Goal: Information Seeking & Learning: Learn about a topic

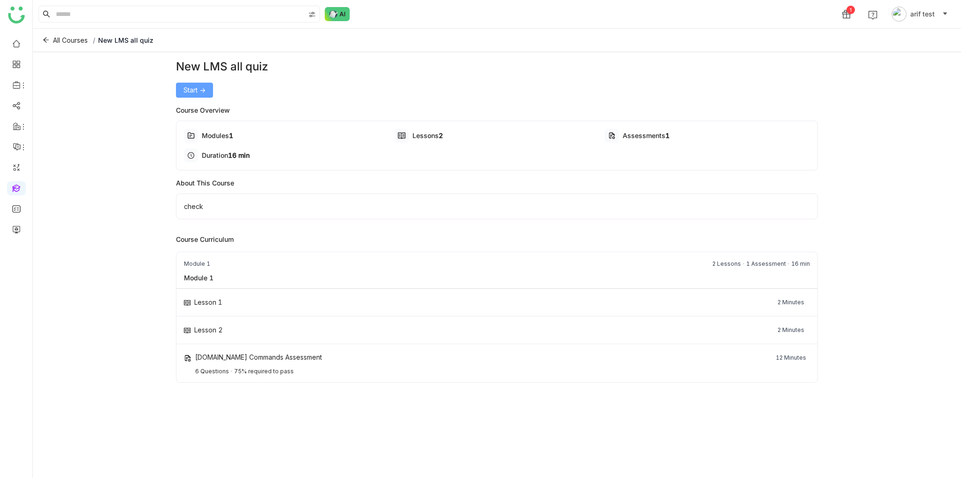
click at [186, 94] on span "Start ->" at bounding box center [195, 90] width 22 height 10
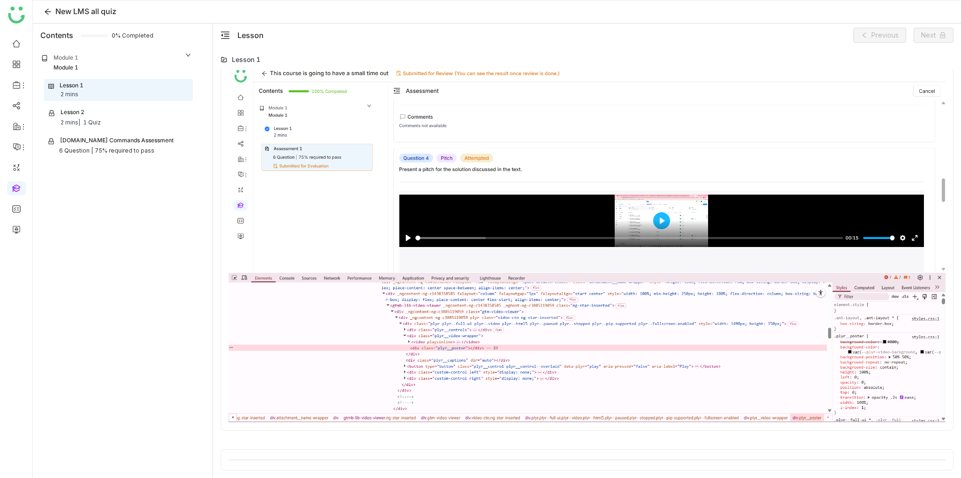
scroll to position [282, 0]
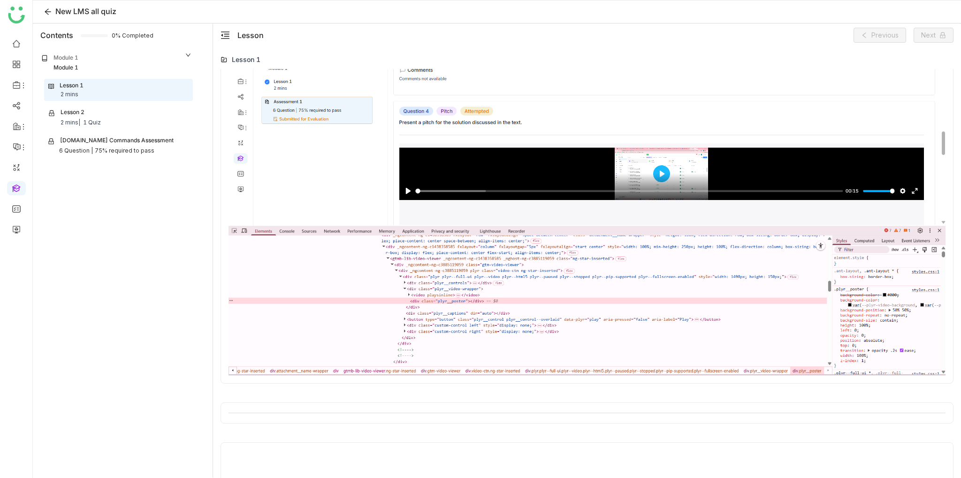
click at [636, 143] on img at bounding box center [587, 197] width 717 height 358
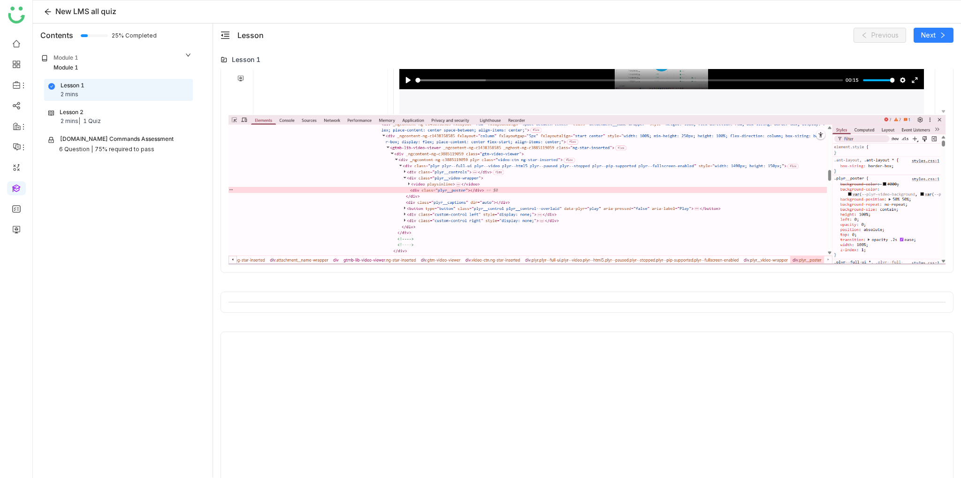
scroll to position [445, 0]
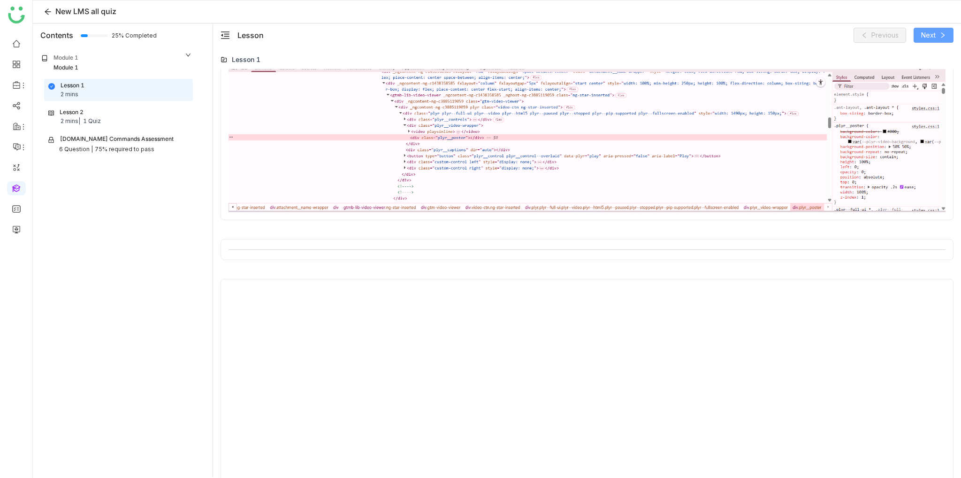
click at [935, 41] on button "Next" at bounding box center [934, 35] width 40 height 15
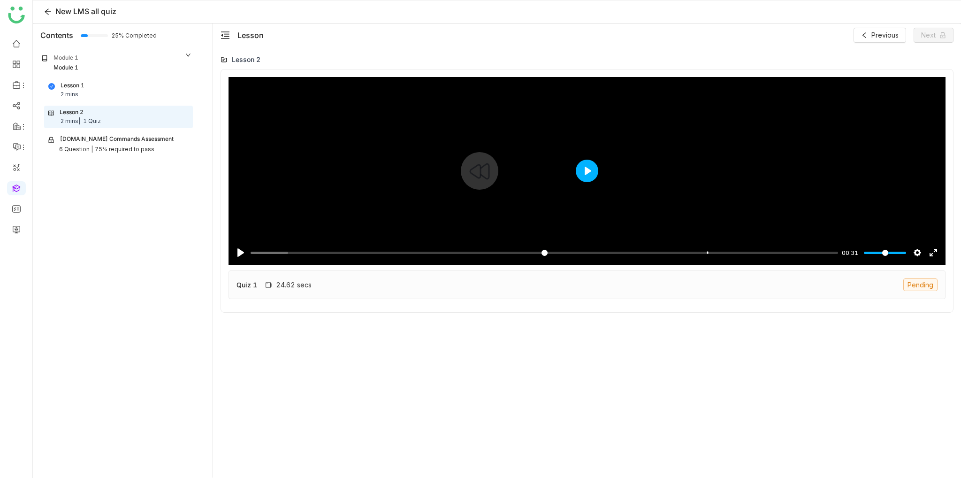
click at [582, 170] on button "Play" at bounding box center [587, 171] width 23 height 23
click at [665, 253] on input "Seek" at bounding box center [543, 252] width 584 height 9
click at [597, 253] on input "Seek" at bounding box center [543, 252] width 584 height 9
click at [522, 254] on input "Seek" at bounding box center [543, 252] width 584 height 9
click at [503, 254] on input "Seek" at bounding box center [543, 252] width 584 height 9
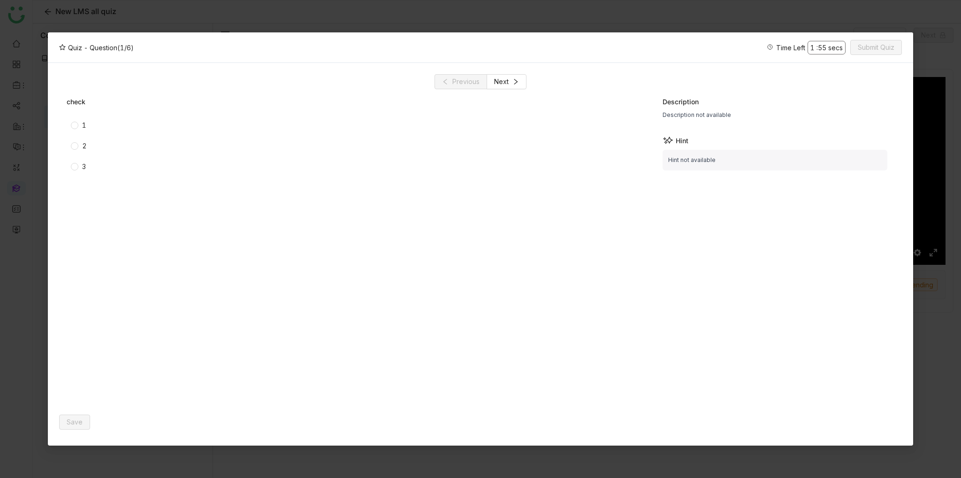
click at [79, 151] on div "2" at bounding box center [240, 145] width 346 height 15
click at [76, 141] on label "2" at bounding box center [239, 146] width 336 height 10
click at [81, 420] on span "Save" at bounding box center [75, 422] width 16 height 10
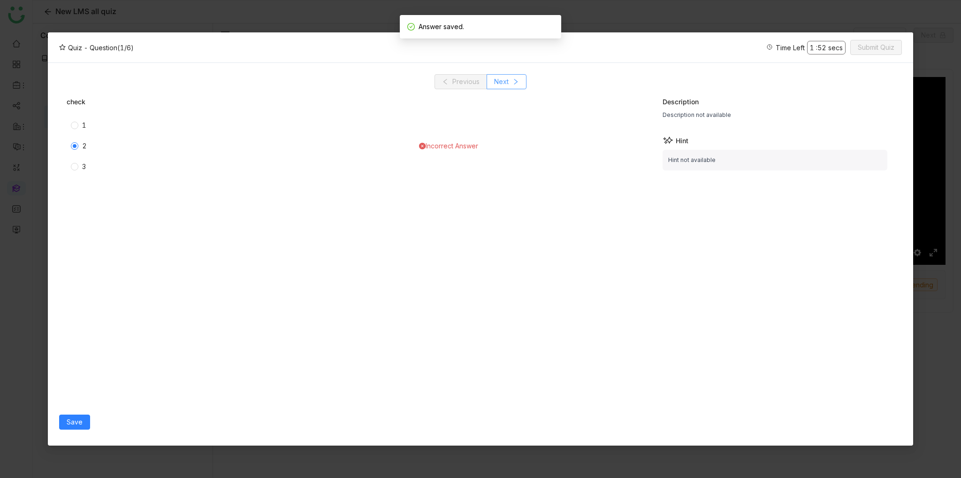
click at [515, 84] on icon at bounding box center [516, 82] width 3 height 6
click at [68, 150] on div "2" at bounding box center [240, 145] width 346 height 15
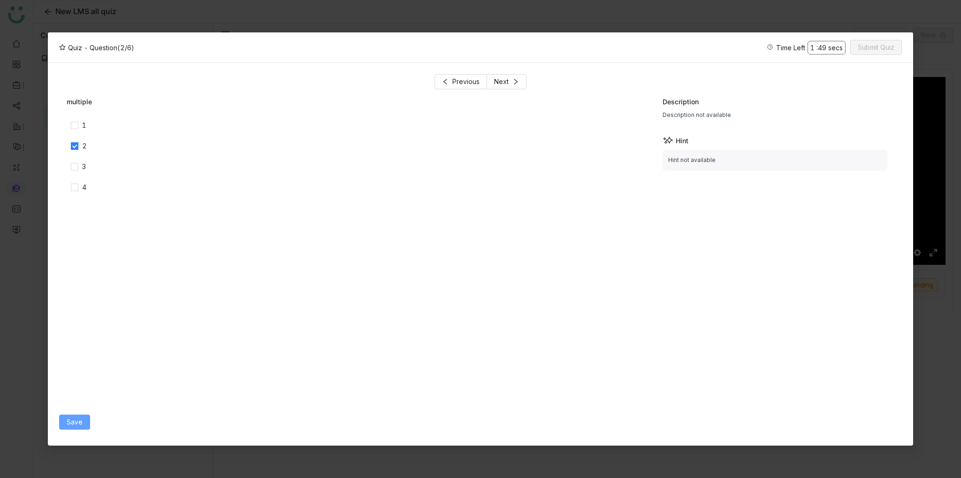
click at [80, 417] on span "Save" at bounding box center [75, 422] width 16 height 10
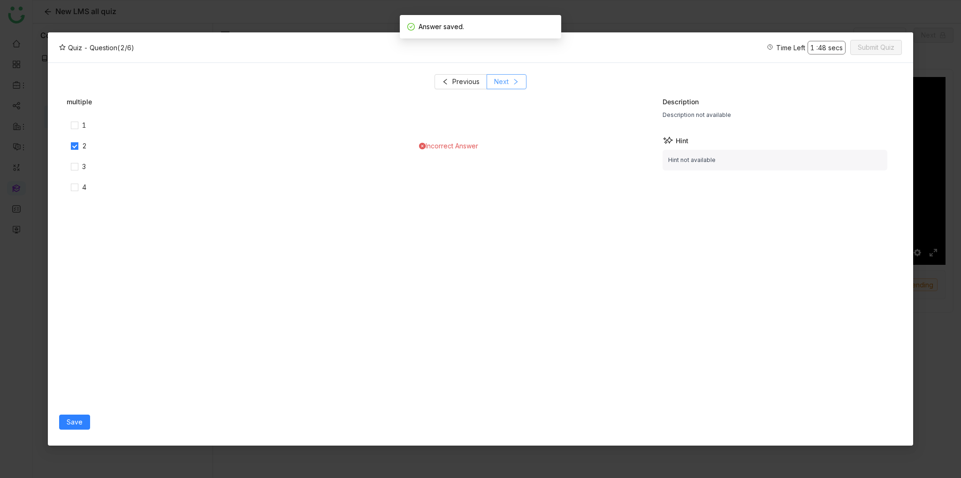
click at [511, 82] on button "Next" at bounding box center [507, 81] width 40 height 15
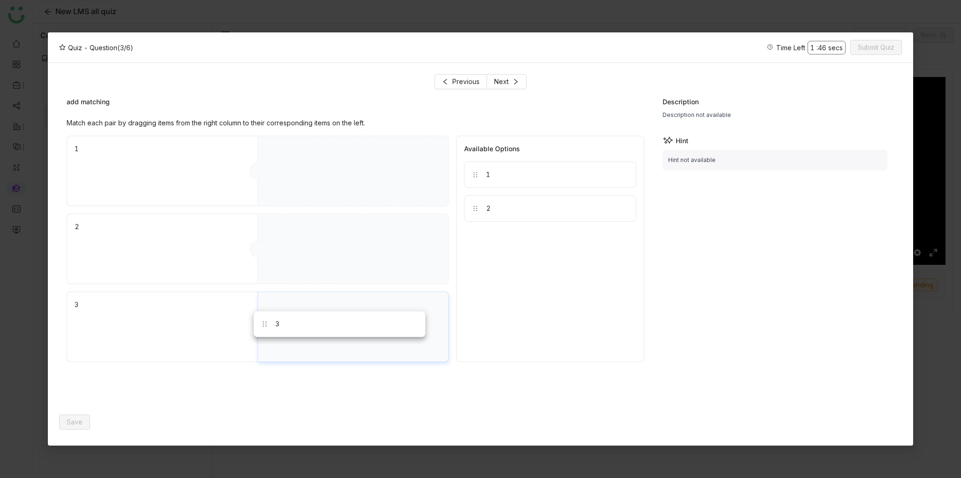
drag, startPoint x: 508, startPoint y: 186, endPoint x: 319, endPoint y: 341, distance: 244.5
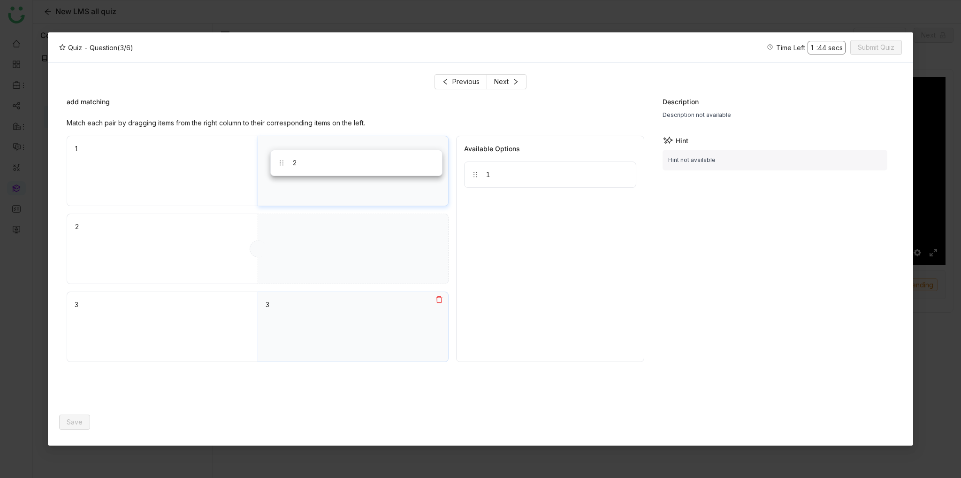
drag, startPoint x: 490, startPoint y: 203, endPoint x: 297, endPoint y: 158, distance: 198.7
drag, startPoint x: 489, startPoint y: 177, endPoint x: 321, endPoint y: 268, distance: 190.9
click at [371, 385] on div "Match each pair by dragging items from the right column to their corresponding …" at bounding box center [356, 264] width 578 height 292
click at [80, 415] on button "Save" at bounding box center [74, 422] width 31 height 15
click at [496, 83] on span "Next" at bounding box center [501, 82] width 15 height 10
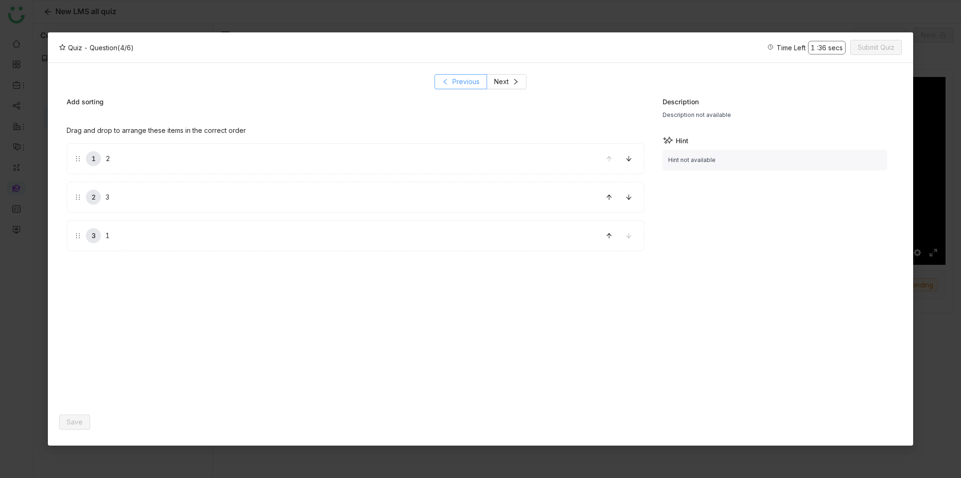
click at [451, 82] on button "Previous" at bounding box center [461, 81] width 53 height 15
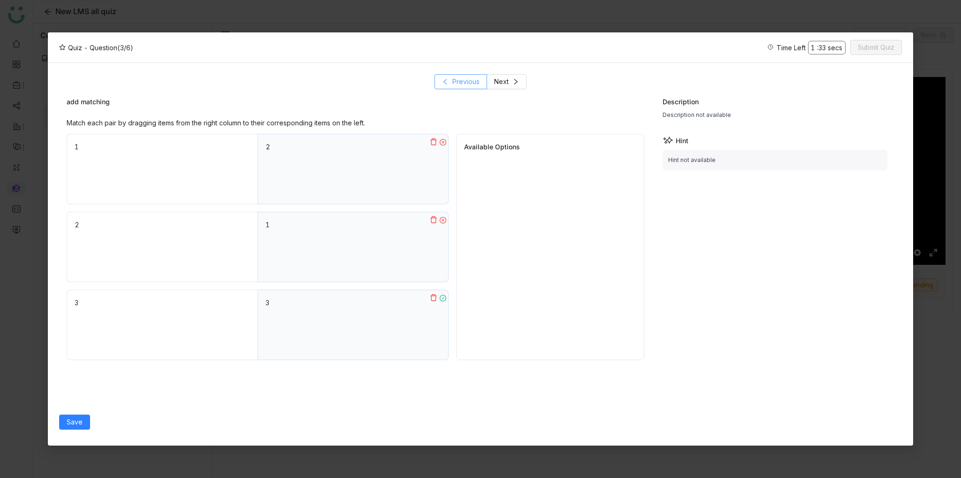
click at [451, 82] on button "Previous" at bounding box center [461, 81] width 53 height 15
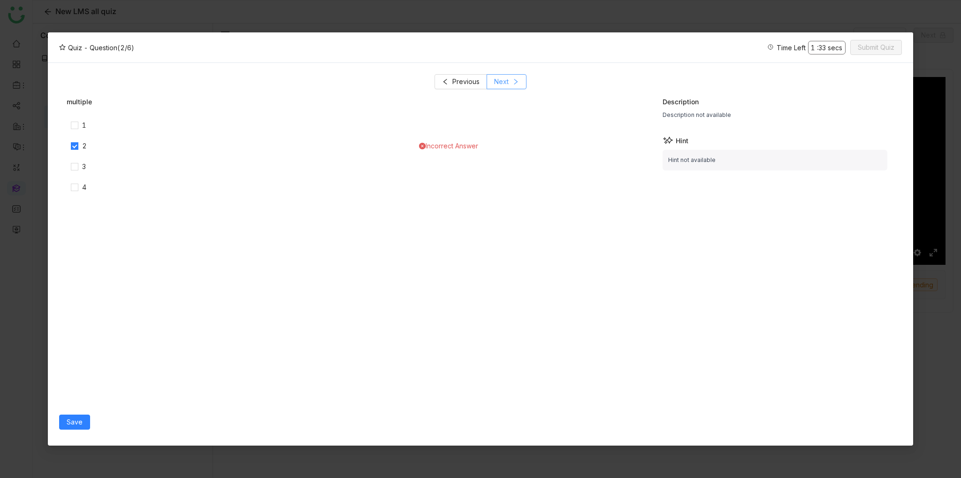
click at [507, 77] on span "Next" at bounding box center [501, 82] width 15 height 10
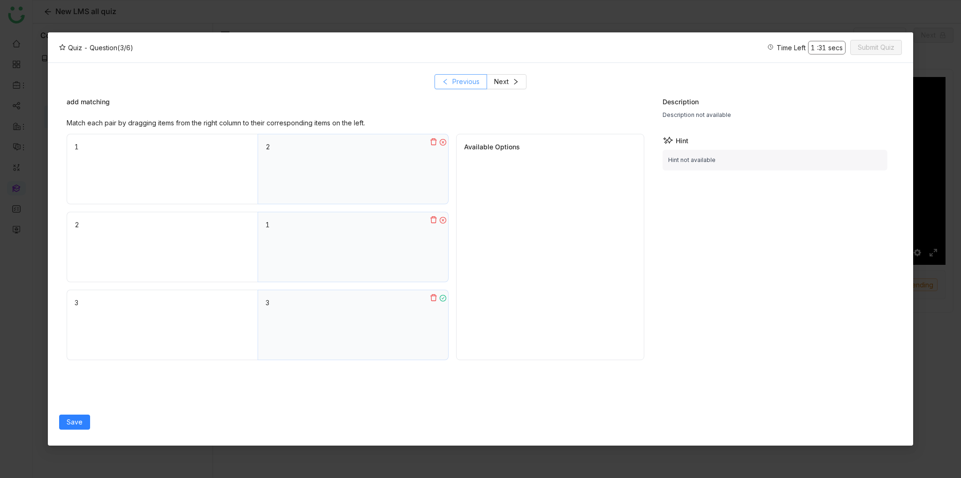
click at [463, 77] on span "Previous" at bounding box center [466, 82] width 27 height 10
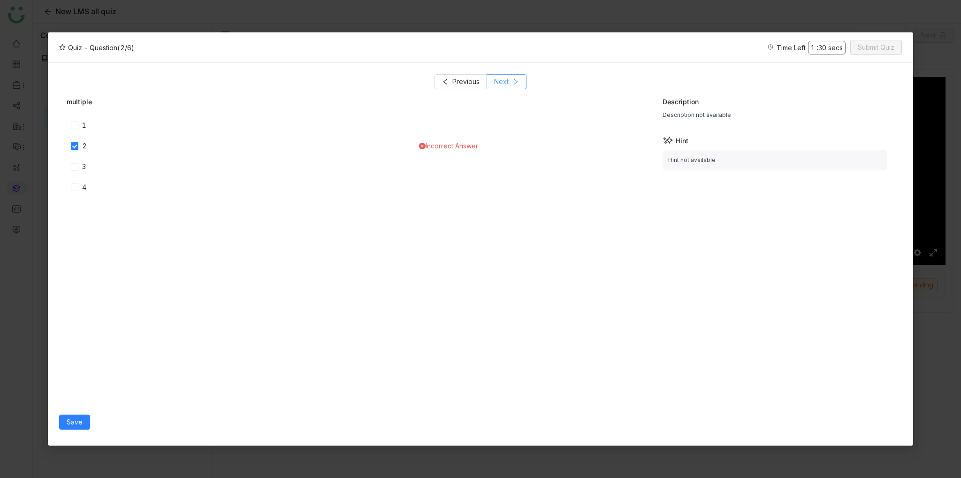
click at [497, 77] on span "Next" at bounding box center [501, 82] width 15 height 10
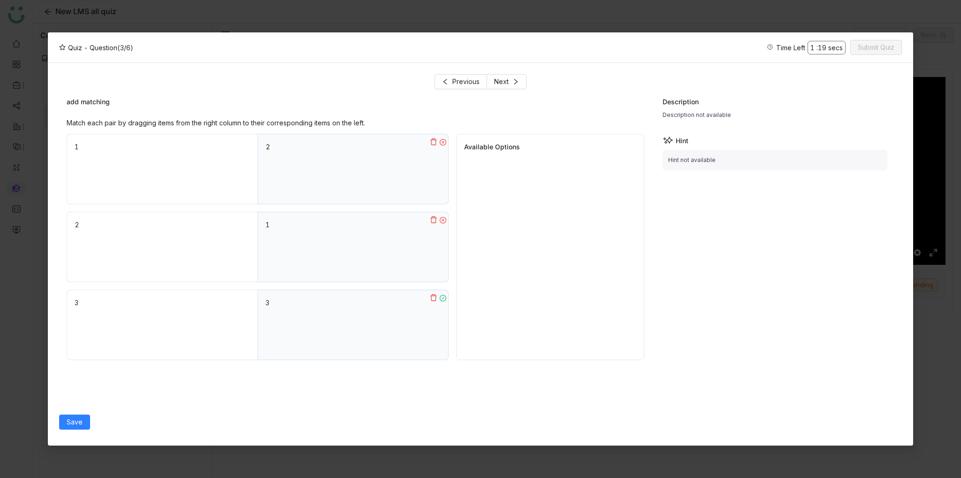
click at [433, 220] on icon at bounding box center [434, 220] width 8 height 8
click at [435, 141] on icon at bounding box center [434, 142] width 8 height 8
drag, startPoint x: 502, startPoint y: 177, endPoint x: 356, endPoint y: 163, distance: 146.2
drag, startPoint x: 363, startPoint y: 253, endPoint x: 319, endPoint y: 275, distance: 49.1
click at [86, 423] on button "Save" at bounding box center [74, 422] width 31 height 15
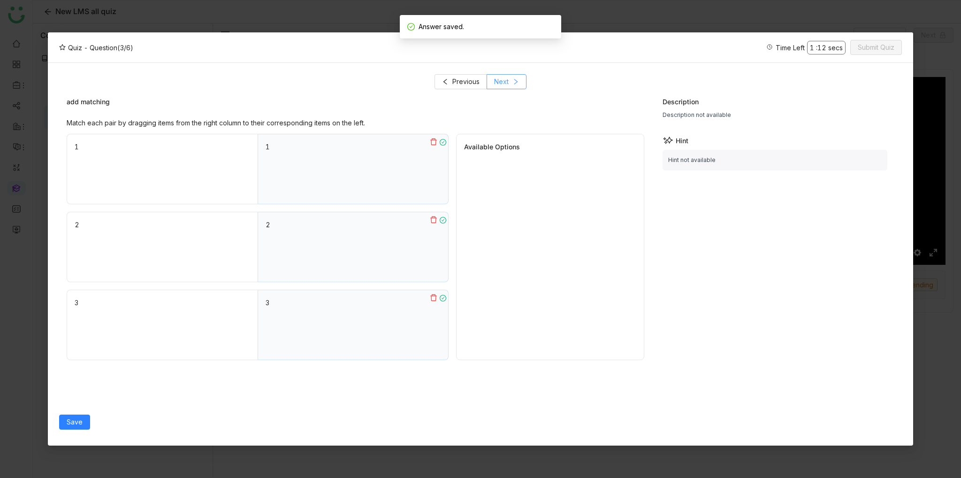
click at [515, 81] on icon at bounding box center [516, 81] width 7 height 7
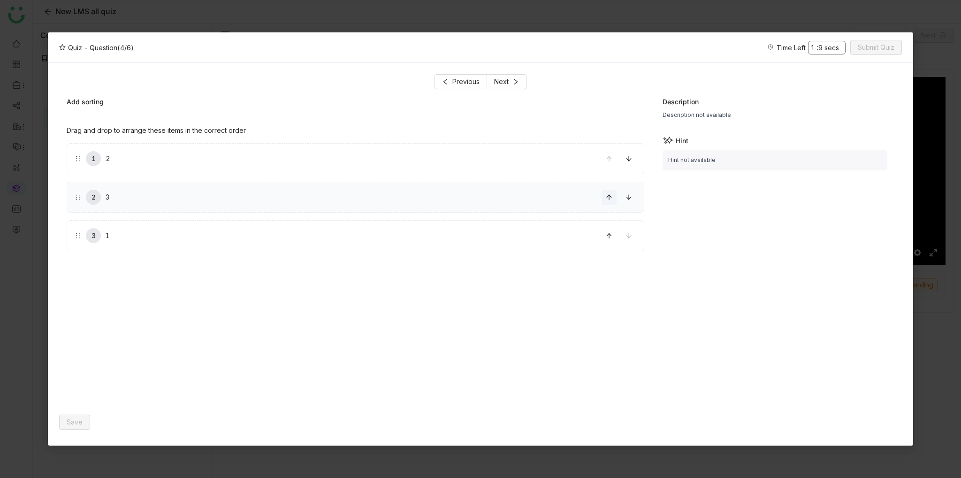
click at [610, 193] on button at bounding box center [609, 197] width 15 height 15
click at [81, 424] on span "Save" at bounding box center [75, 422] width 16 height 10
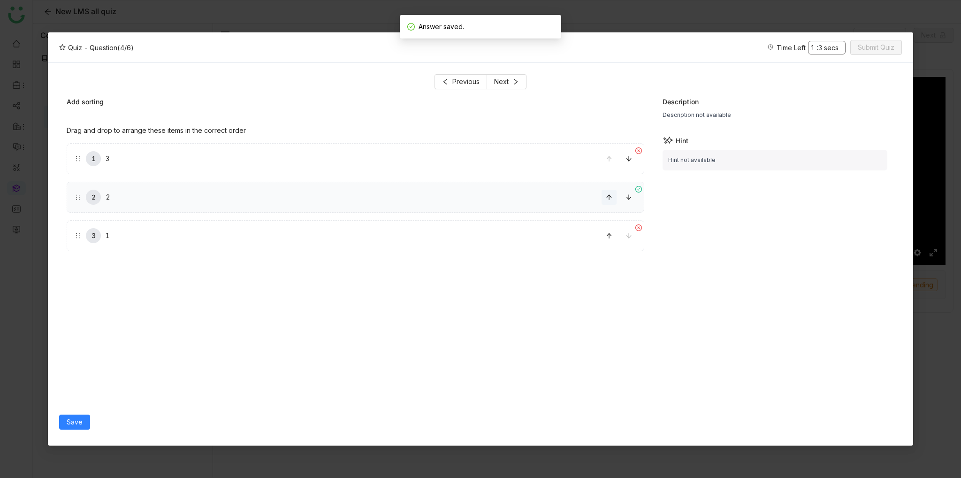
click at [611, 203] on button at bounding box center [609, 197] width 15 height 15
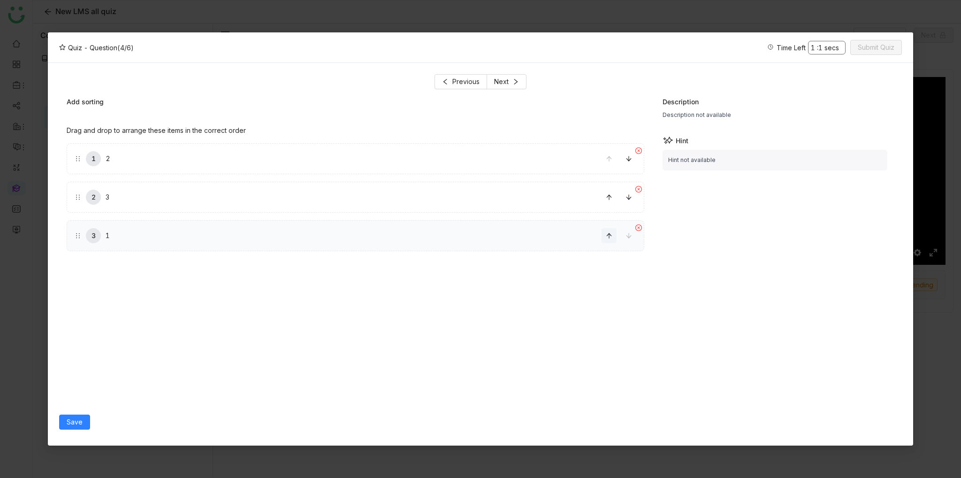
click at [610, 242] on button at bounding box center [609, 235] width 15 height 15
click at [608, 201] on button at bounding box center [609, 197] width 15 height 15
click at [79, 423] on span "Save" at bounding box center [75, 422] width 16 height 10
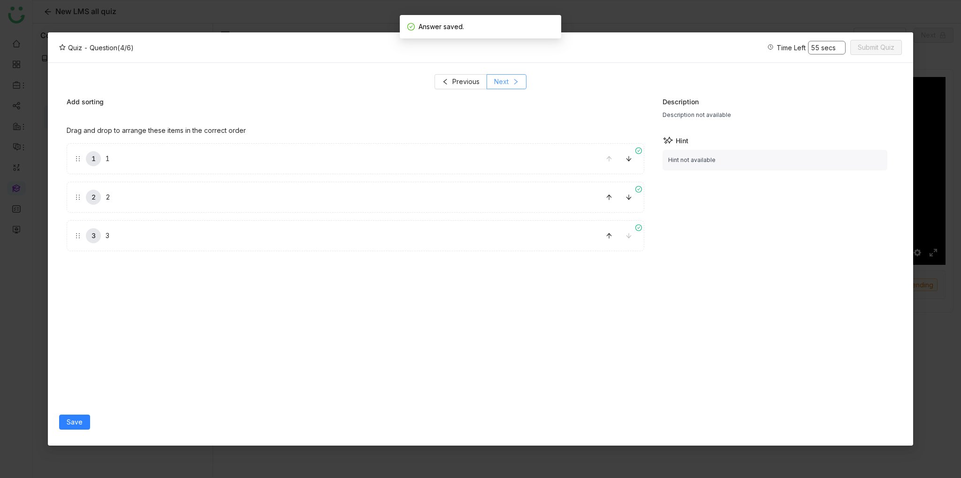
click at [515, 81] on icon at bounding box center [516, 81] width 7 height 7
click at [119, 160] on label "1" at bounding box center [244, 159] width 338 height 30
click at [121, 193] on label "2" at bounding box center [244, 195] width 338 height 30
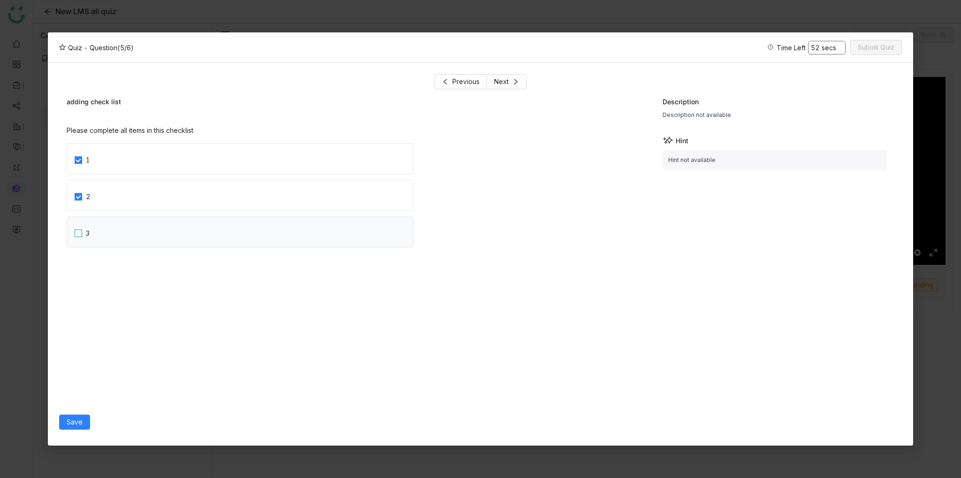
click at [118, 237] on label "3" at bounding box center [244, 232] width 338 height 30
click at [79, 425] on span "Save" at bounding box center [75, 422] width 16 height 10
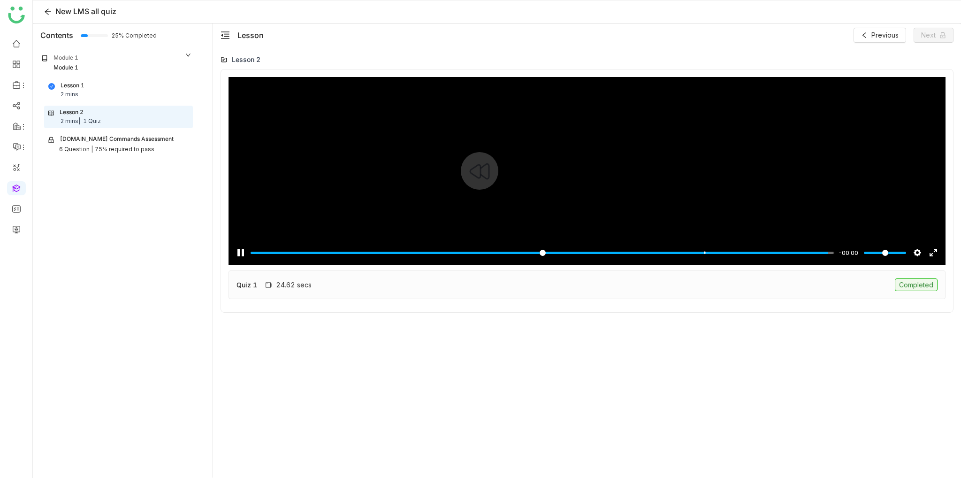
type input "***"
click at [950, 42] on button "Next" at bounding box center [934, 35] width 40 height 15
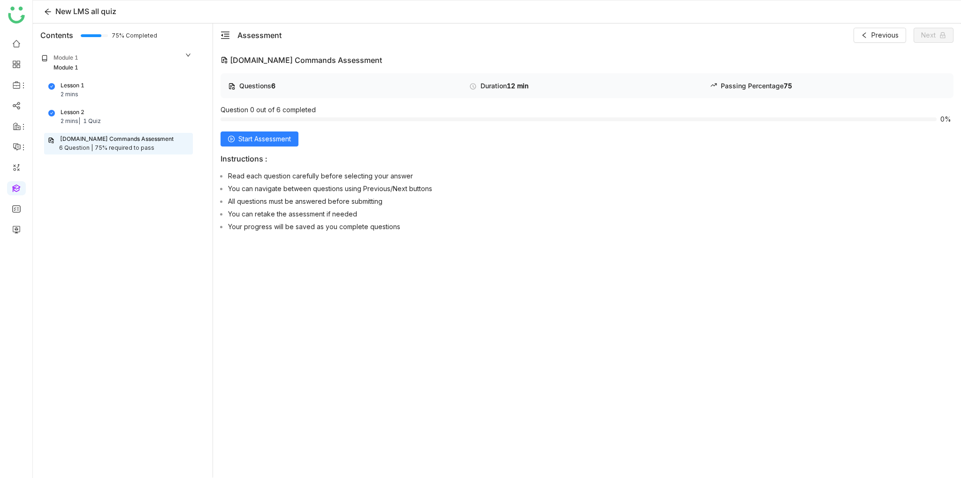
click at [255, 131] on div "Questions 6 Duration 12 min Passing Percentage 75 Question 0 out of 6 completed…" at bounding box center [587, 154] width 733 height 162
click at [268, 143] on span "Start Assessment" at bounding box center [264, 139] width 53 height 10
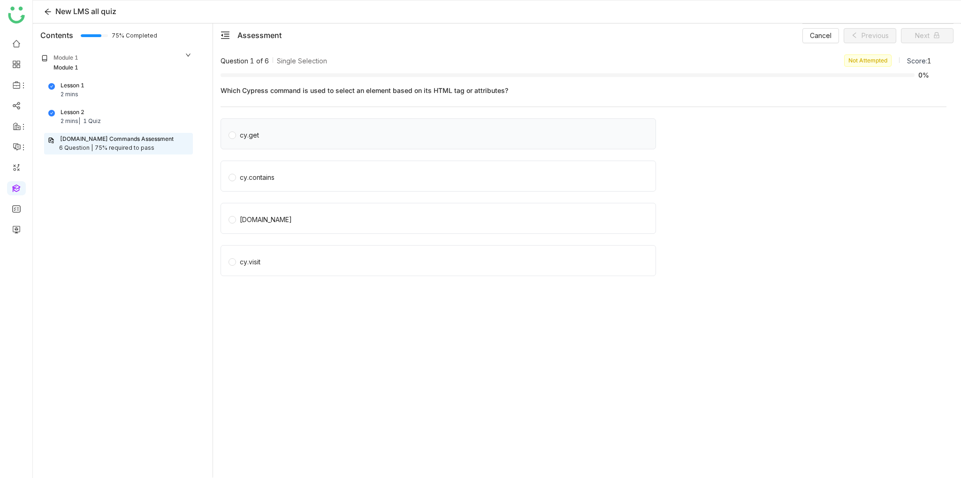
click at [321, 139] on label "cy.get" at bounding box center [440, 133] width 423 height 13
click at [920, 37] on span "Next" at bounding box center [922, 36] width 15 height 10
click at [292, 129] on label "cy.get" at bounding box center [442, 133] width 427 height 13
click at [277, 169] on span "cy.contains" at bounding box center [257, 175] width 42 height 13
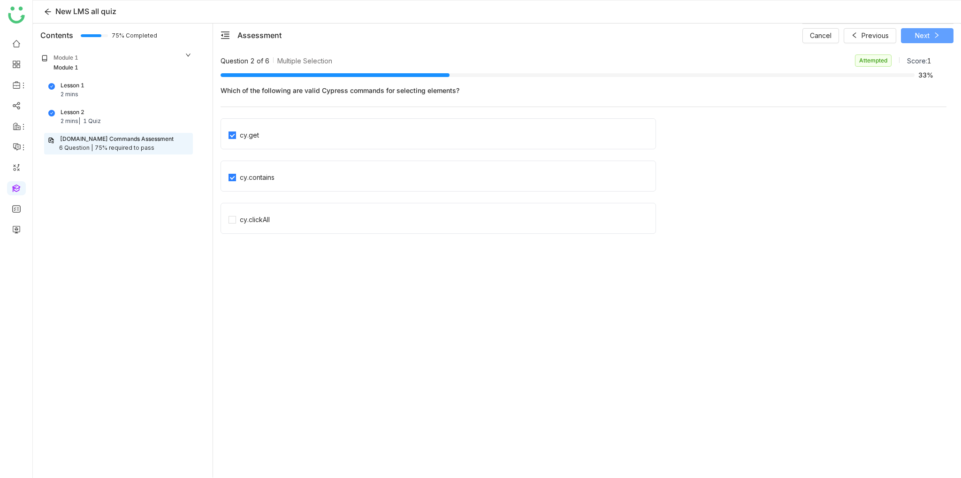
click at [944, 38] on button "Next" at bounding box center [927, 35] width 53 height 15
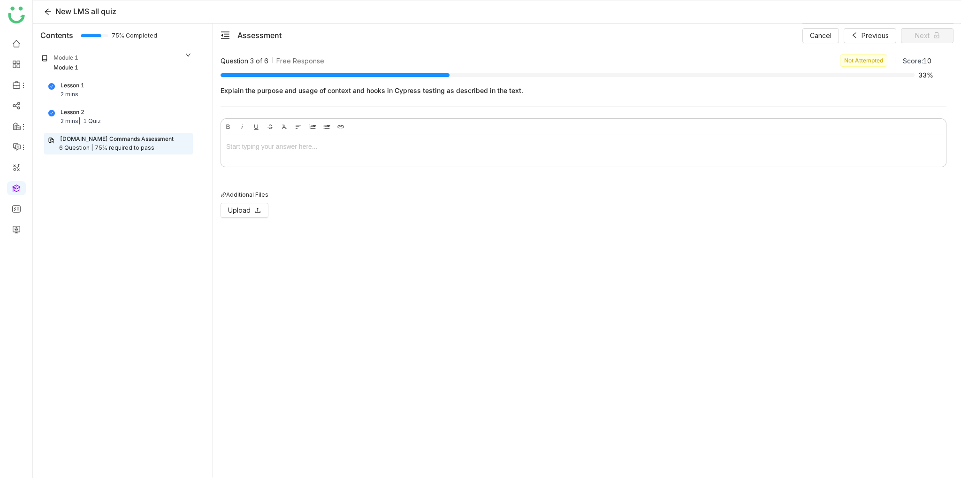
click at [293, 146] on div at bounding box center [583, 146] width 715 height 10
click at [254, 208] on icon at bounding box center [257, 210] width 7 height 7
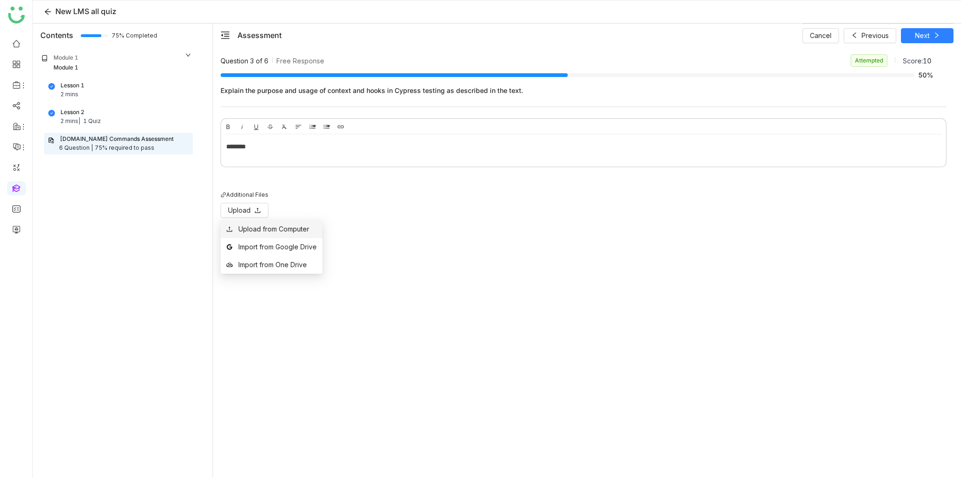
click at [272, 236] on li "Upload from Computer" at bounding box center [272, 229] width 102 height 18
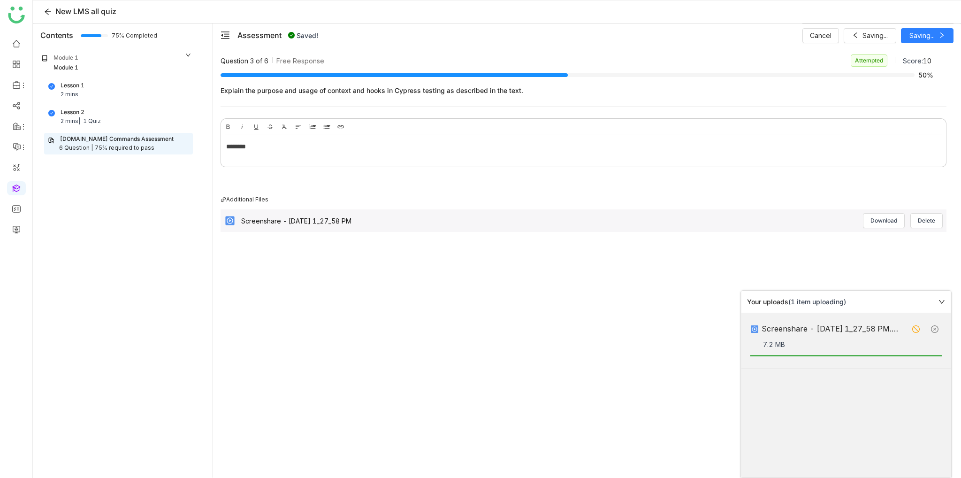
click at [707, 323] on div "Question 3 of 6 Free Response Attempted Score: 10 50% Explain the purpose and u…" at bounding box center [587, 265] width 733 height 423
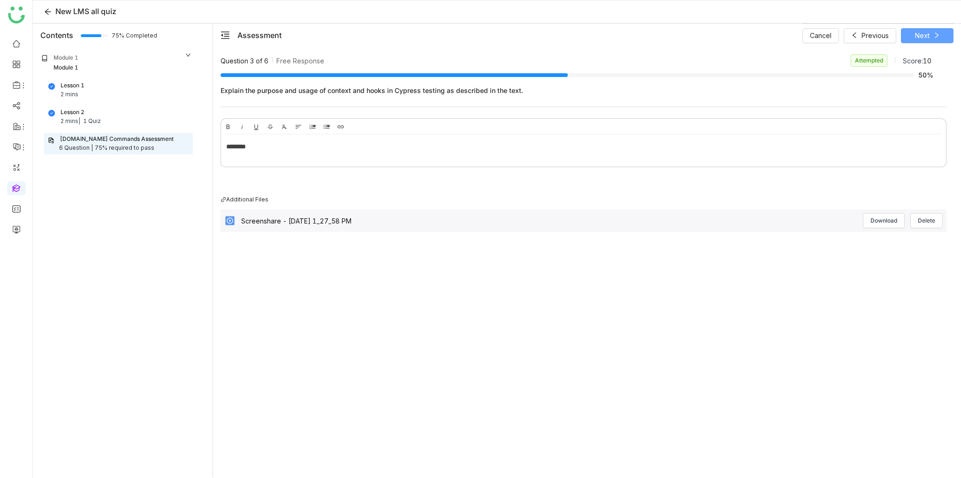
click at [931, 38] on button "Next" at bounding box center [927, 35] width 53 height 15
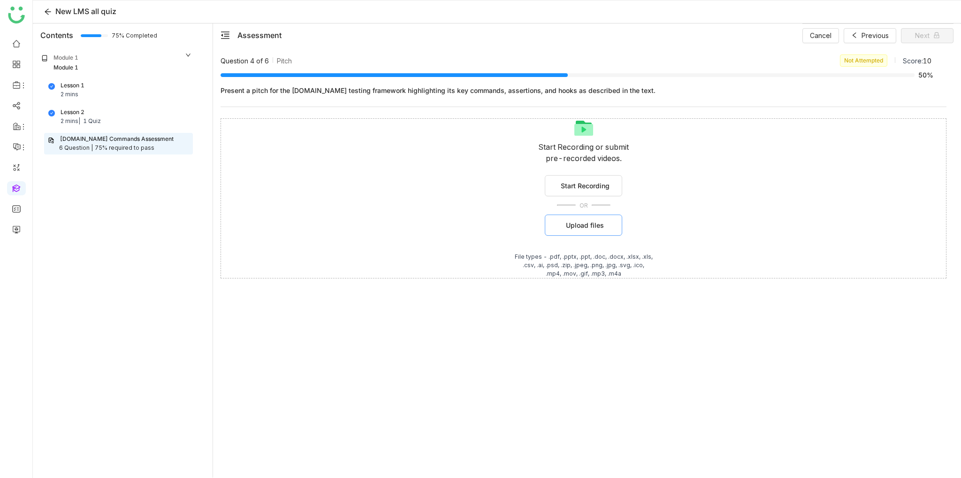
click at [576, 226] on span "Upload files" at bounding box center [585, 225] width 38 height 10
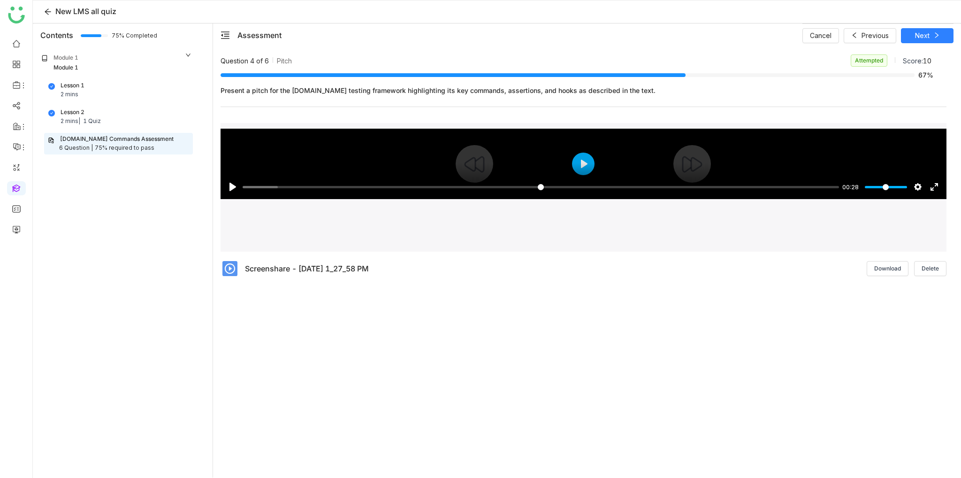
click at [584, 168] on div "Pause Play % buffered 00:00 00:28 Settings Captions Disabled Quality undefined …" at bounding box center [584, 181] width 726 height 36
click at [928, 38] on span "Next" at bounding box center [922, 36] width 15 height 10
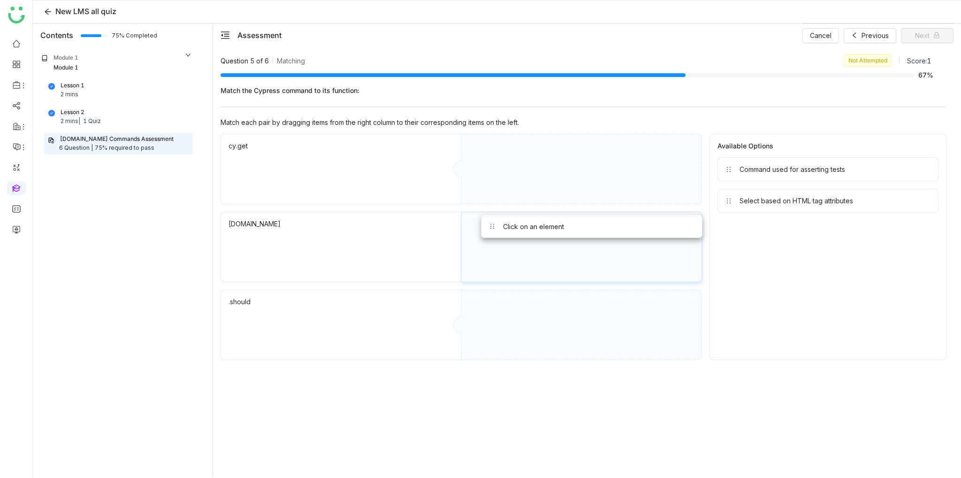
drag, startPoint x: 754, startPoint y: 169, endPoint x: 520, endPoint y: 243, distance: 245.4
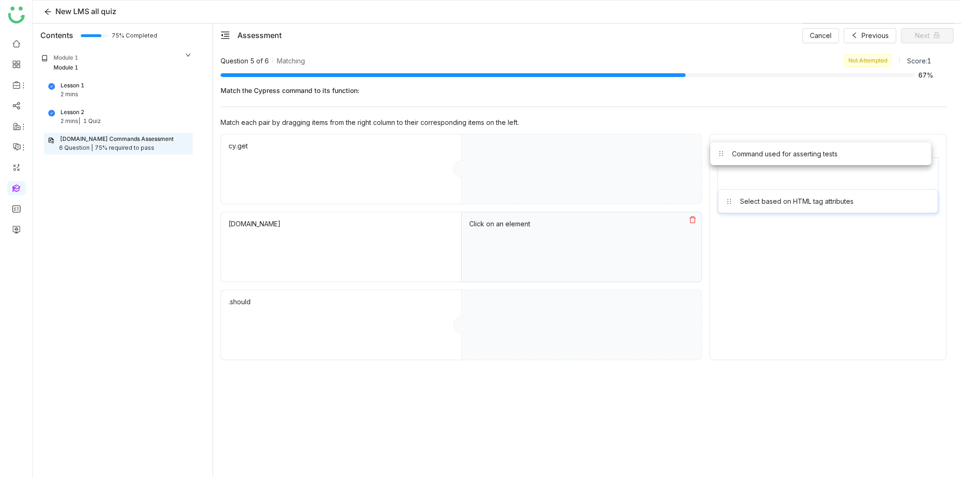
drag, startPoint x: 803, startPoint y: 173, endPoint x: 796, endPoint y: 159, distance: 16.2
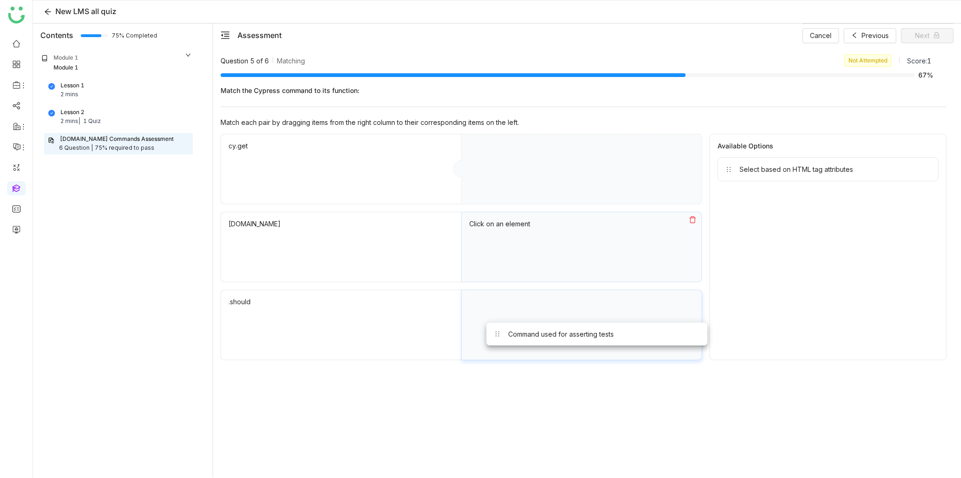
drag, startPoint x: 802, startPoint y: 174, endPoint x: 571, endPoint y: 340, distance: 284.3
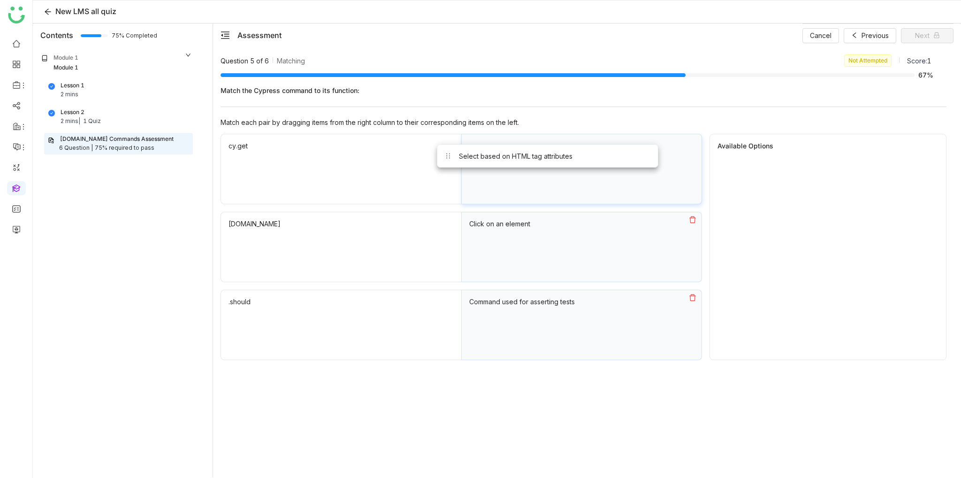
drag, startPoint x: 791, startPoint y: 169, endPoint x: 511, endPoint y: 156, distance: 280.5
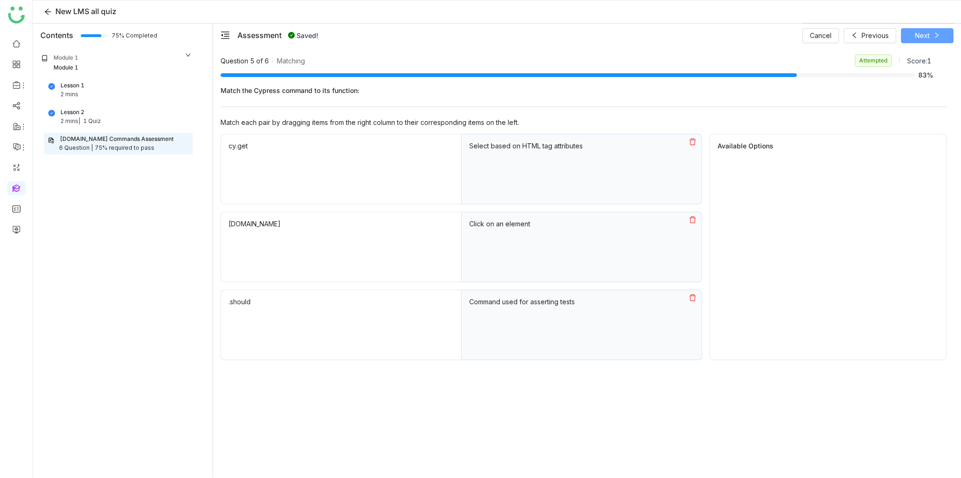
click at [918, 32] on span "Next" at bounding box center [922, 36] width 15 height 10
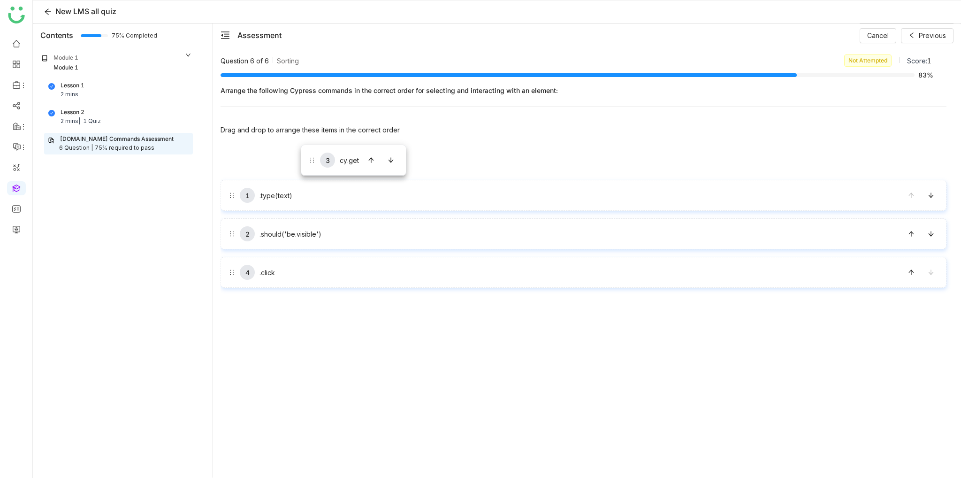
drag, startPoint x: 298, startPoint y: 240, endPoint x: 301, endPoint y: 145, distance: 95.8
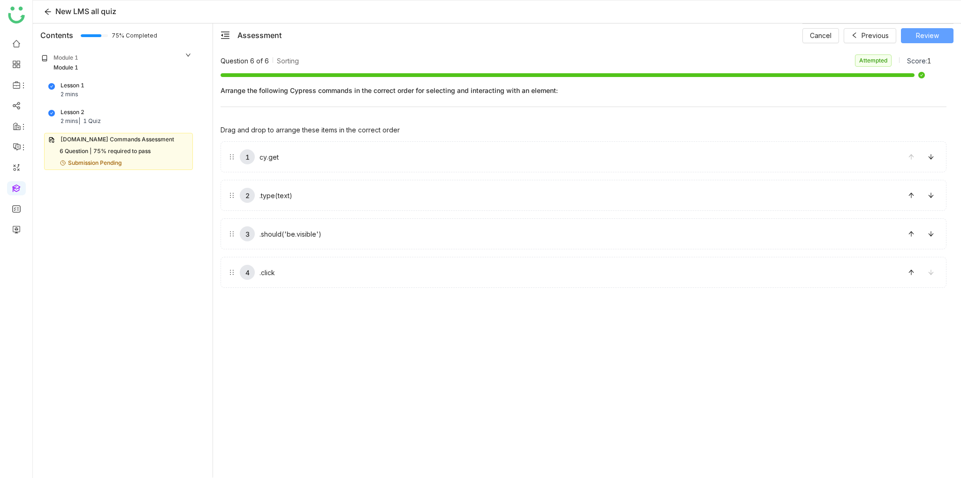
click at [933, 36] on span "Review" at bounding box center [927, 36] width 23 height 10
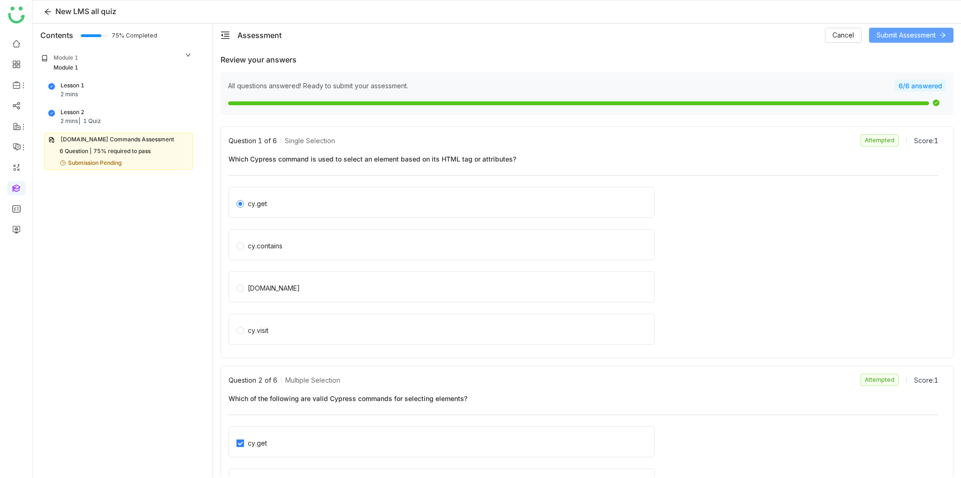
click at [928, 33] on span "Submit Assessment" at bounding box center [906, 35] width 59 height 10
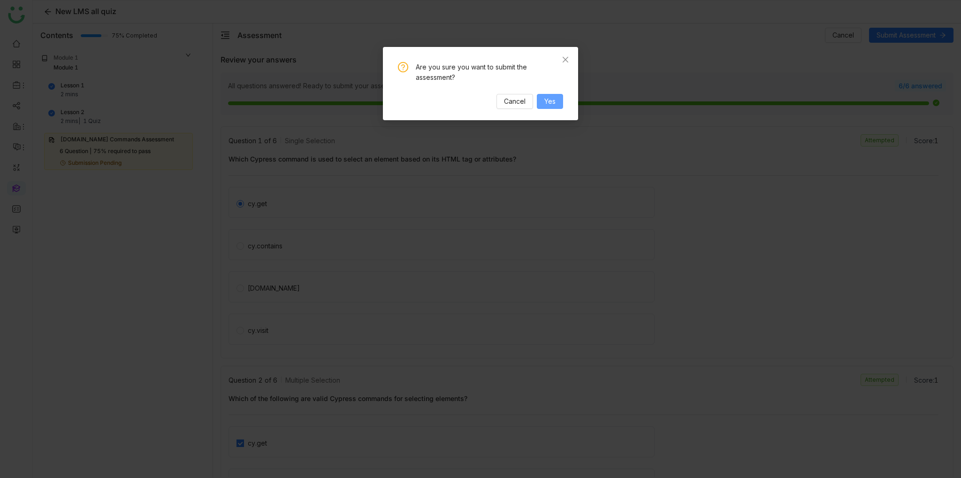
click at [548, 102] on span "Yes" at bounding box center [550, 101] width 11 height 10
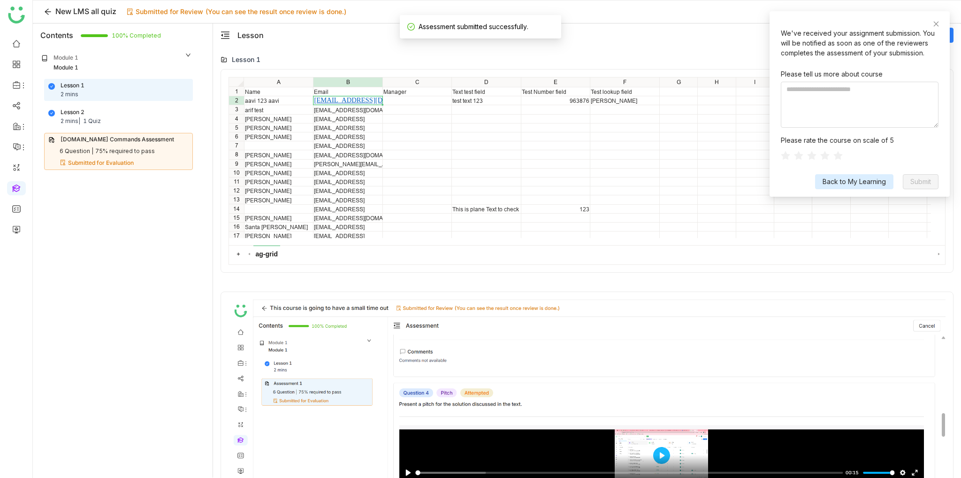
click at [123, 124] on div "Lesson 2 2 mins | 1 Quiz" at bounding box center [118, 117] width 140 height 18
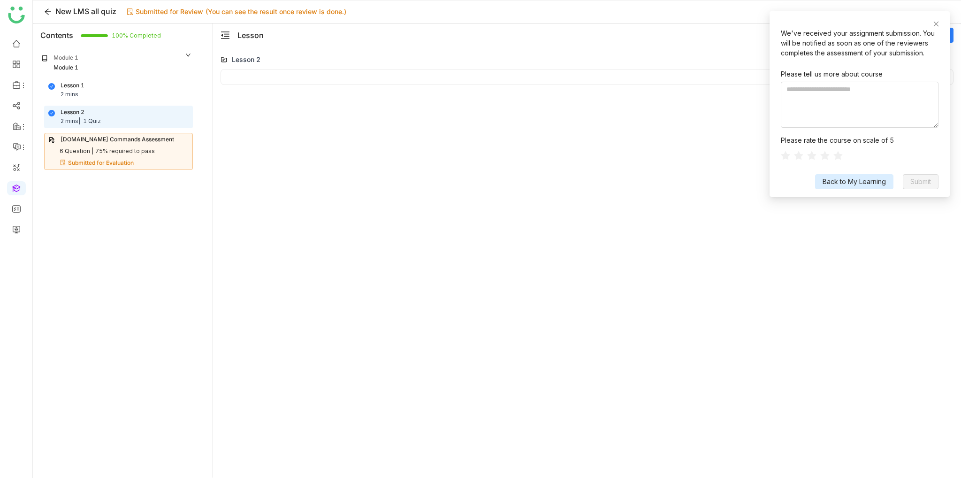
click at [126, 145] on div "Cypress.io Commands Assessment 6 Question | 75% required to pass Submitted for …" at bounding box center [118, 151] width 149 height 37
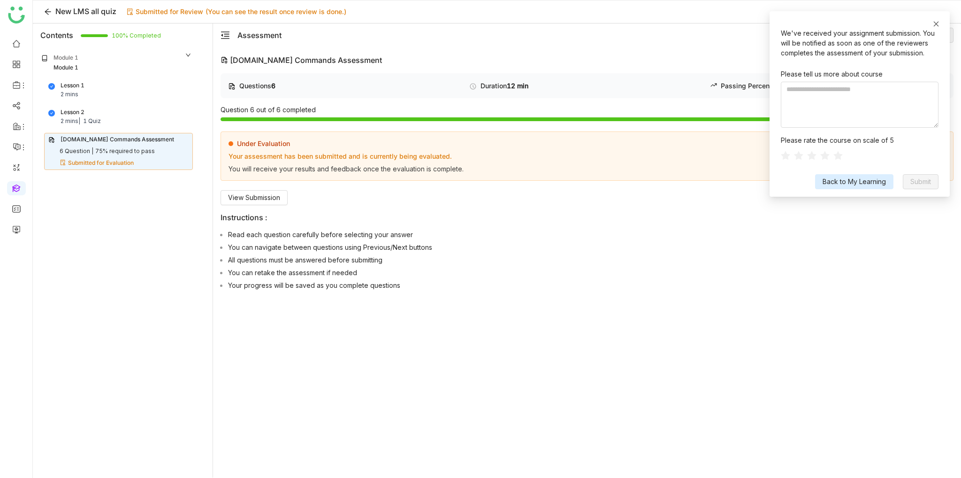
click at [936, 25] on icon at bounding box center [936, 24] width 7 height 7
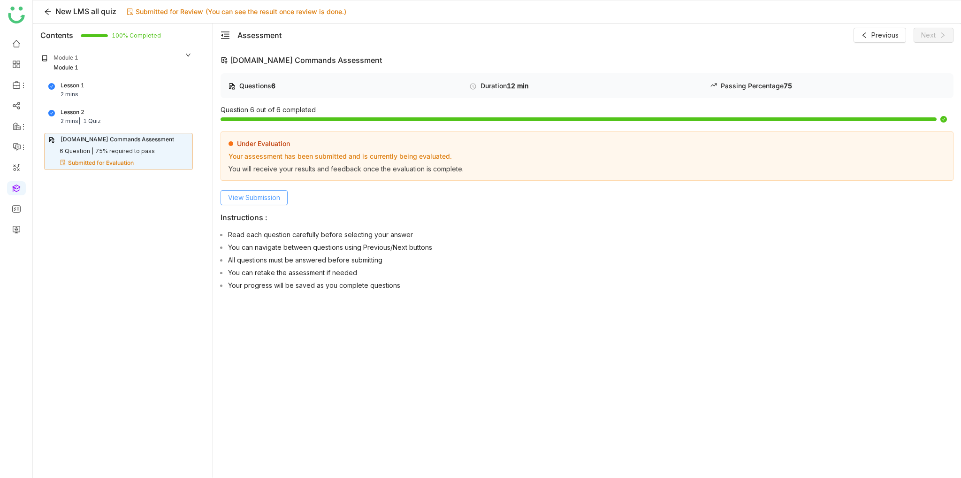
click at [274, 194] on span "View Submission" at bounding box center [254, 197] width 52 height 10
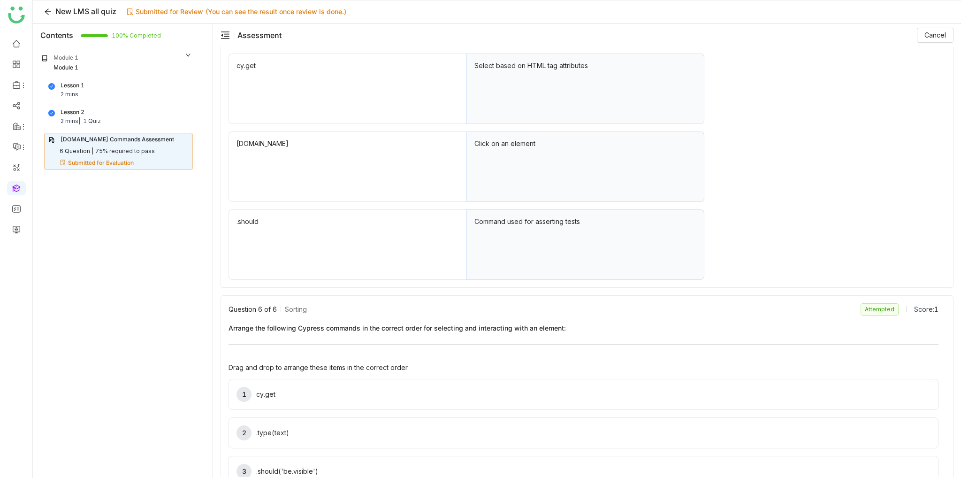
scroll to position [1141, 0]
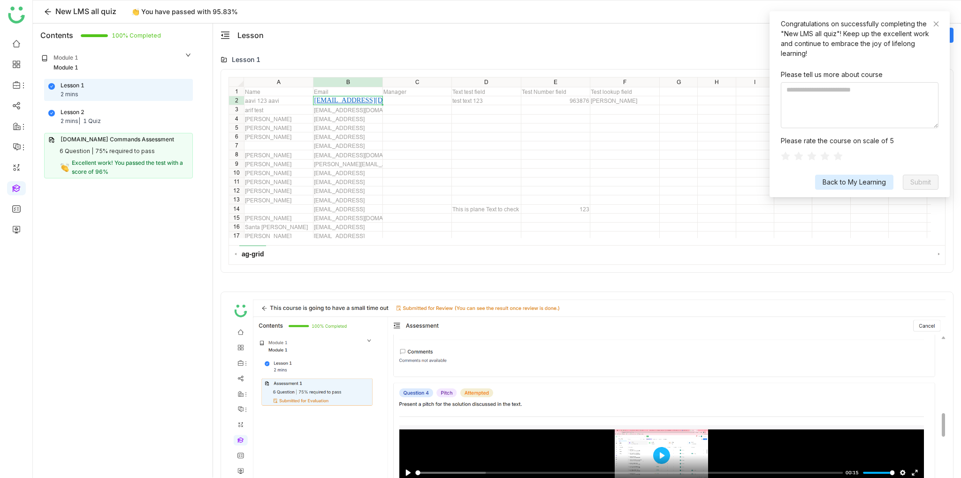
click at [941, 23] on div "Congratulations on successfully completing the "New LMS all quiz"! Keep up the …" at bounding box center [860, 104] width 180 height 186
click at [935, 26] on icon at bounding box center [936, 24] width 7 height 7
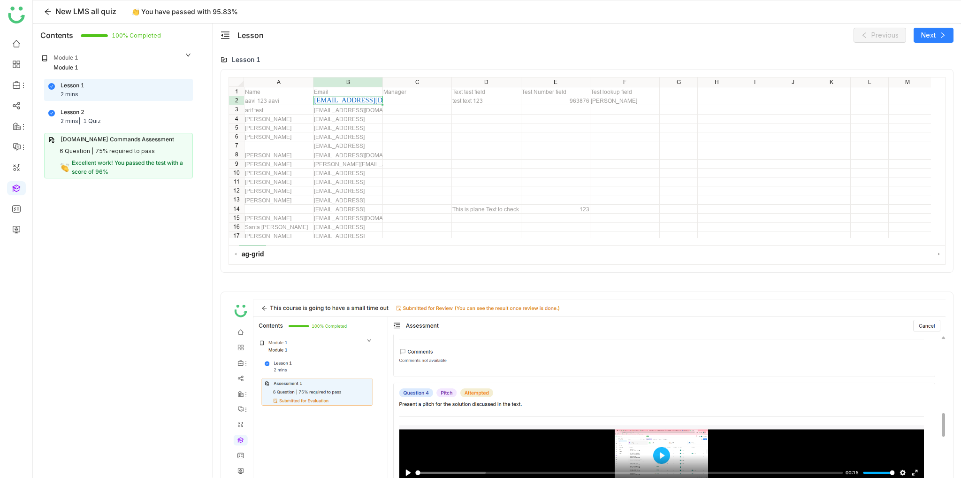
click at [142, 154] on div "75% required to pass" at bounding box center [125, 151] width 60 height 9
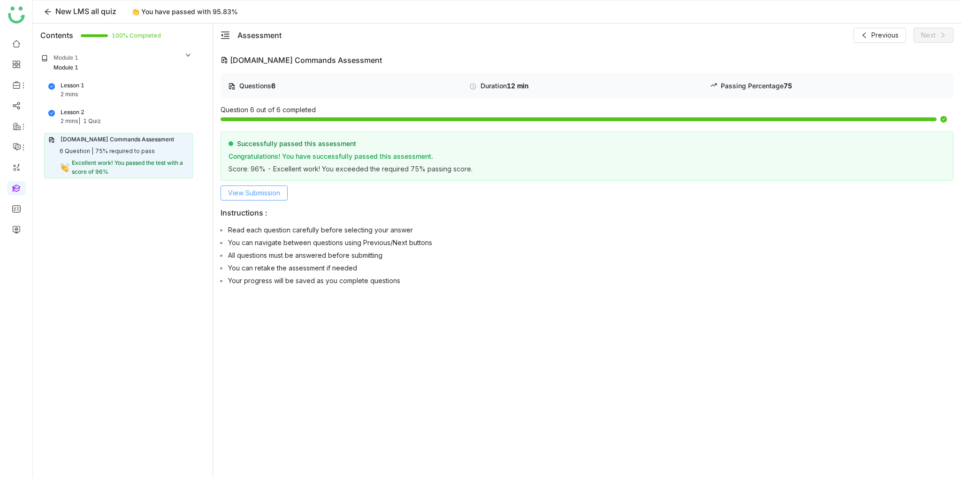
click at [244, 188] on span "View Submission" at bounding box center [254, 193] width 52 height 10
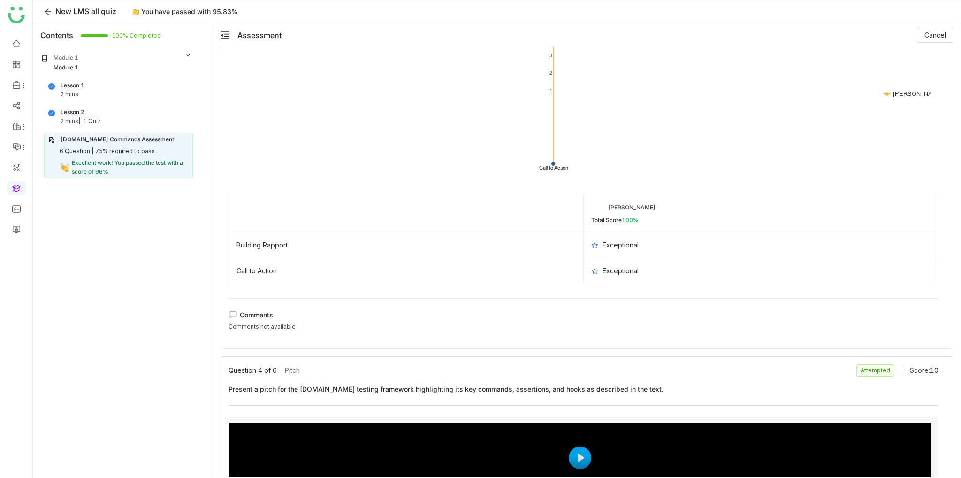
scroll to position [704, 0]
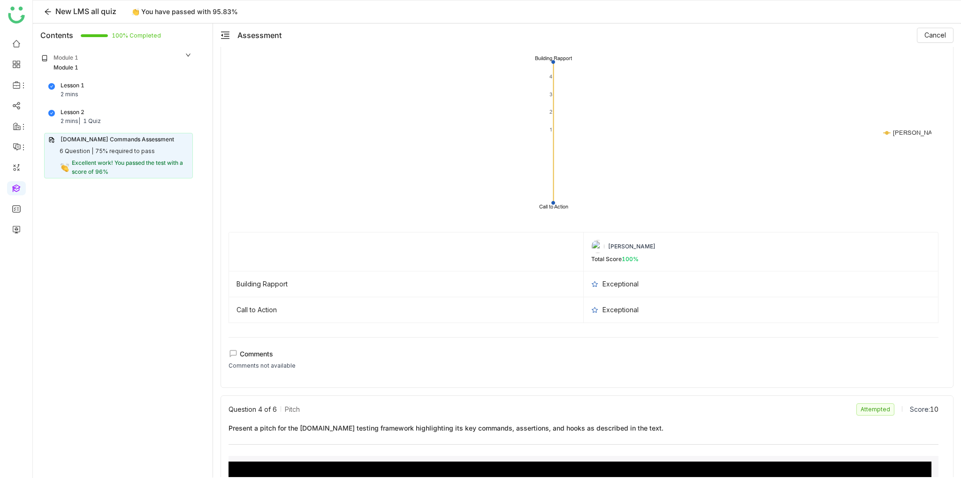
click at [102, 111] on div "Lesson 2 2 mins | 1 Quiz" at bounding box center [118, 117] width 140 height 18
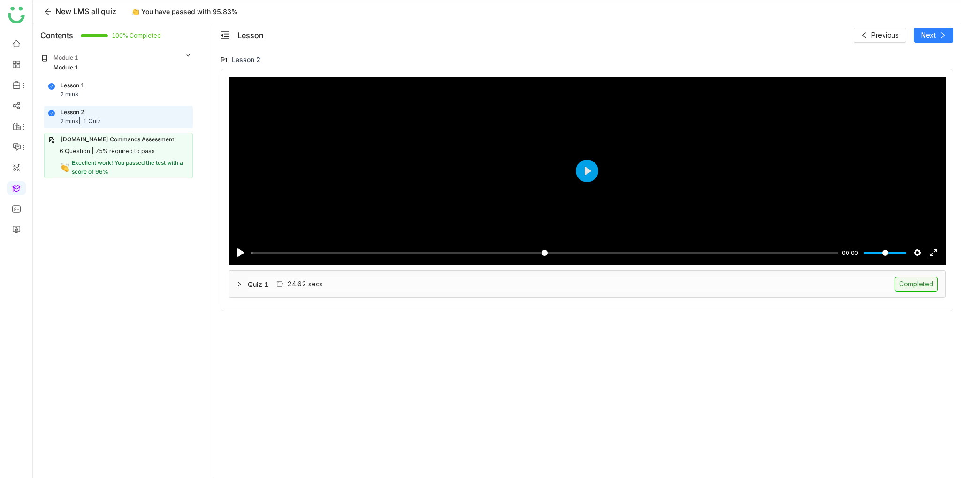
click at [524, 277] on div "Quiz 1 24.62 secs Completed" at bounding box center [593, 284] width 690 height 15
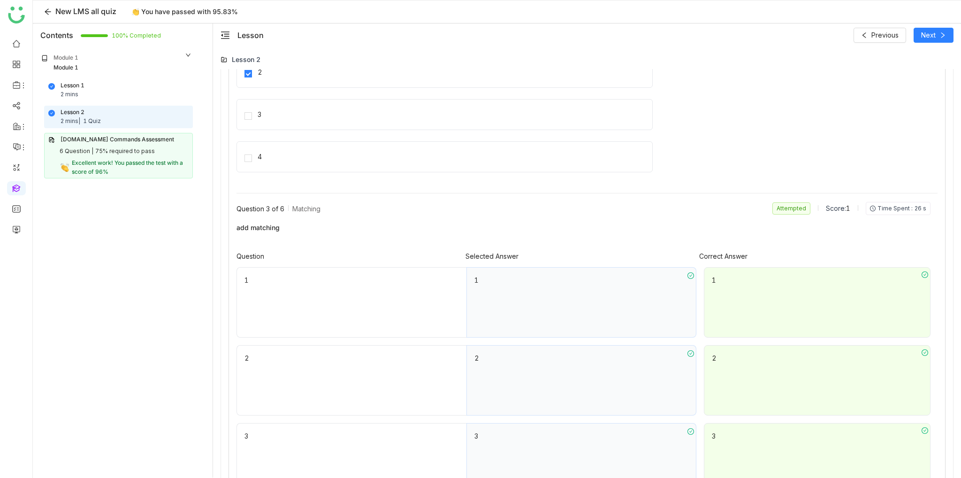
scroll to position [610, 0]
click at [871, 307] on div "1" at bounding box center [817, 299] width 227 height 70
click at [577, 302] on div "1" at bounding box center [582, 299] width 230 height 70
click at [575, 373] on div "2" at bounding box center [582, 377] width 230 height 70
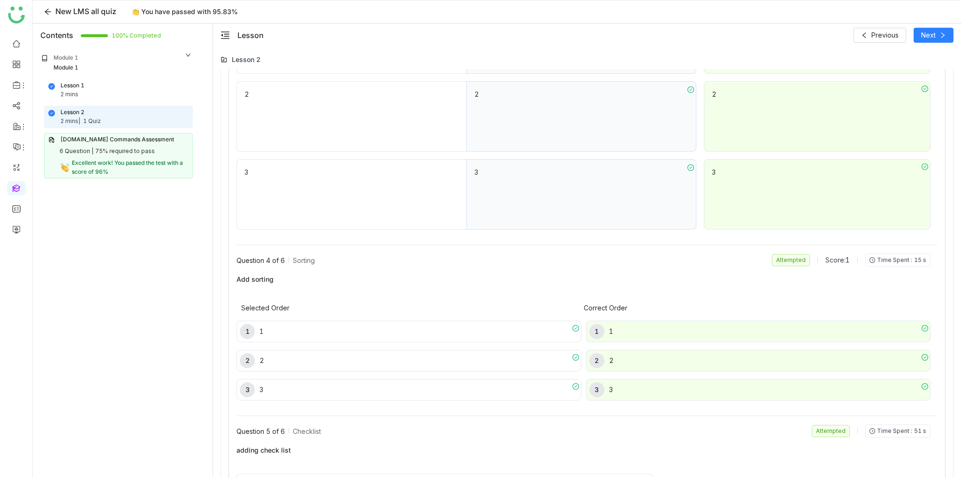
scroll to position [939, 0]
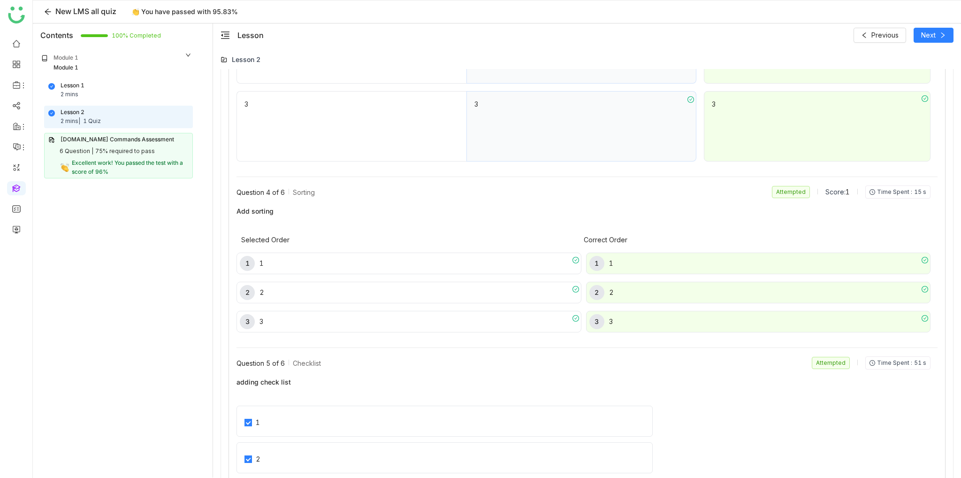
click at [722, 267] on div "1 1" at bounding box center [759, 263] width 338 height 15
drag, startPoint x: 722, startPoint y: 267, endPoint x: 453, endPoint y: 276, distance: 269.6
click at [453, 276] on div "1 1 2 2 3 3 1 1 2 2 3 3" at bounding box center [584, 288] width 694 height 87
click at [519, 277] on div "1 1 2 2 3 3" at bounding box center [409, 293] width 345 height 80
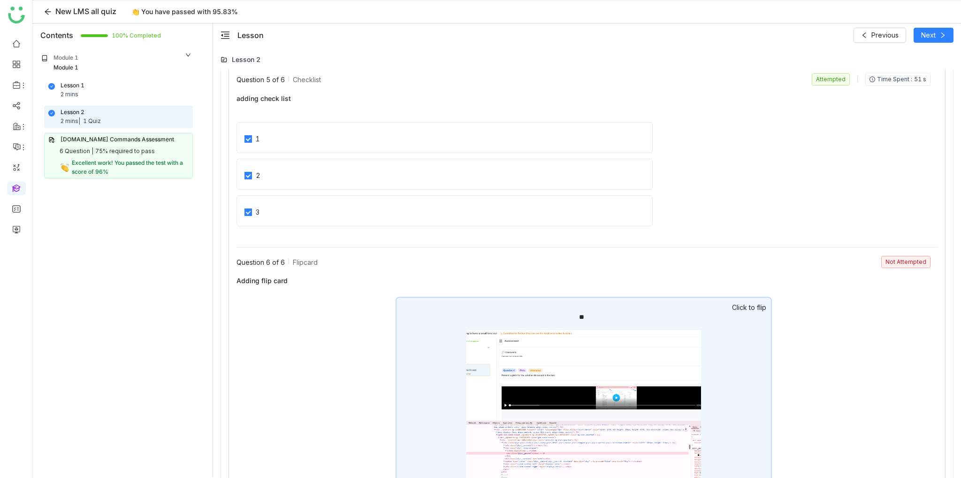
scroll to position [1254, 0]
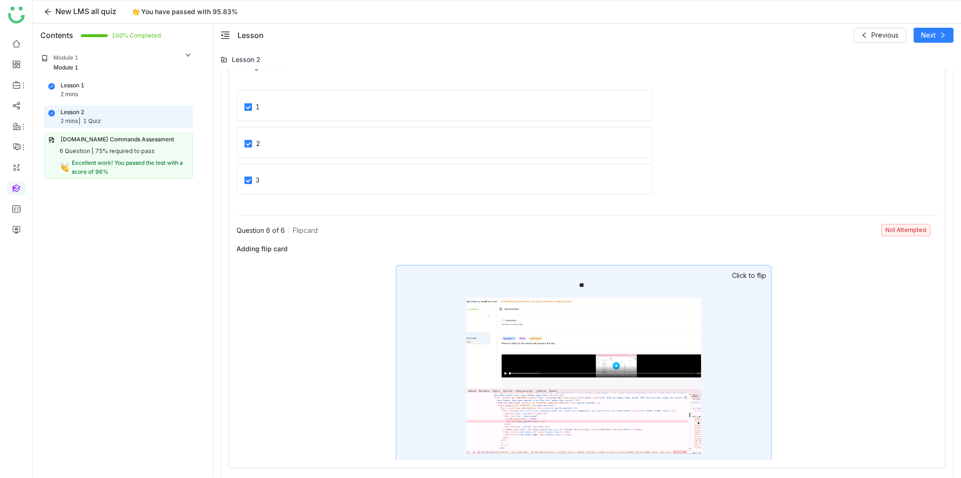
click at [906, 250] on span "Adding flip card" at bounding box center [584, 249] width 694 height 10
click at [751, 296] on div "**" at bounding box center [584, 364] width 377 height 198
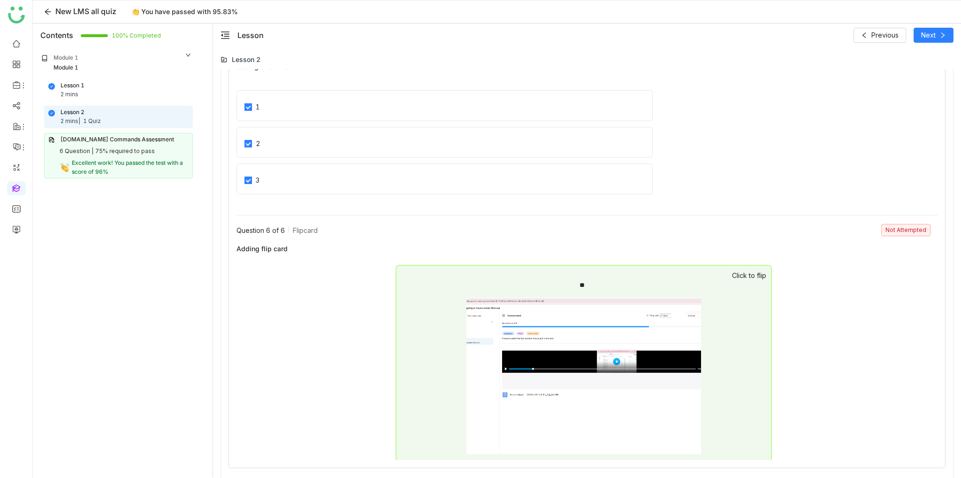
scroll to position [1020, 0]
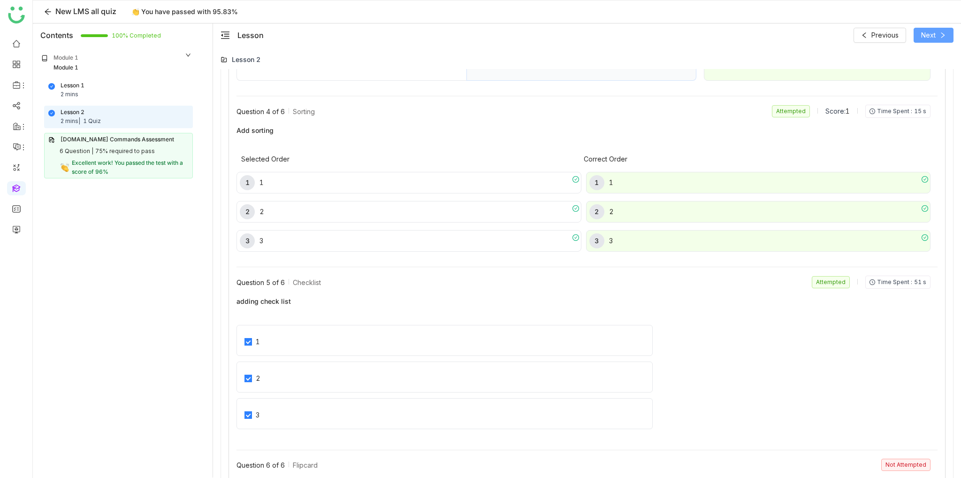
click at [924, 32] on span "Next" at bounding box center [929, 35] width 15 height 10
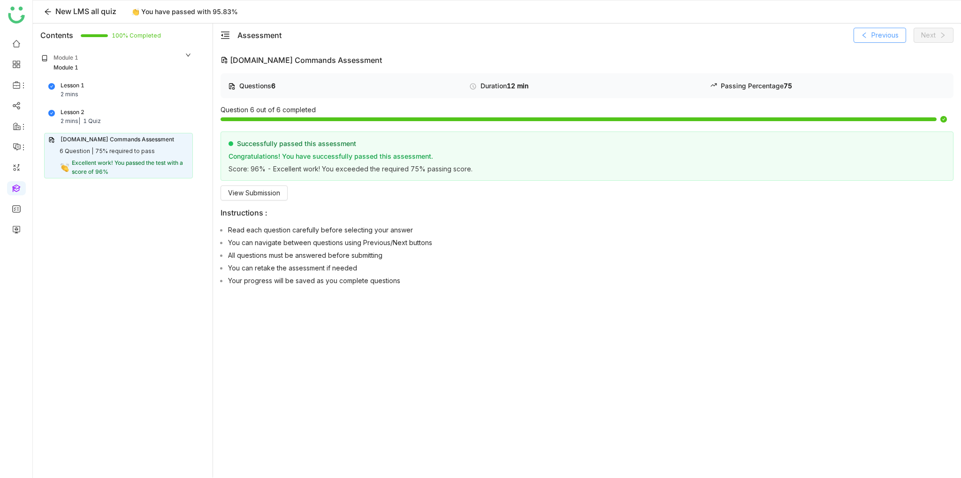
click at [877, 37] on span "Previous" at bounding box center [885, 35] width 27 height 10
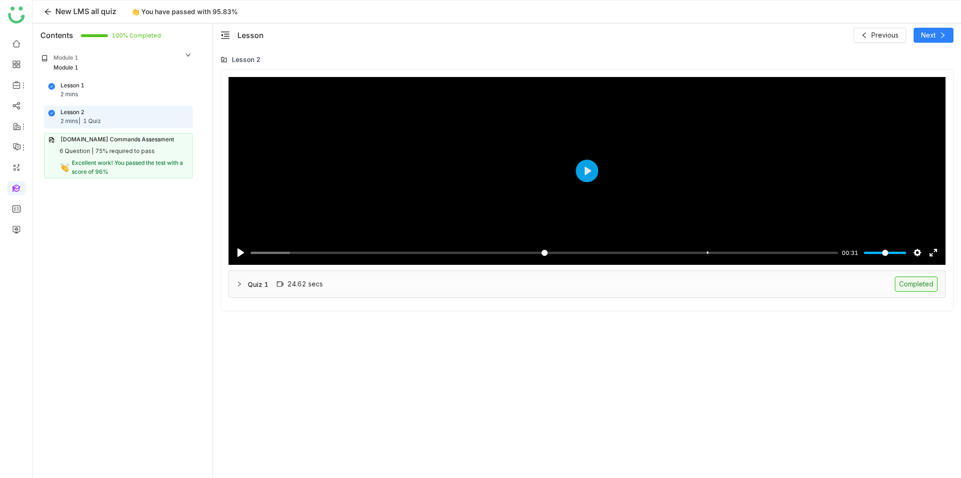
click at [674, 283] on div "Quiz 1 24.62 secs Completed" at bounding box center [593, 284] width 690 height 15
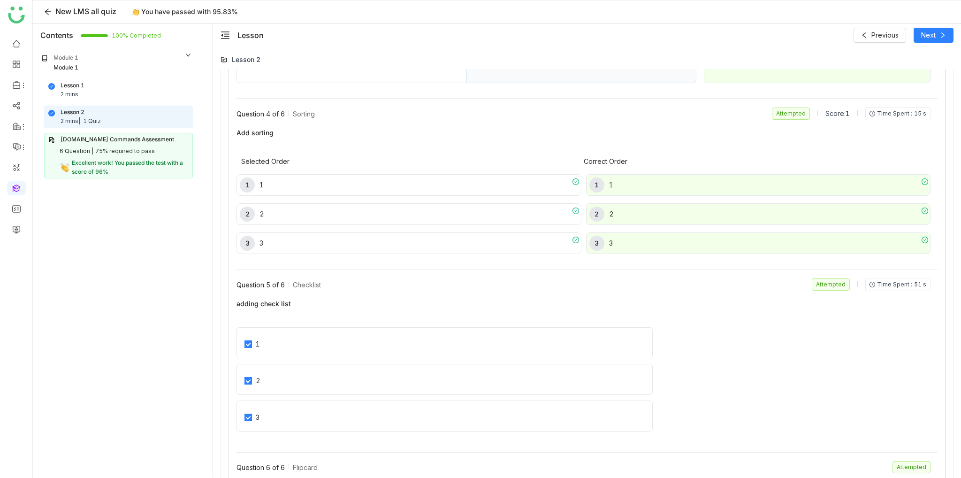
scroll to position [1254, 0]
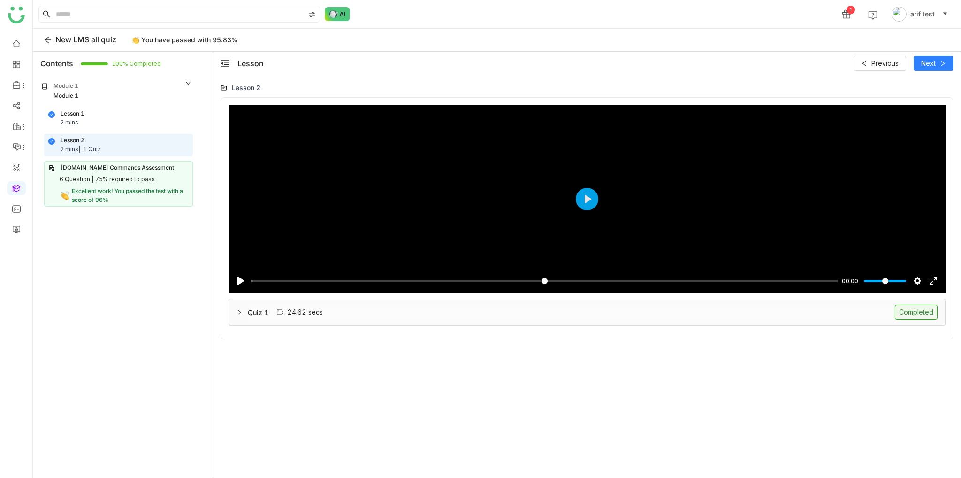
click at [878, 313] on div "Quiz 1 24.62 secs Completed" at bounding box center [593, 312] width 690 height 15
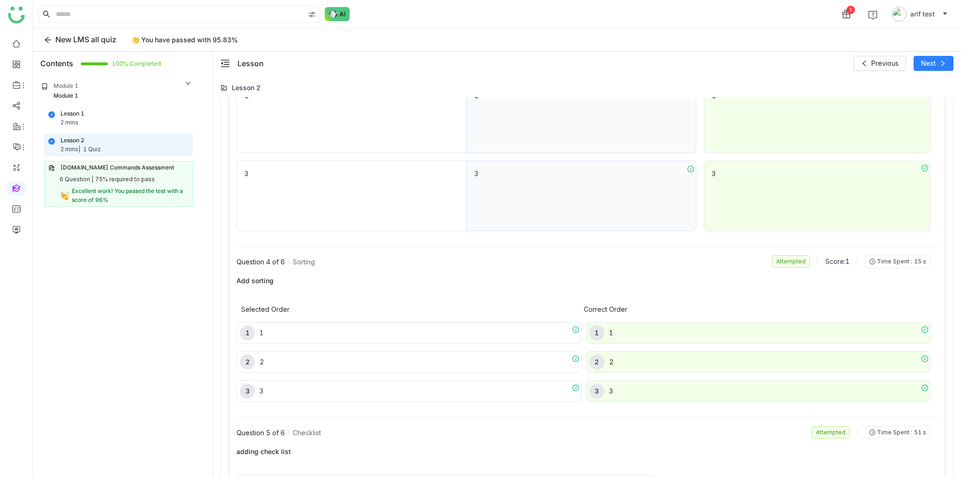
scroll to position [1283, 0]
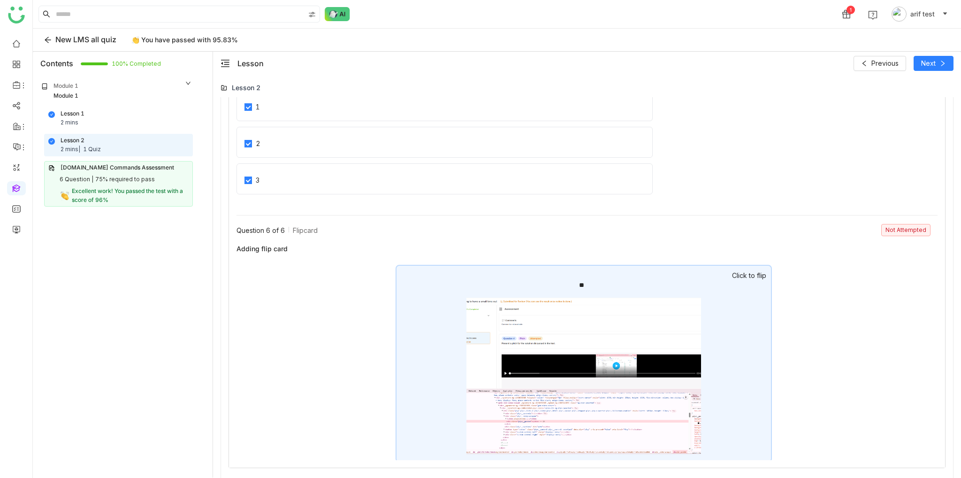
click at [800, 422] on gtmb-flipcard-view "** ** Click to flip" at bounding box center [584, 359] width 694 height 188
click at [747, 295] on div "**" at bounding box center [584, 364] width 377 height 198
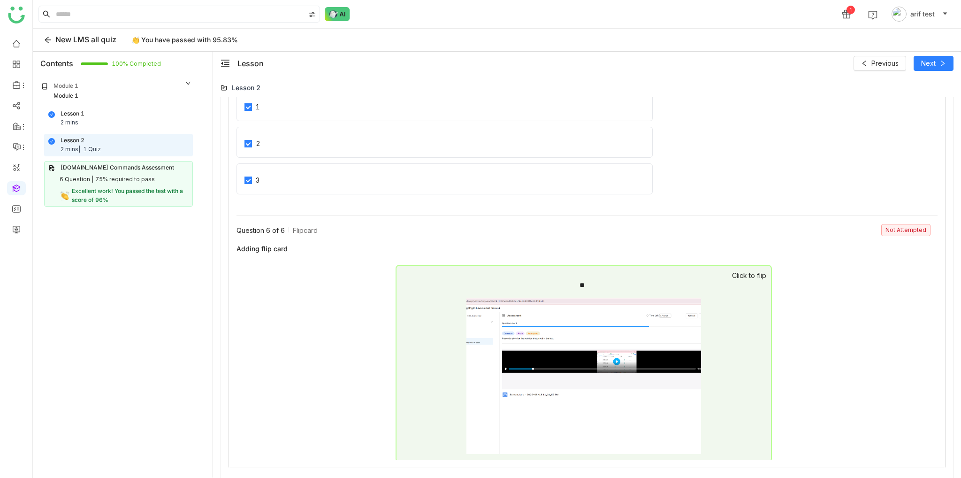
click at [859, 272] on gtmb-flipcard-view "** ** Click to flip" at bounding box center [584, 359] width 694 height 188
click at [869, 281] on gtmb-flipcard-view "** ** Click to flip" at bounding box center [584, 359] width 694 height 188
click at [946, 60] on icon at bounding box center [943, 63] width 7 height 7
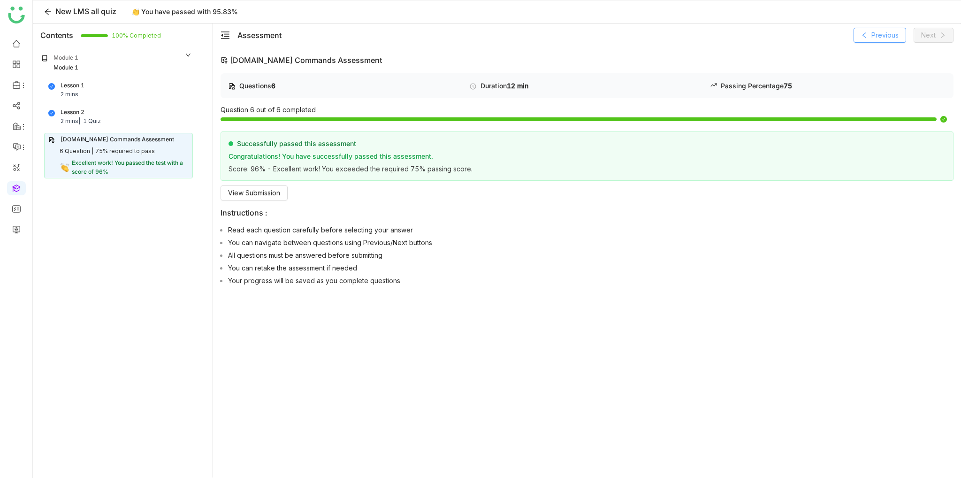
click at [883, 39] on span "Previous" at bounding box center [885, 35] width 27 height 10
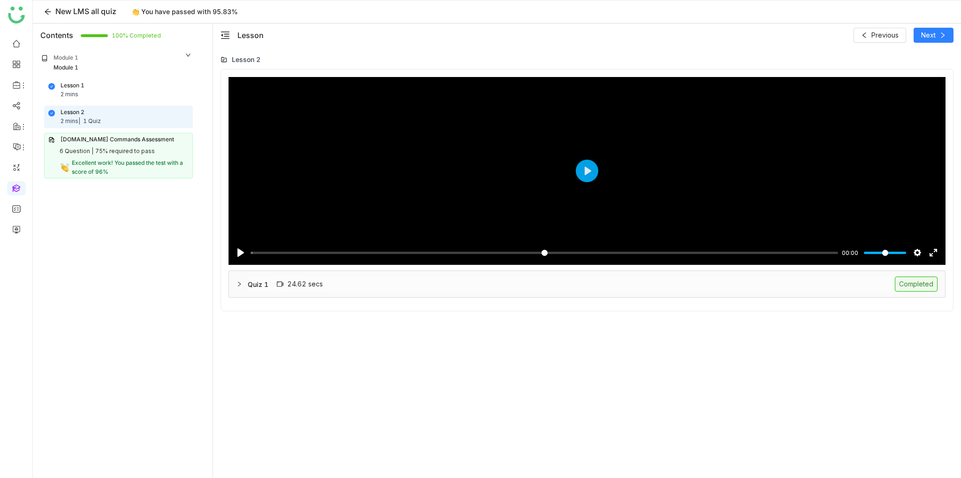
click at [589, 283] on div "Quiz 1 24.62 secs Completed" at bounding box center [593, 284] width 690 height 15
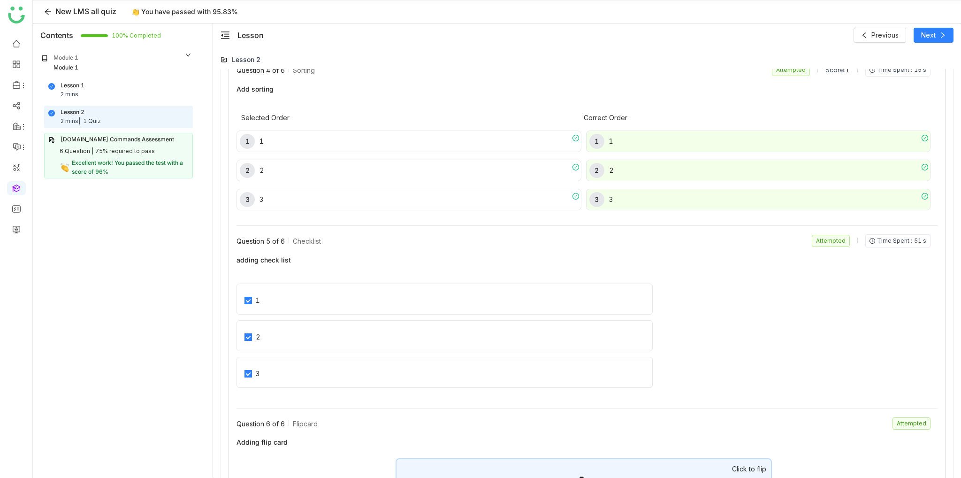
scroll to position [1254, 0]
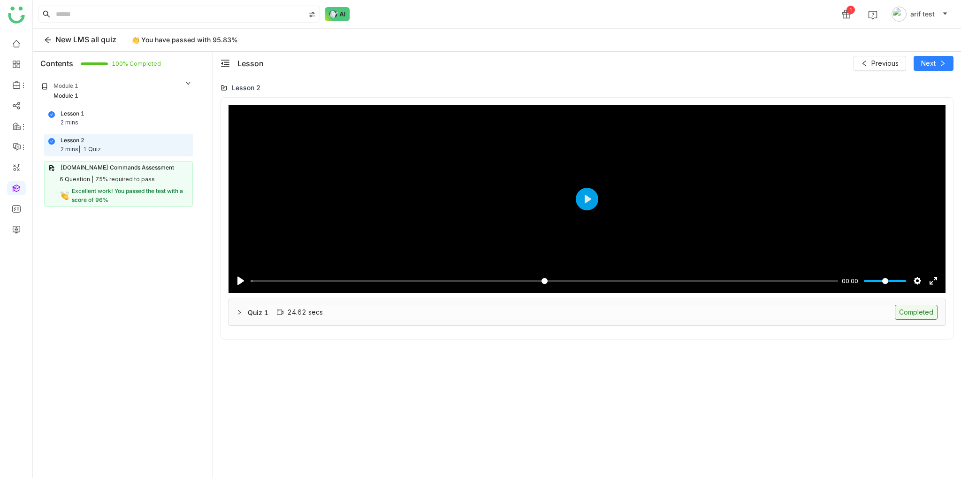
click at [468, 315] on div "Quiz 1 24.62 secs Completed" at bounding box center [593, 312] width 690 height 15
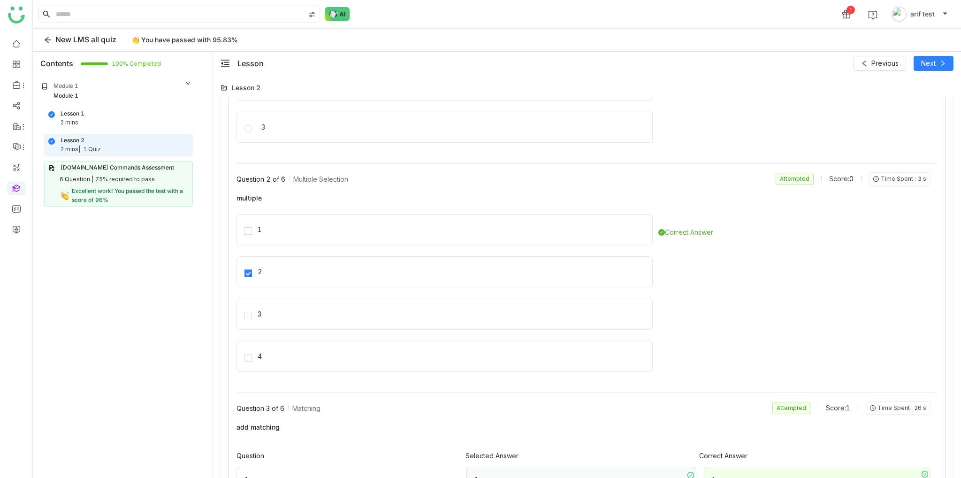
scroll to position [1283, 0]
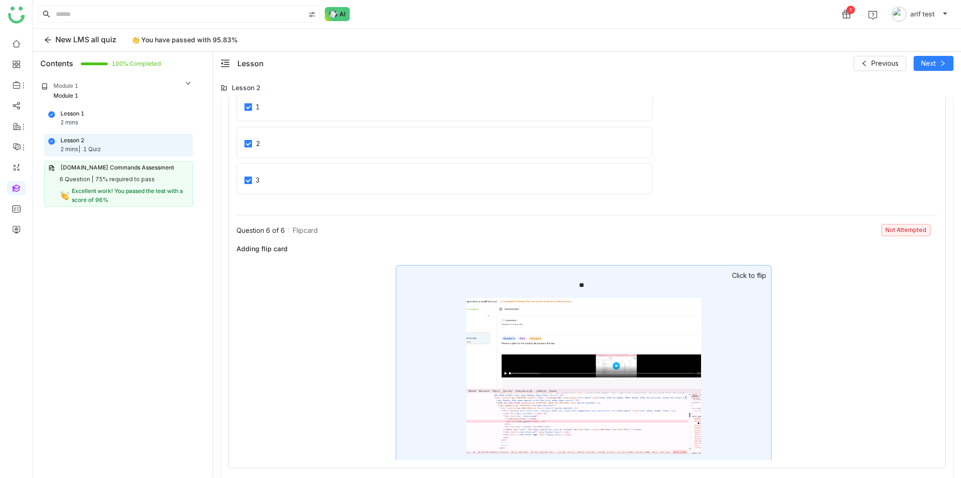
click at [847, 340] on gtmb-flipcard-view "** ** Click to flip" at bounding box center [584, 359] width 694 height 188
click at [697, 312] on img at bounding box center [584, 376] width 235 height 156
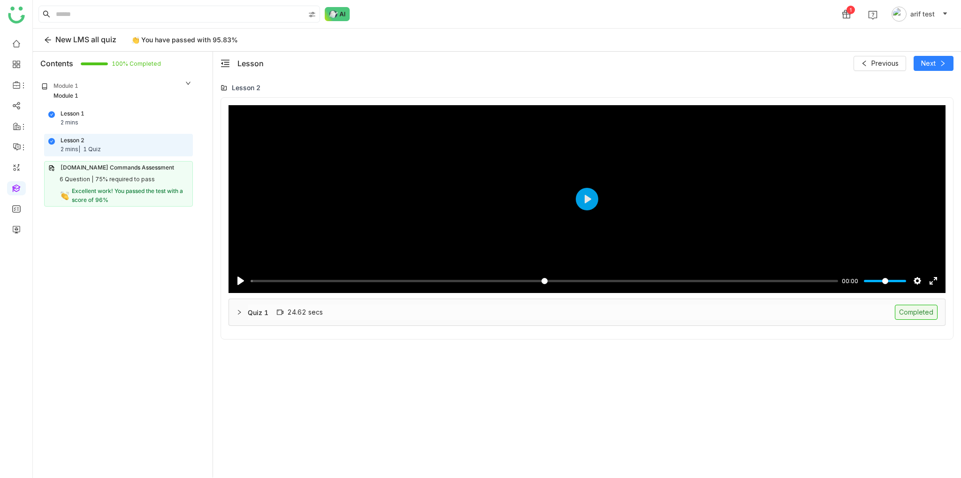
click at [546, 304] on div "Quiz 1 24.62 secs Completed" at bounding box center [587, 312] width 716 height 26
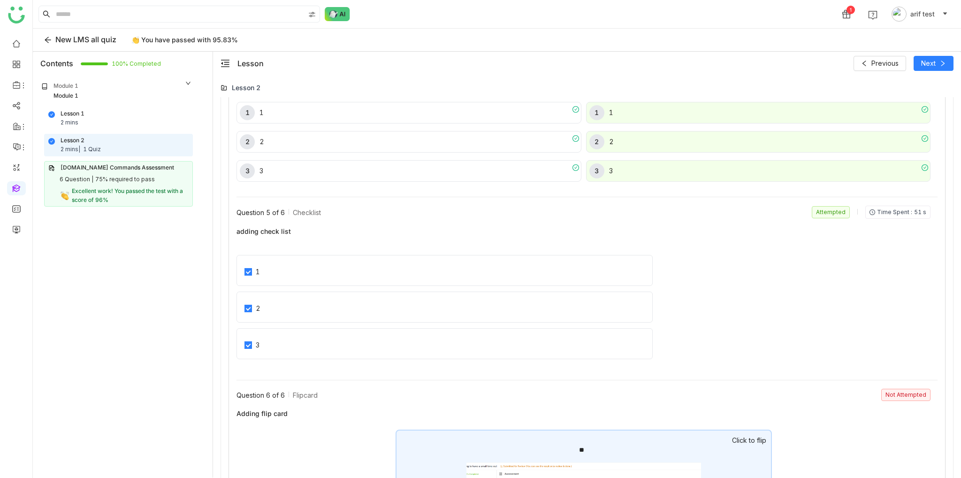
scroll to position [1283, 0]
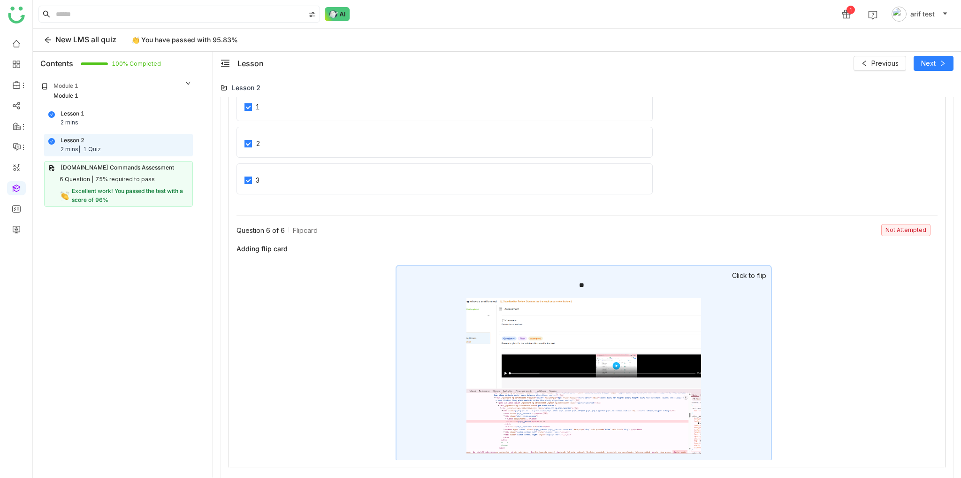
click at [755, 350] on div "**" at bounding box center [584, 364] width 377 height 198
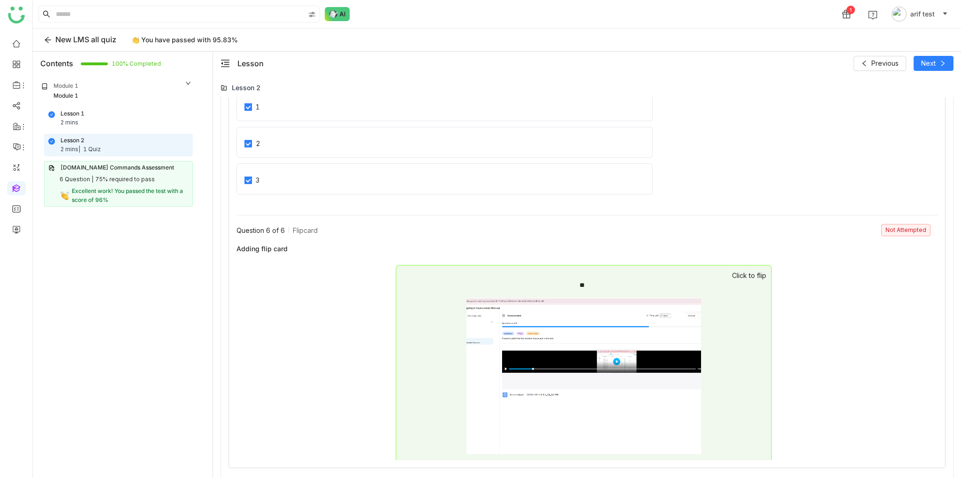
click at [105, 117] on div "Lesson 1 2 mins" at bounding box center [118, 118] width 140 height 18
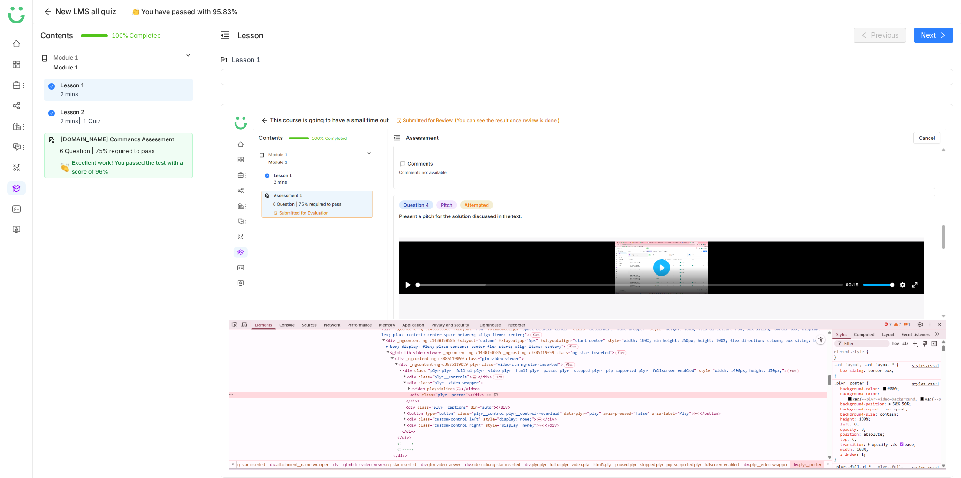
click at [114, 111] on div "Lesson 2 2 mins | 1 Quiz" at bounding box center [118, 117] width 140 height 18
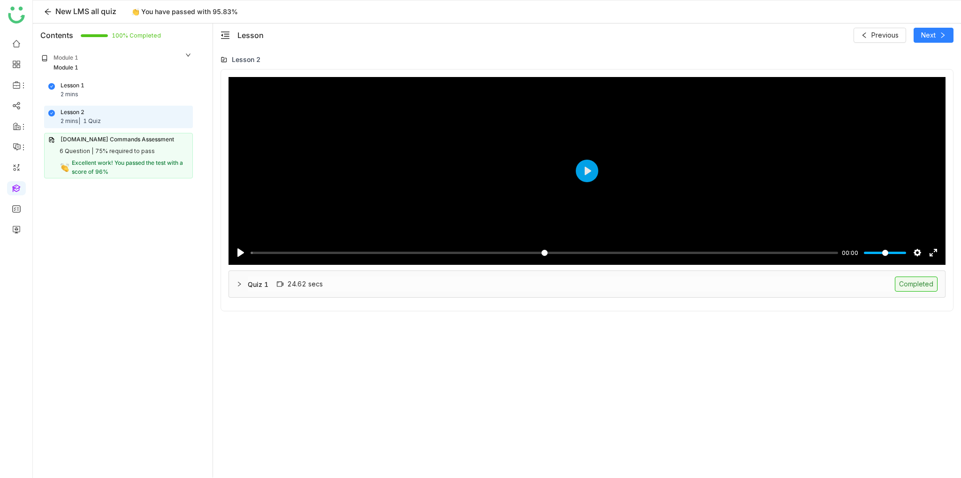
click at [474, 275] on div "Quiz 1 24.62 secs Completed" at bounding box center [587, 284] width 716 height 26
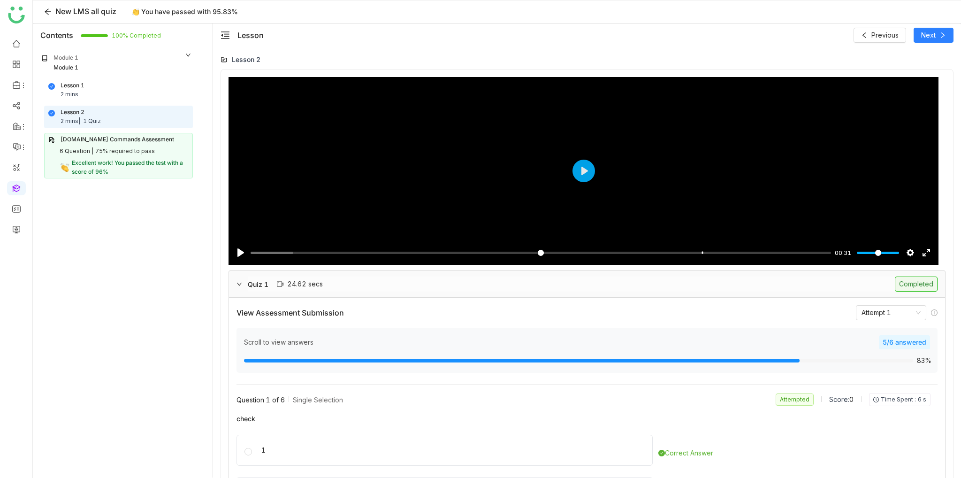
click at [899, 343] on div "5/6 answered" at bounding box center [904, 342] width 51 height 14
click at [899, 316] on nz-select-item "Attempt 1" at bounding box center [891, 313] width 59 height 14
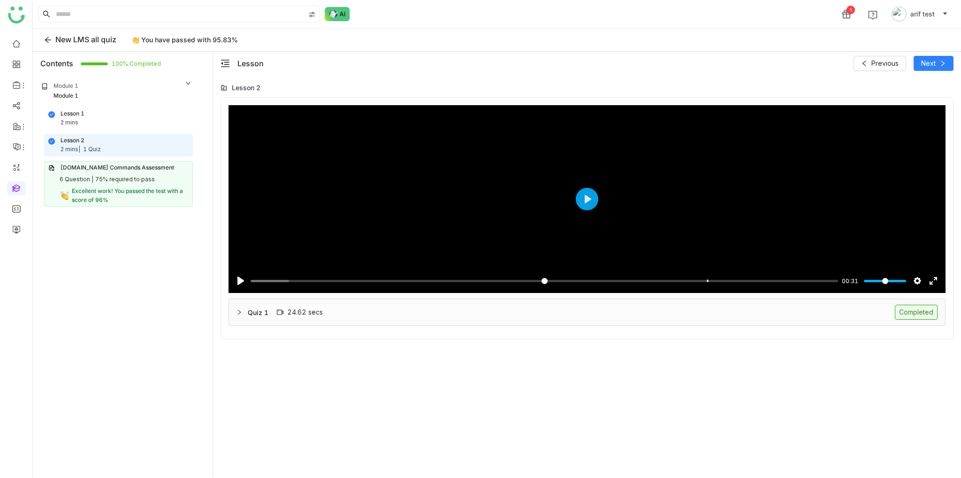
click at [739, 322] on div "Quiz 1 24.62 secs Completed" at bounding box center [587, 312] width 716 height 26
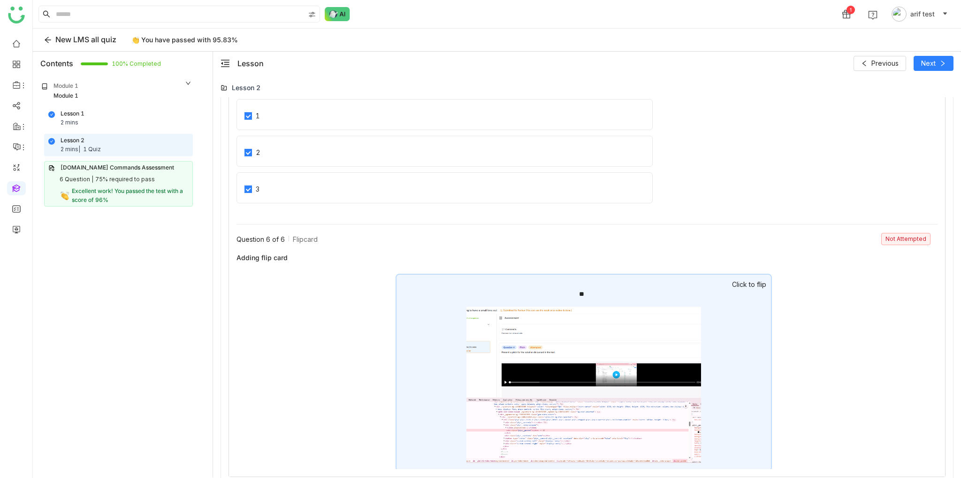
scroll to position [1283, 0]
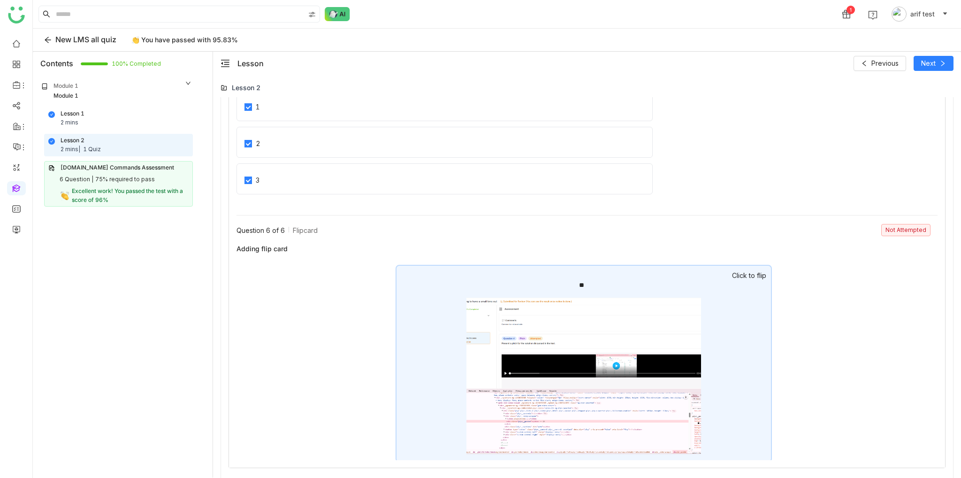
click at [760, 329] on div "**" at bounding box center [584, 364] width 377 height 198
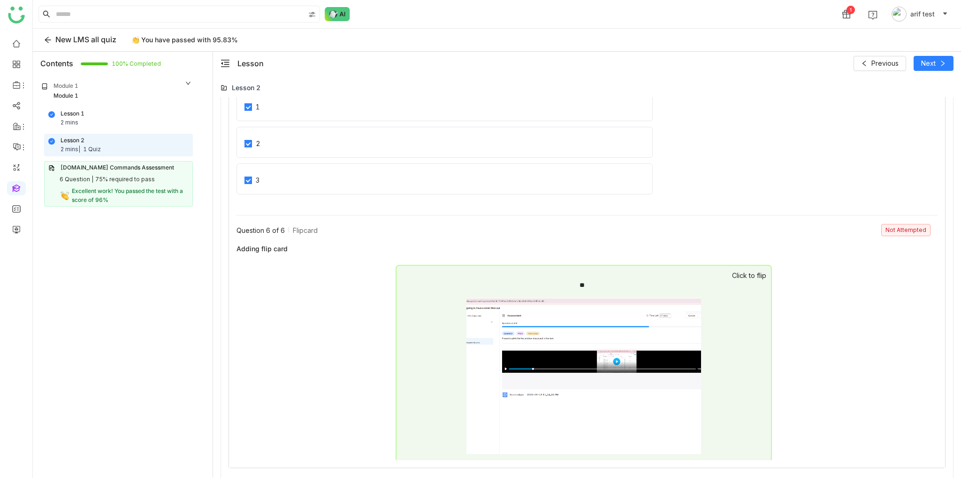
click at [90, 113] on div "Lesson 1 2 mins" at bounding box center [118, 118] width 140 height 18
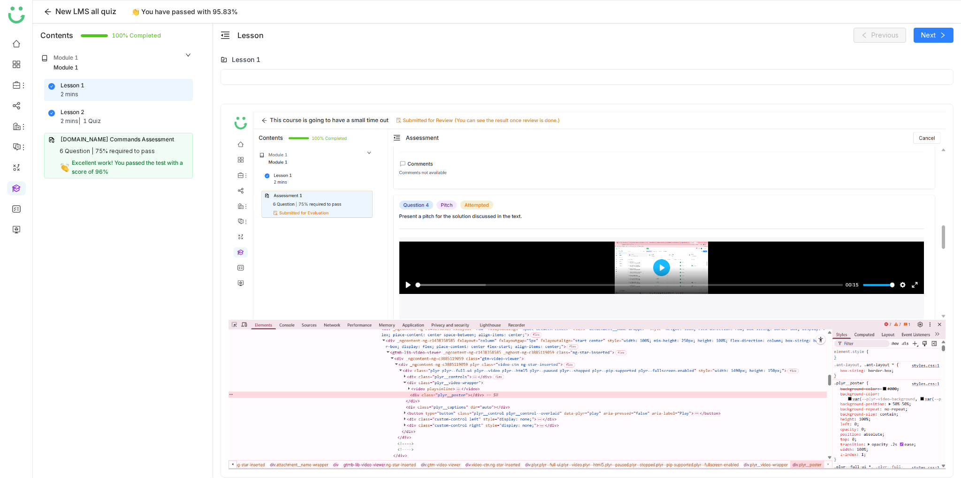
click at [113, 118] on div "Lesson 2 2 mins | 1 Quiz" at bounding box center [118, 117] width 140 height 18
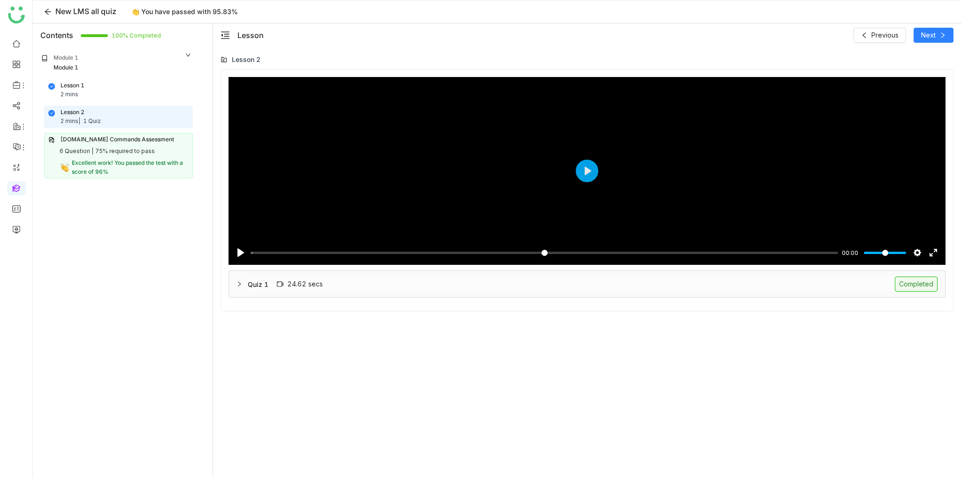
click at [632, 281] on div "Quiz 1 24.62 secs Completed" at bounding box center [593, 284] width 690 height 15
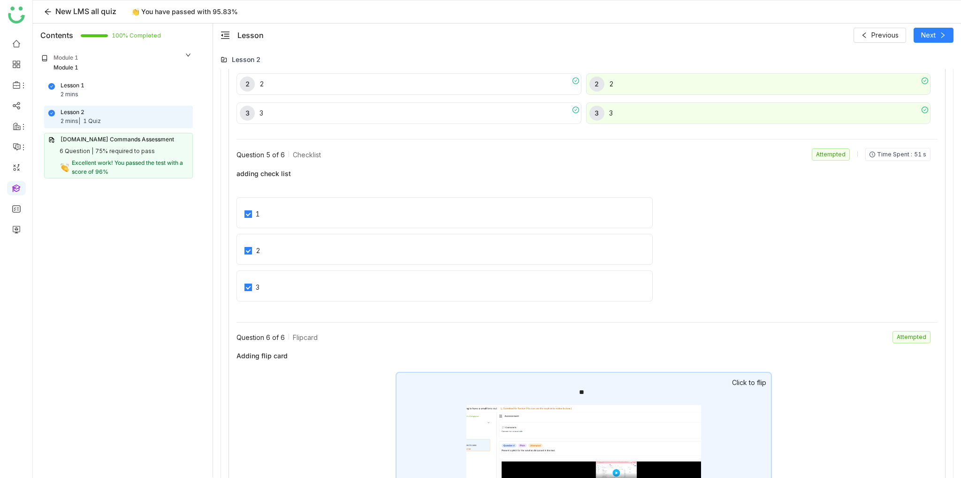
scroll to position [1254, 0]
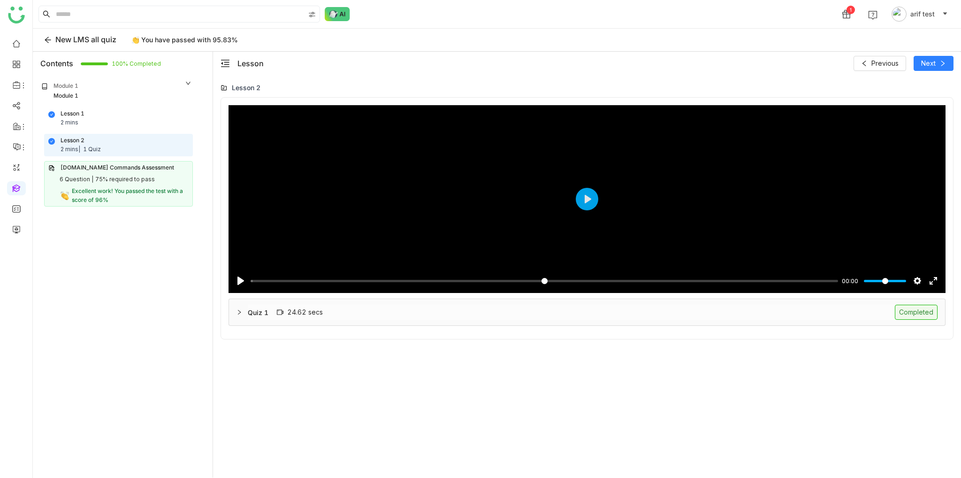
click at [838, 320] on div "Quiz 1 24.62 secs Completed" at bounding box center [587, 312] width 716 height 26
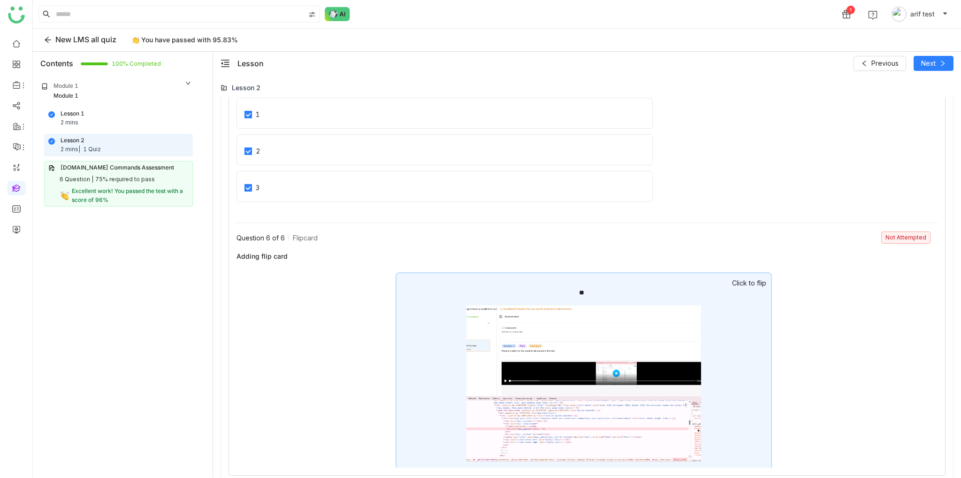
scroll to position [1283, 0]
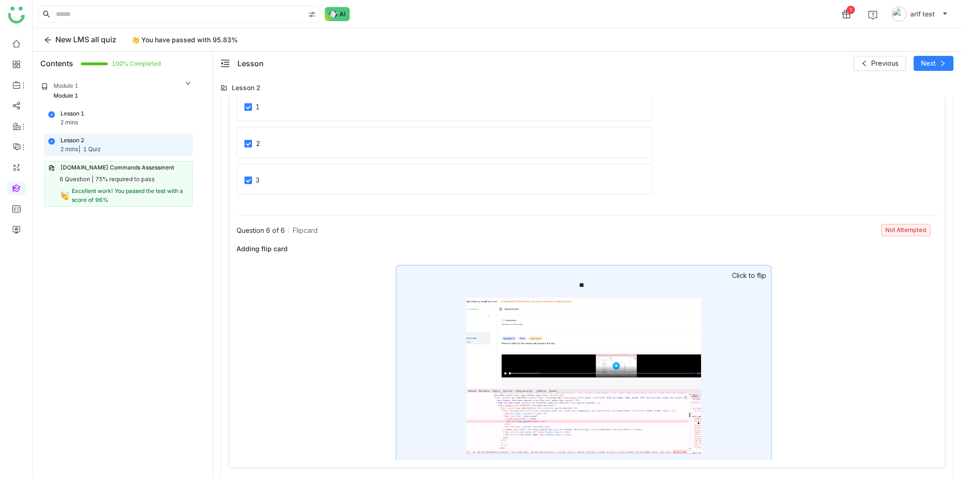
click at [709, 311] on div "**" at bounding box center [584, 364] width 377 height 198
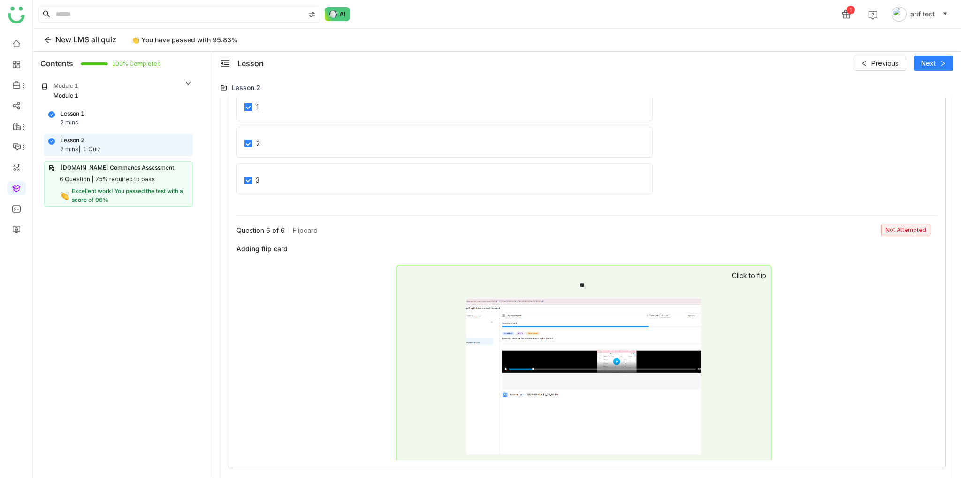
click at [100, 117] on div "Lesson 1 2 mins" at bounding box center [118, 118] width 140 height 18
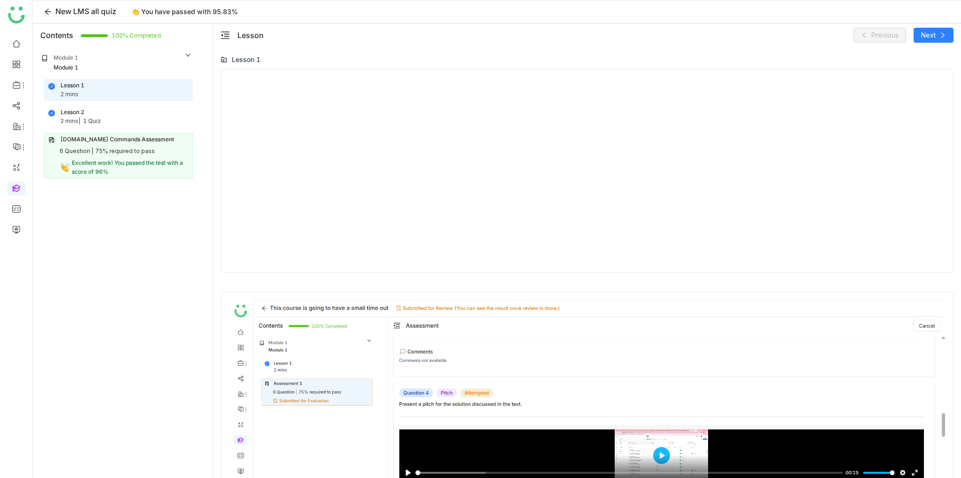
click at [114, 114] on div "Lesson 2 2 mins | 1 Quiz" at bounding box center [118, 117] width 140 height 18
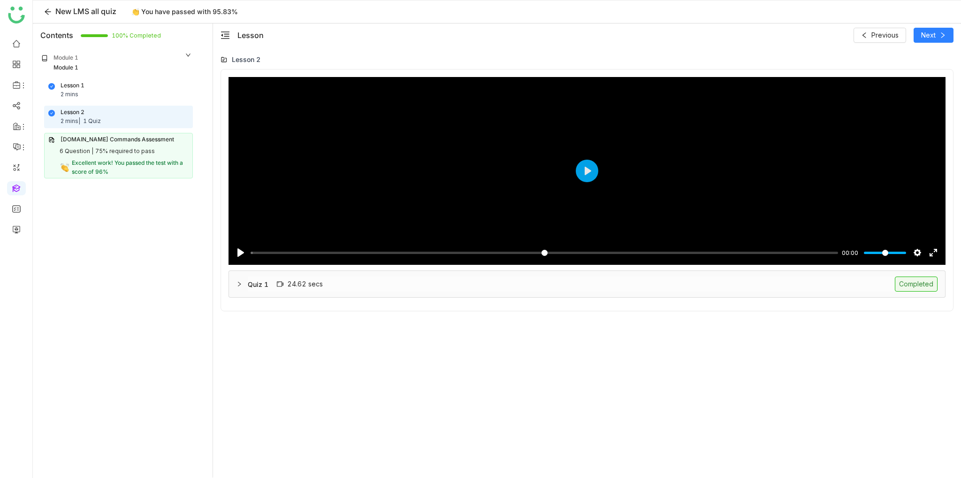
click at [703, 284] on div "Quiz 1 24.62 secs Completed" at bounding box center [593, 284] width 690 height 15
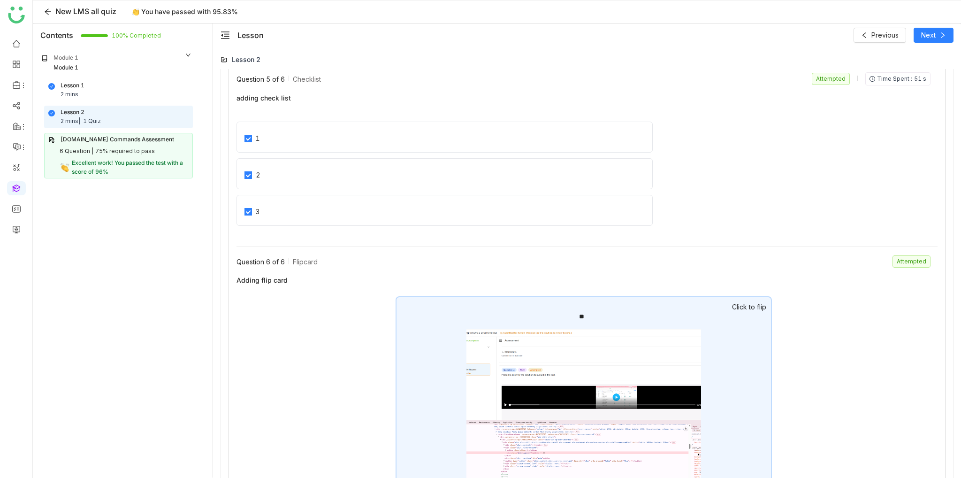
scroll to position [1254, 0]
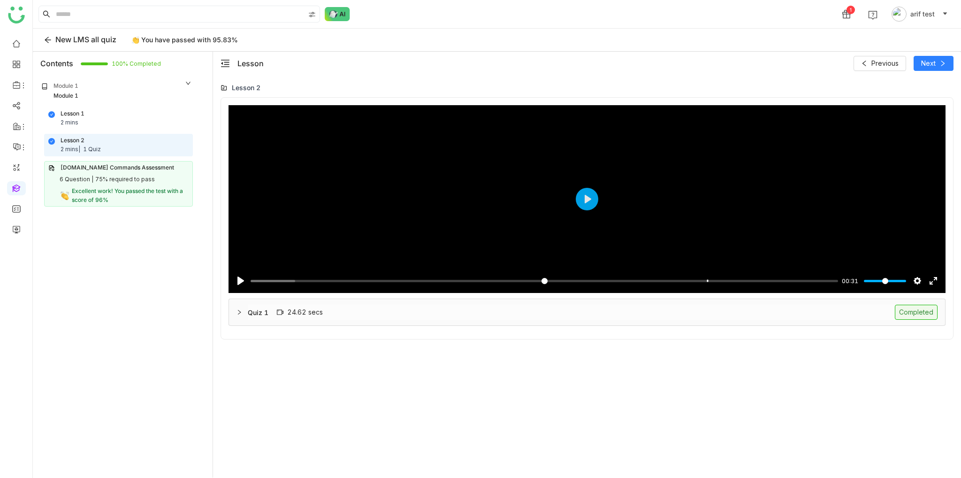
click at [776, 306] on div "Quiz 1 24.62 secs Completed" at bounding box center [593, 312] width 690 height 15
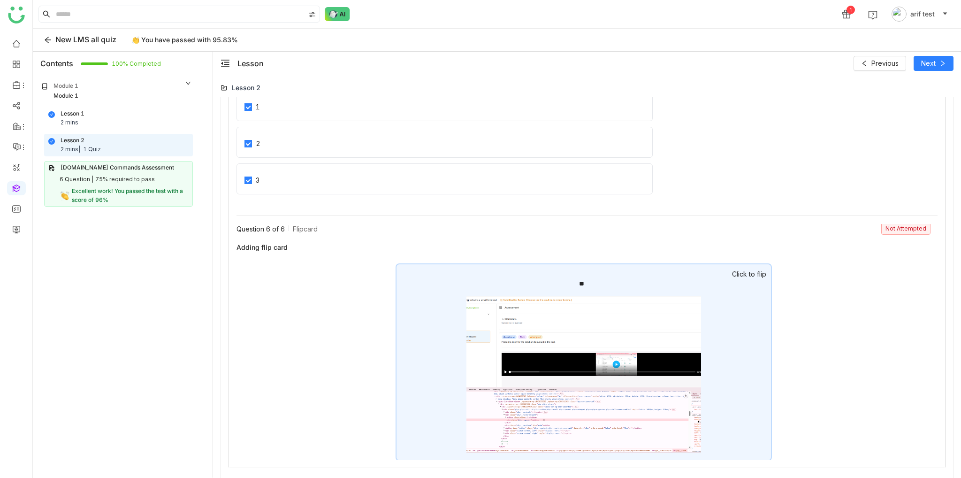
scroll to position [2, 0]
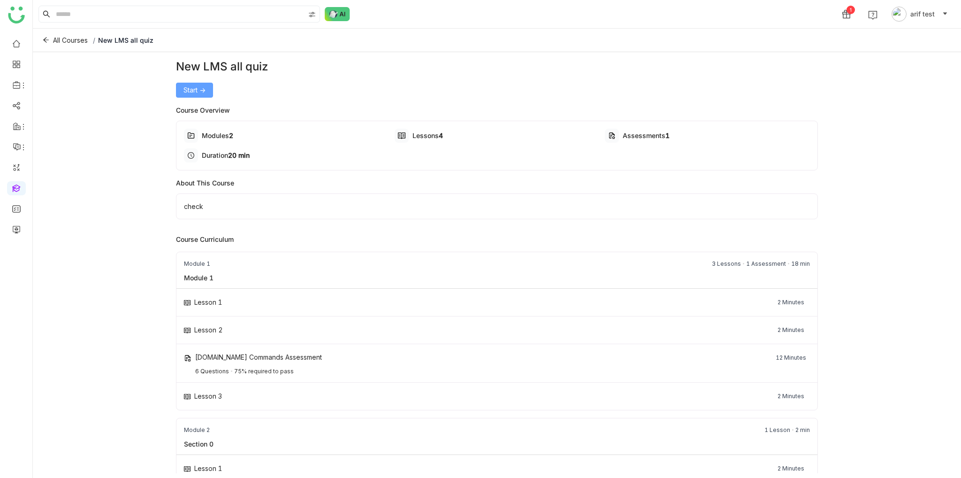
click at [208, 94] on button "Start ->" at bounding box center [194, 90] width 37 height 15
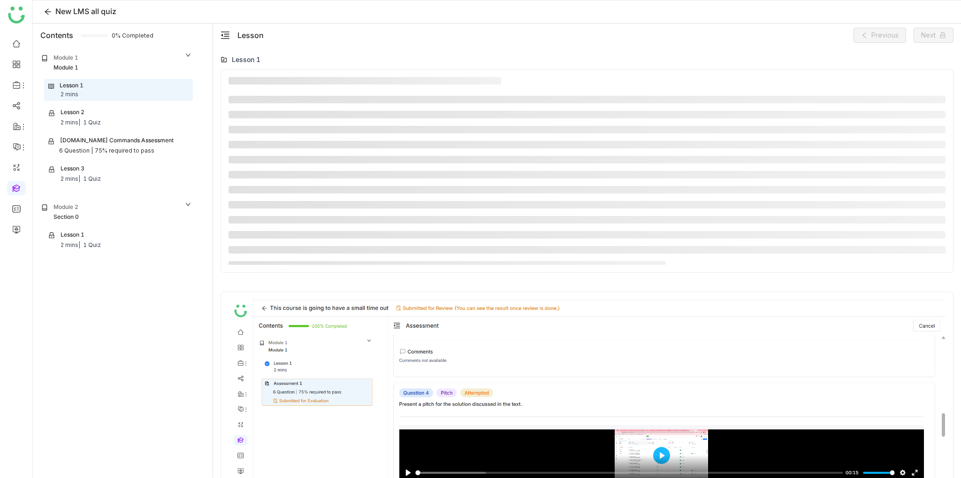
click at [129, 238] on div "Lesson 1 2 mins | 1 Quiz" at bounding box center [118, 240] width 140 height 19
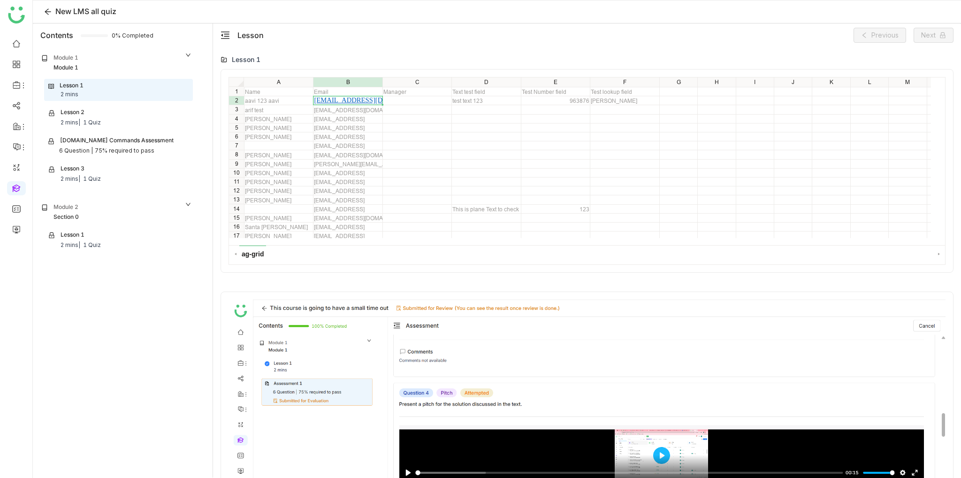
click at [71, 208] on div "Module 2" at bounding box center [66, 207] width 25 height 9
click at [85, 215] on div "Section 0" at bounding box center [116, 217] width 151 height 9
click at [96, 168] on div "Lesson 3 2 mins | 1 Quiz" at bounding box center [118, 173] width 140 height 19
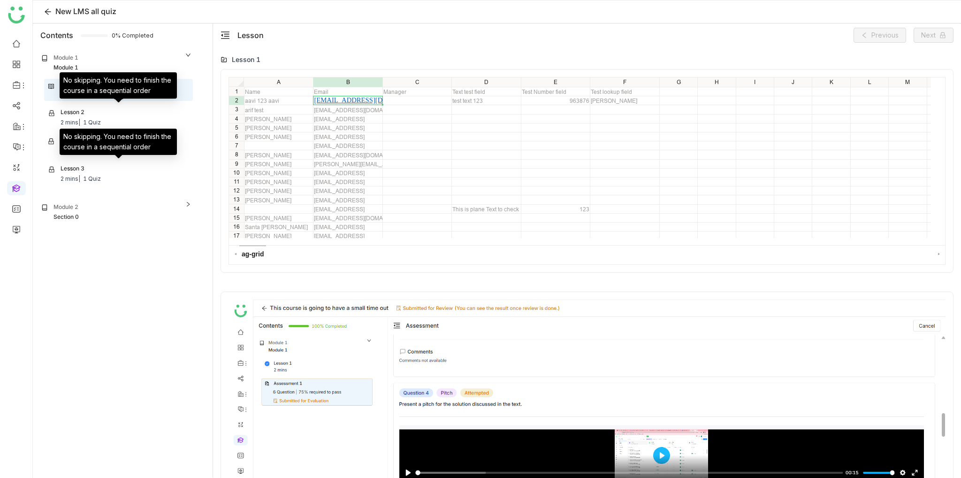
click at [134, 102] on div "No skipping. You need to finish the course in a sequential order" at bounding box center [118, 88] width 117 height 33
click at [135, 123] on div "Lesson 2 2 mins | 1 Quiz" at bounding box center [118, 117] width 140 height 19
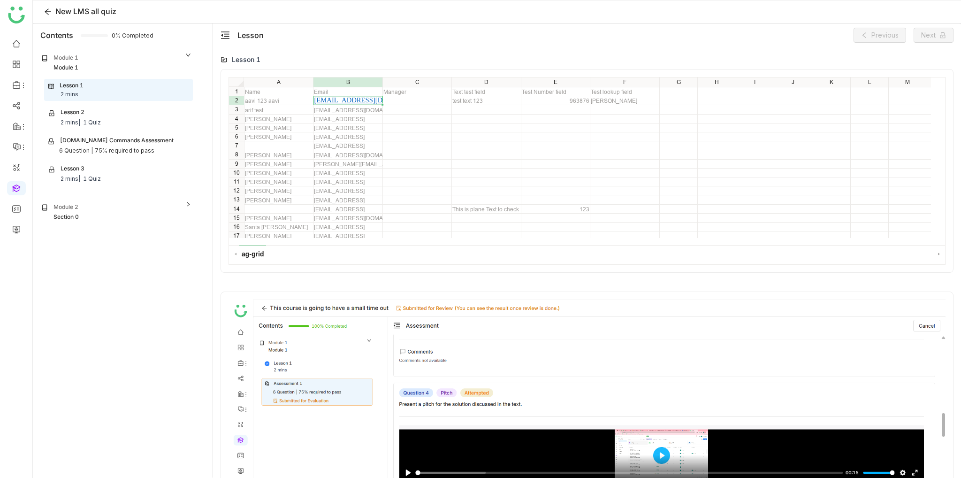
click at [158, 47] on div "Module 1 Module 1" at bounding box center [117, 63] width 164 height 32
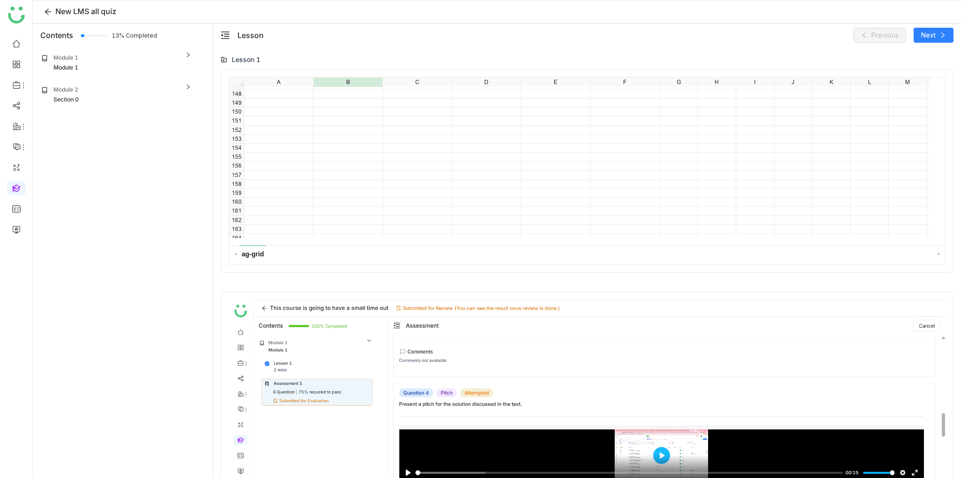
click at [85, 68] on div "Module 1" at bounding box center [116, 67] width 151 height 9
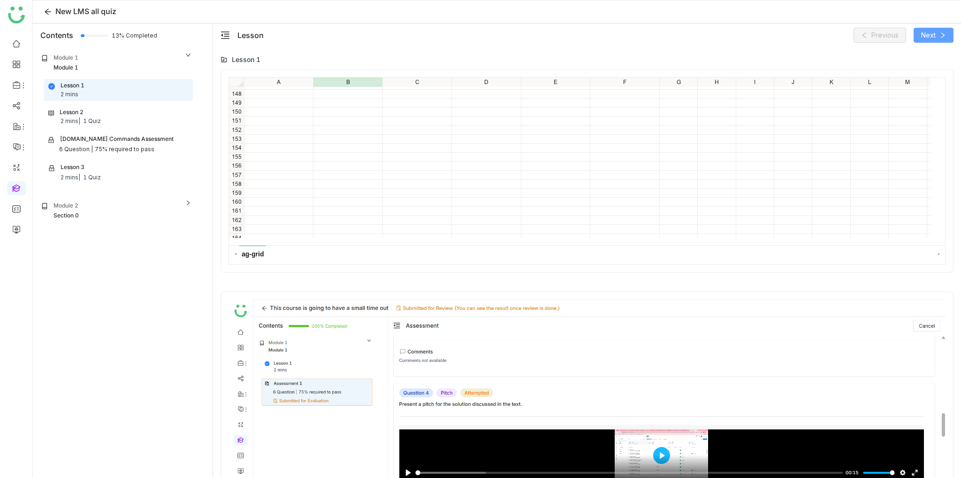
click at [942, 42] on button "Next" at bounding box center [934, 35] width 40 height 15
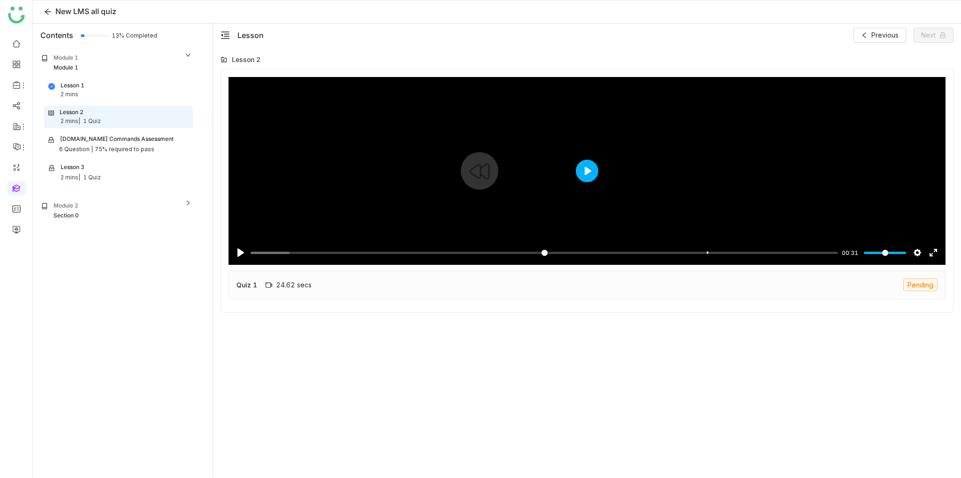
click at [593, 178] on button "Play" at bounding box center [587, 171] width 23 height 23
click at [643, 254] on input "Seek" at bounding box center [543, 252] width 584 height 9
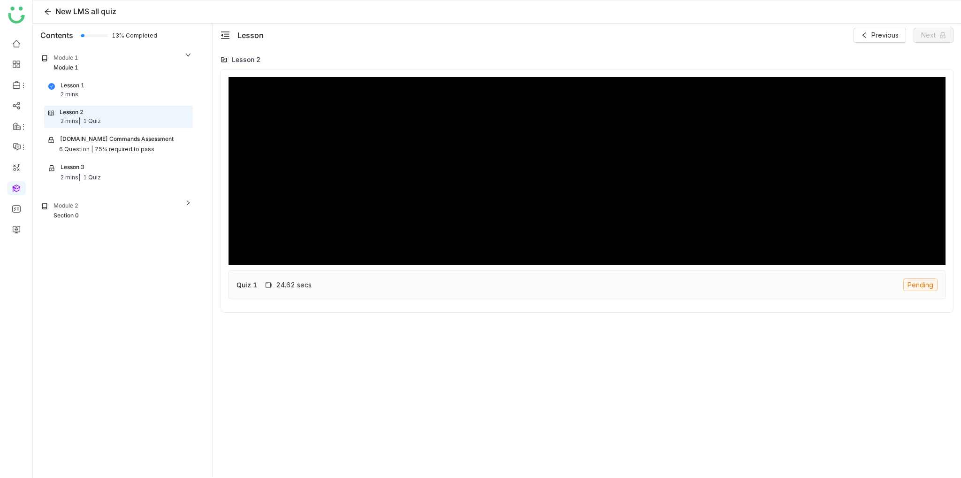
click at [618, 282] on div "Quiz 1 24.62 secs Pending" at bounding box center [587, 284] width 717 height 29
click at [278, 312] on div "Pause Play % buffered 00:20 -00:27 Settings Captions Disabled Quality undefined…" at bounding box center [587, 262] width 733 height 387
click at [256, 291] on div "Quiz 1 24.62 secs Pending" at bounding box center [587, 284] width 717 height 29
click at [288, 284] on div "24.62 secs" at bounding box center [289, 285] width 46 height 8
click at [323, 286] on div "Quiz 1 24.62 secs Pending" at bounding box center [587, 284] width 717 height 29
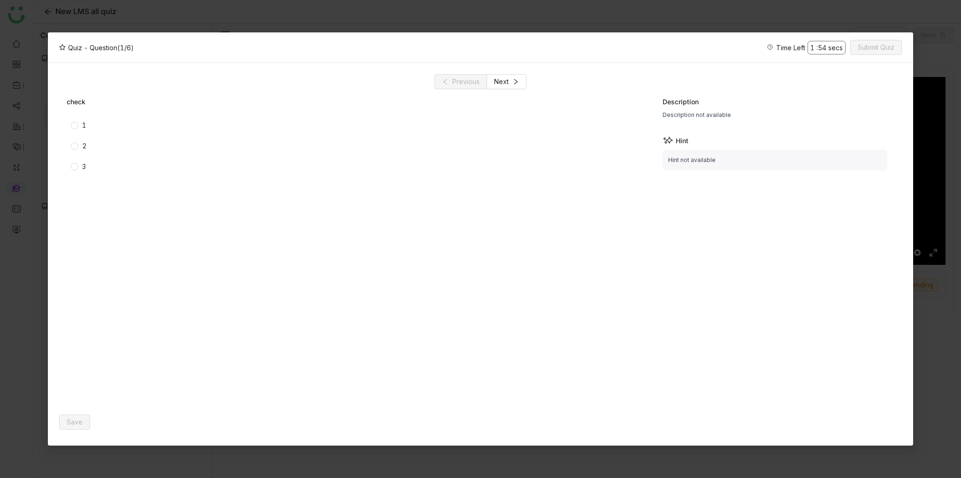
click at [81, 123] on span "1" at bounding box center [84, 125] width 12 height 10
click at [69, 420] on span "Save" at bounding box center [75, 422] width 16 height 10
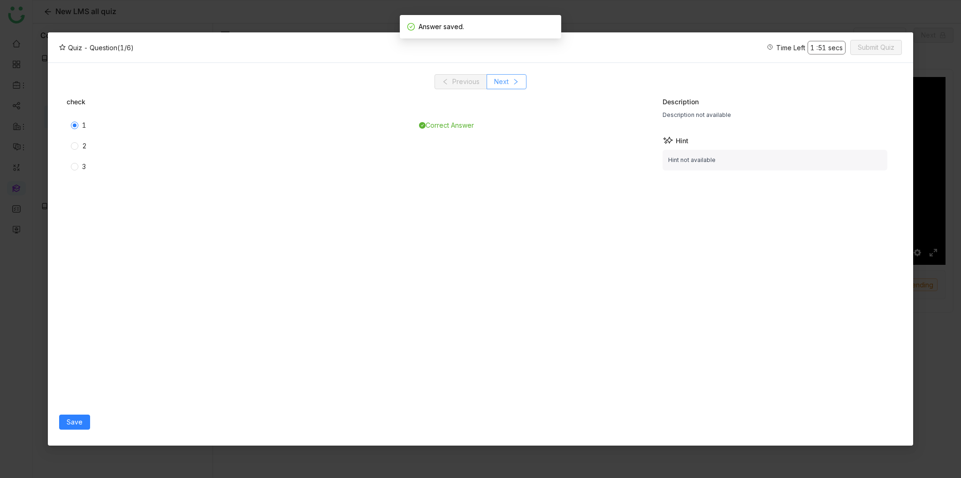
click at [509, 88] on button "Next" at bounding box center [507, 81] width 40 height 15
click at [81, 127] on span "1" at bounding box center [84, 125] width 12 height 10
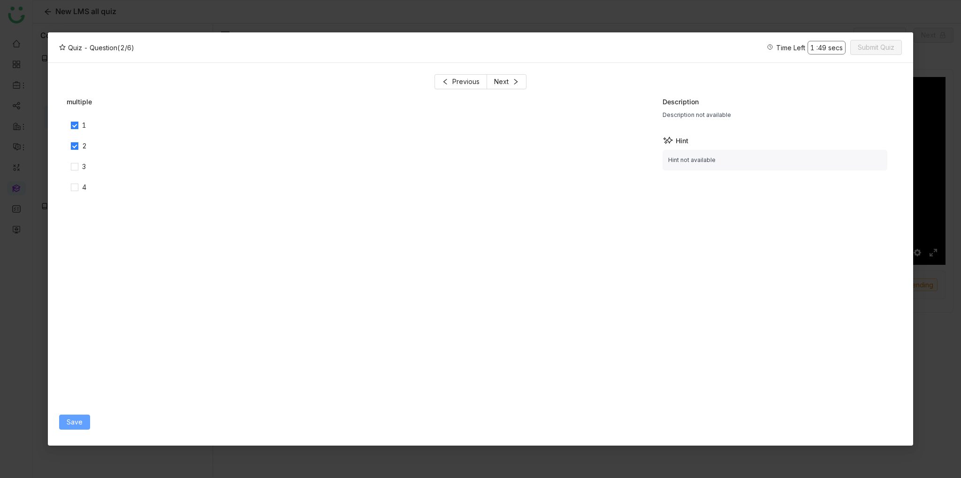
click at [70, 415] on button "Save" at bounding box center [74, 422] width 31 height 15
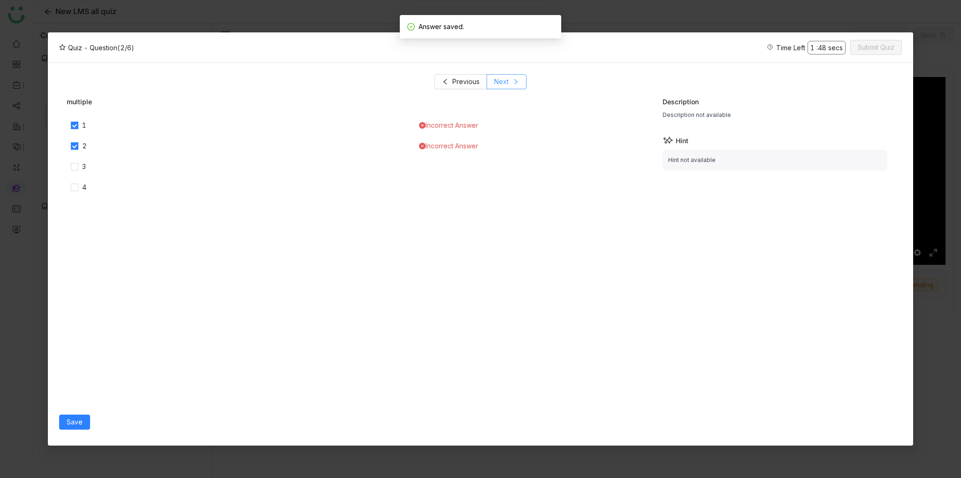
click at [512, 77] on button "Next" at bounding box center [507, 81] width 40 height 15
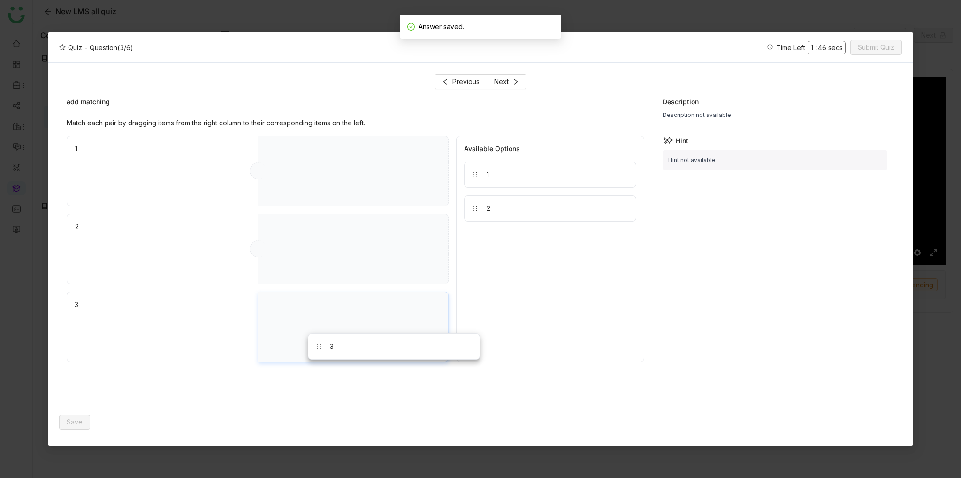
drag, startPoint x: 528, startPoint y: 177, endPoint x: 371, endPoint y: 349, distance: 232.6
drag, startPoint x: 501, startPoint y: 203, endPoint x: 366, endPoint y: 222, distance: 136.6
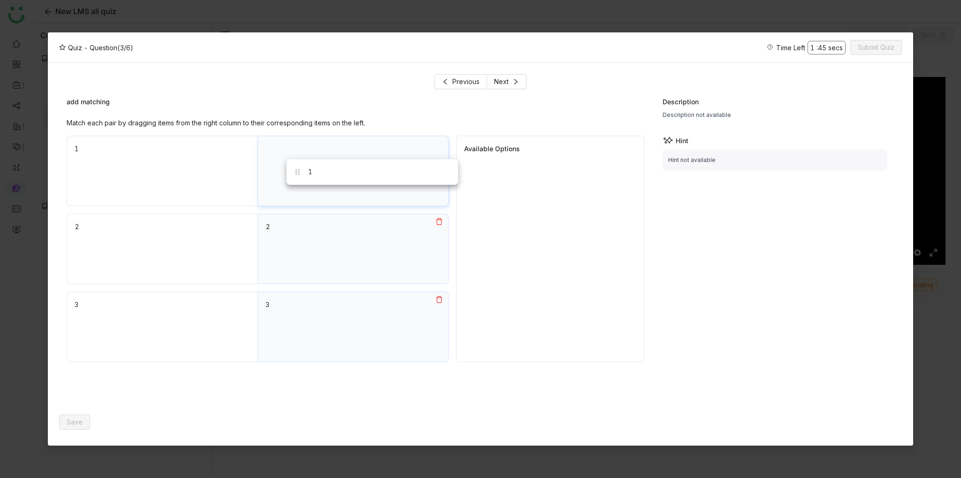
drag, startPoint x: 513, startPoint y: 167, endPoint x: 335, endPoint y: 164, distance: 177.5
click at [501, 79] on span "Next" at bounding box center [501, 82] width 15 height 10
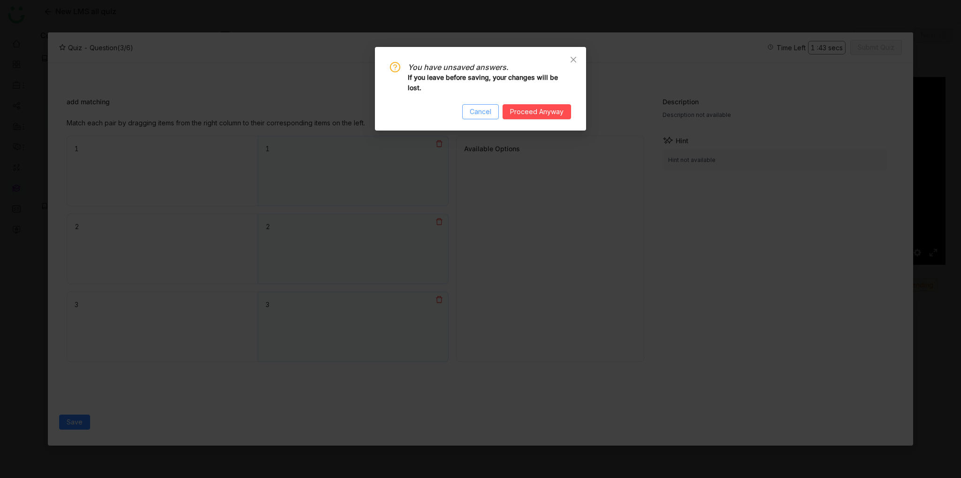
click at [487, 115] on span "Cancel" at bounding box center [481, 112] width 22 height 10
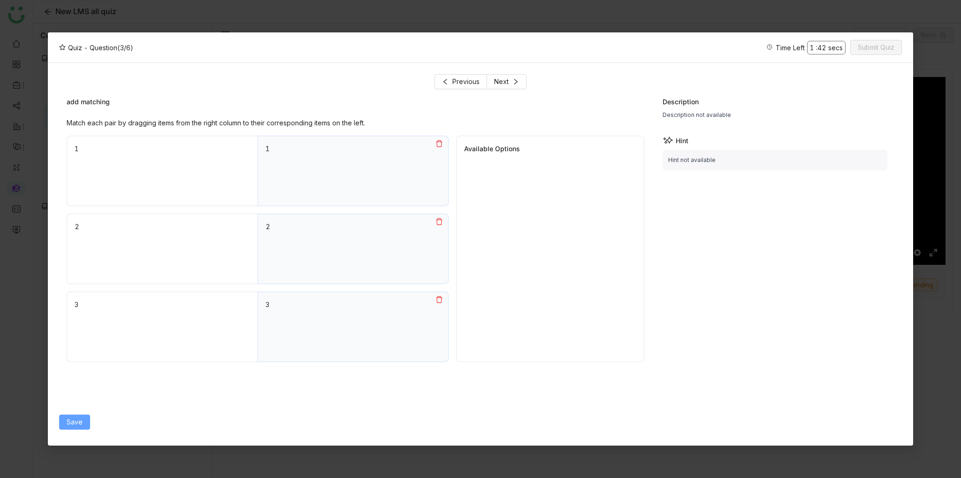
click at [77, 422] on span "Save" at bounding box center [75, 422] width 16 height 10
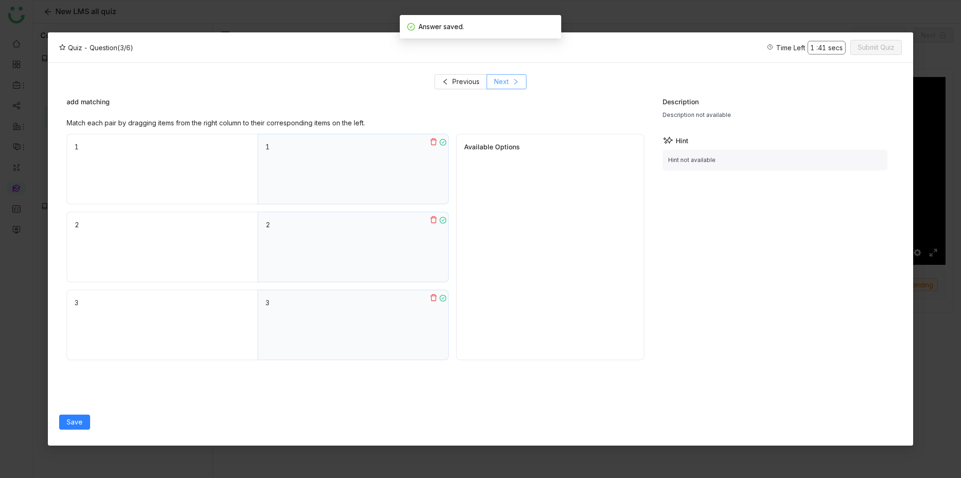
click at [516, 85] on button "Next" at bounding box center [507, 81] width 40 height 15
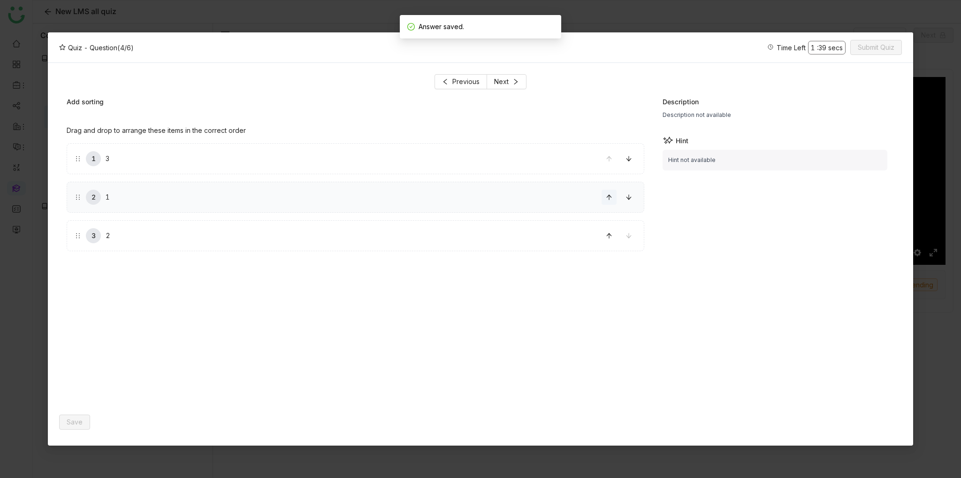
click at [612, 195] on icon at bounding box center [609, 197] width 7 height 7
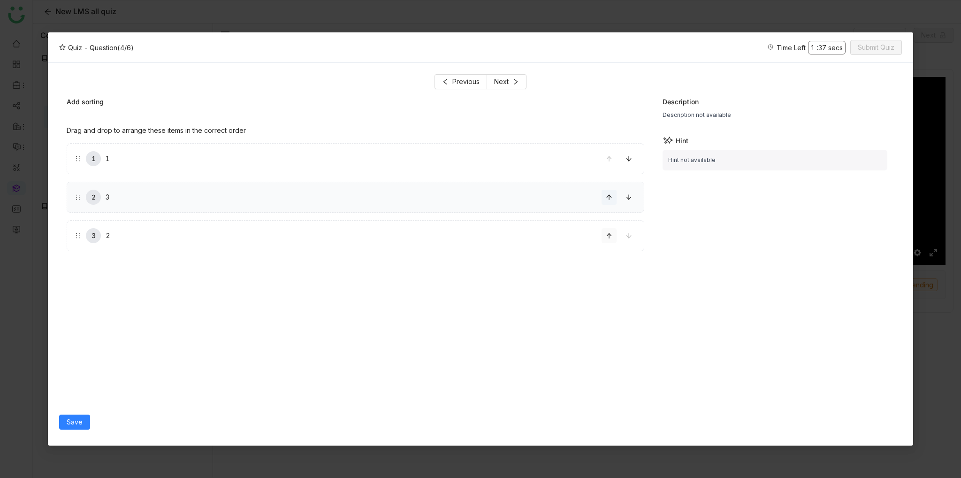
click at [606, 241] on button at bounding box center [609, 235] width 15 height 15
click at [607, 234] on icon at bounding box center [609, 235] width 7 height 7
click at [504, 80] on span "Next" at bounding box center [501, 82] width 15 height 10
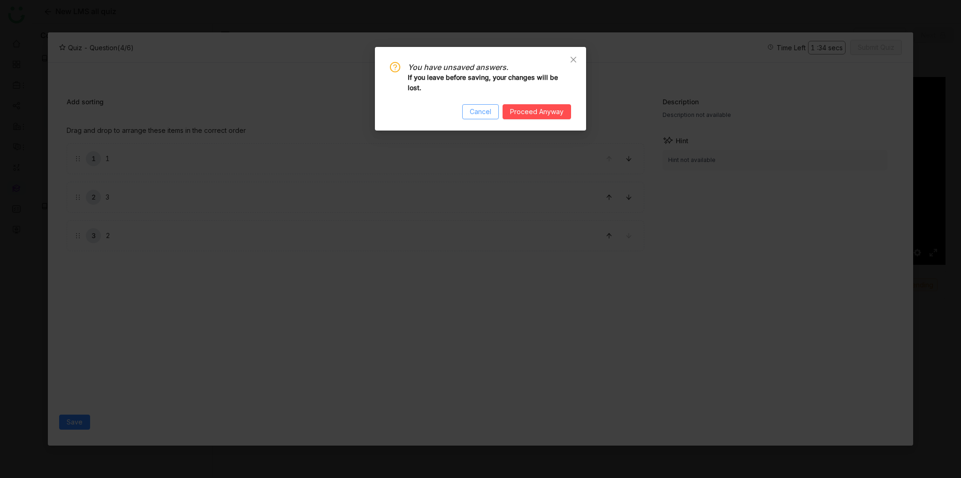
click at [498, 109] on button "Cancel" at bounding box center [480, 111] width 37 height 15
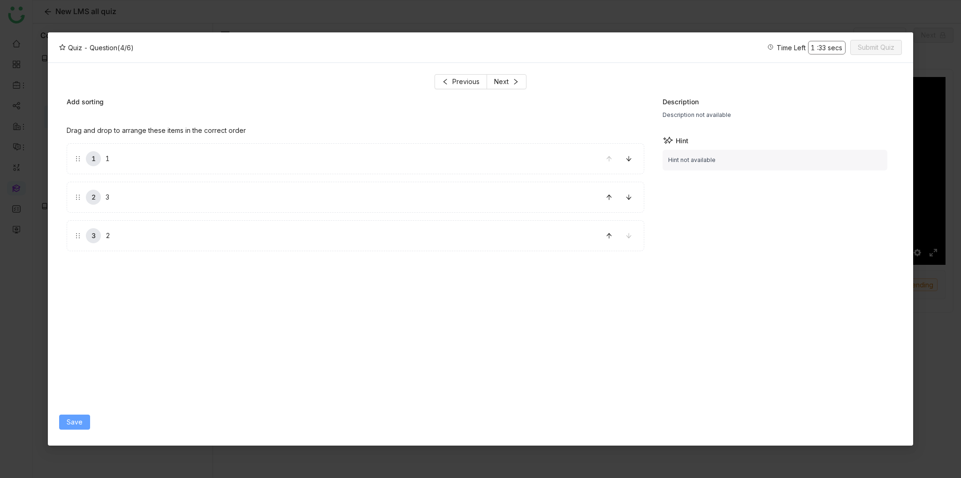
click at [82, 424] on span "Save" at bounding box center [75, 422] width 16 height 10
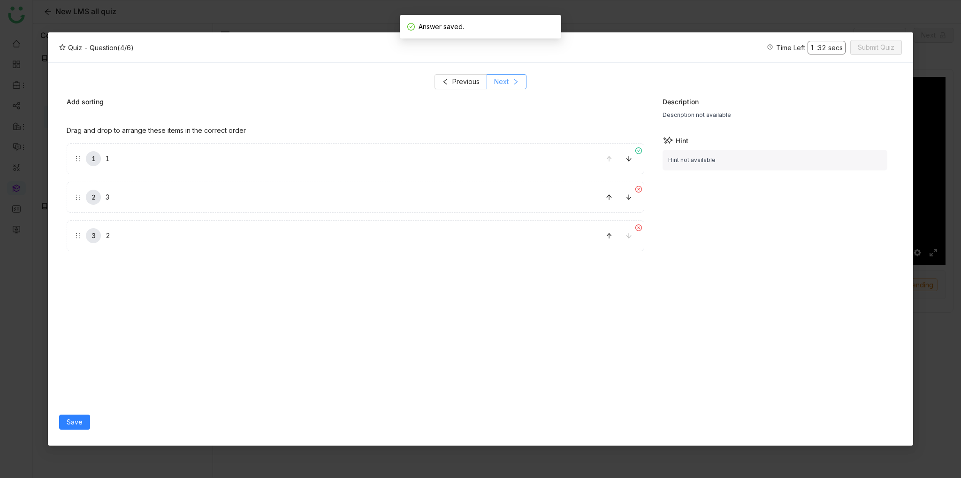
click at [522, 81] on button "Next" at bounding box center [507, 81] width 40 height 15
click at [154, 162] on label "1" at bounding box center [244, 159] width 338 height 30
click at [146, 196] on label "2" at bounding box center [244, 195] width 338 height 30
click at [80, 423] on span "Save" at bounding box center [75, 422] width 16 height 10
click at [515, 88] on button "Next" at bounding box center [507, 81] width 40 height 15
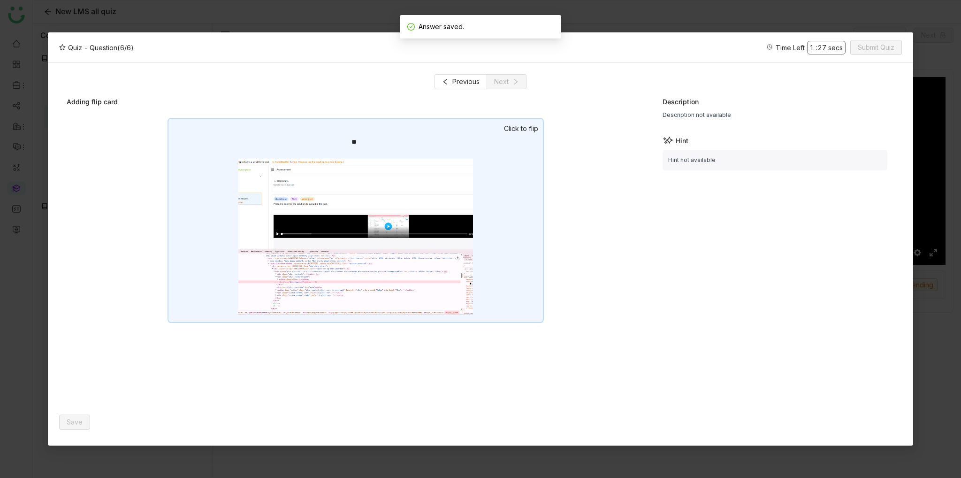
click at [489, 177] on div "**" at bounding box center [356, 220] width 377 height 205
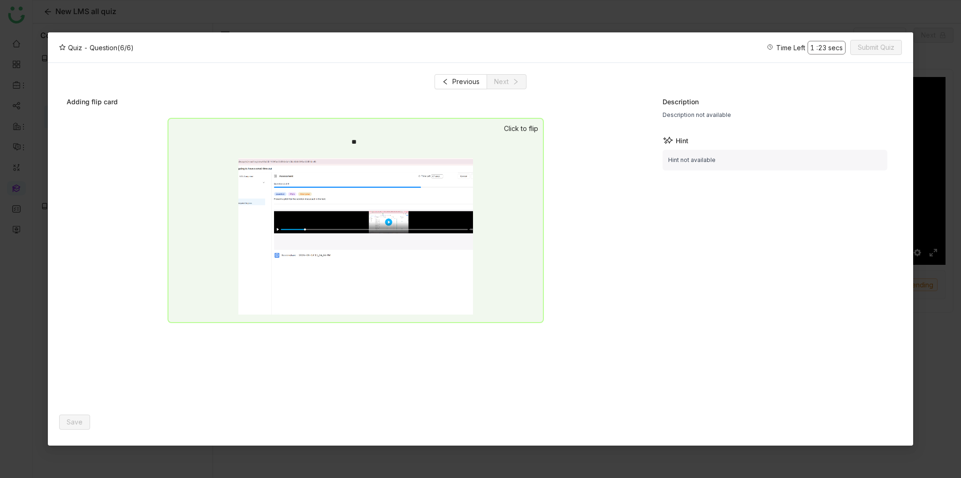
click at [835, 49] on span "1 : 23 secs" at bounding box center [827, 48] width 38 height 14
click at [702, 68] on div "Previous Next Adding flip card ** ** Click to flip Description Description not …" at bounding box center [480, 254] width 865 height 382
click at [764, 64] on div "Previous Next Adding flip card ** ** Click to flip Description Description not …" at bounding box center [480, 254] width 865 height 382
click at [831, 62] on div "Quiz - Question (6/6) Time Left 1 : 21 secs Submit Quiz" at bounding box center [480, 47] width 865 height 31
click at [834, 51] on span "1 : 21 secs" at bounding box center [826, 48] width 38 height 14
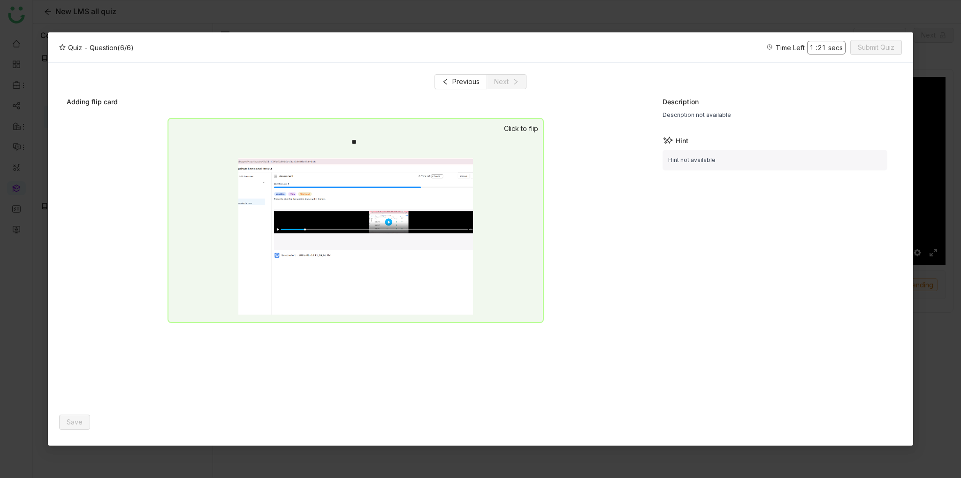
click at [834, 51] on span "1 : 21 secs" at bounding box center [826, 48] width 38 height 14
click at [834, 51] on span "1 : 20 secs" at bounding box center [826, 48] width 38 height 14
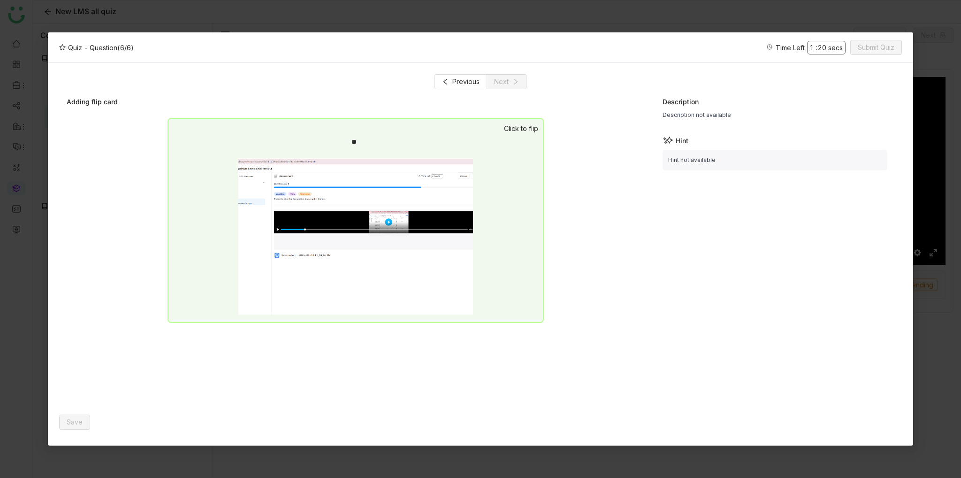
click at [528, 106] on div "Adding flip card" at bounding box center [356, 102] width 578 height 10
click at [449, 86] on button "Previous" at bounding box center [461, 81] width 53 height 15
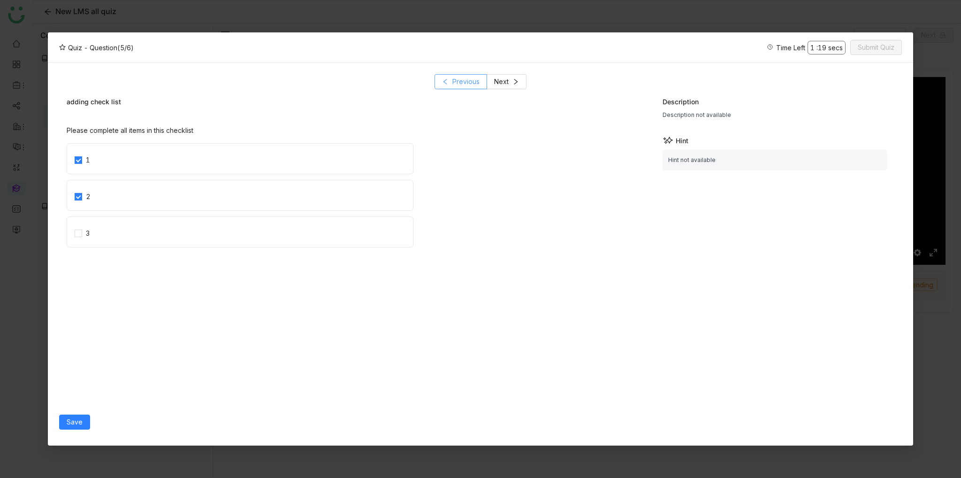
click at [451, 86] on button "Previous" at bounding box center [461, 81] width 53 height 15
click at [500, 87] on span "Next" at bounding box center [501, 82] width 15 height 10
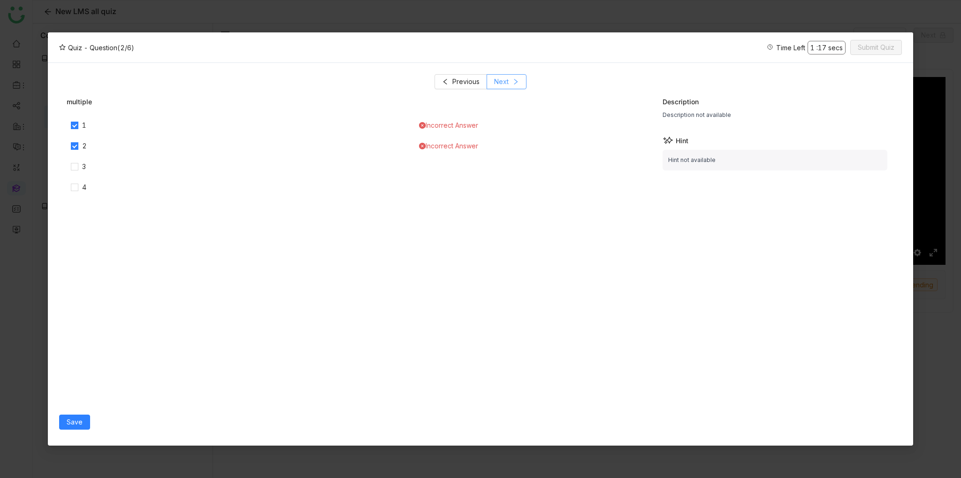
click at [500, 87] on span "Next" at bounding box center [501, 82] width 15 height 10
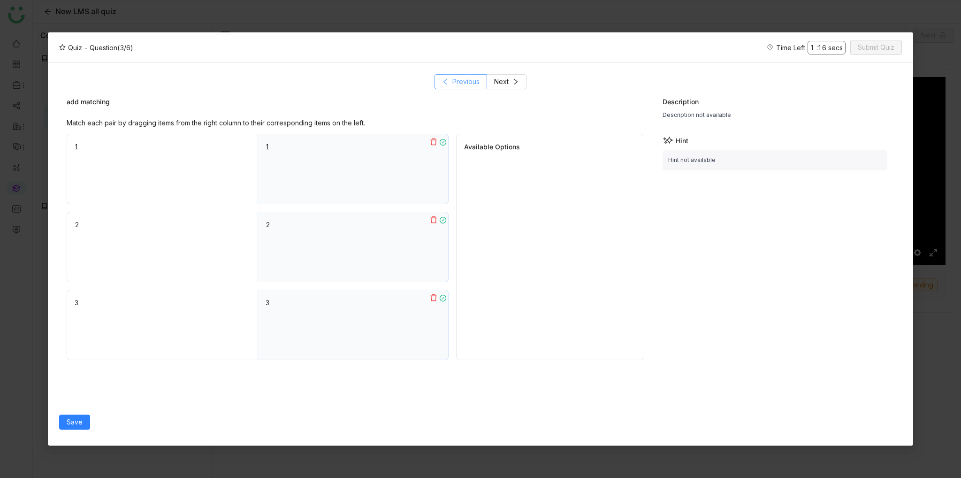
click at [469, 83] on span "Previous" at bounding box center [466, 82] width 27 height 10
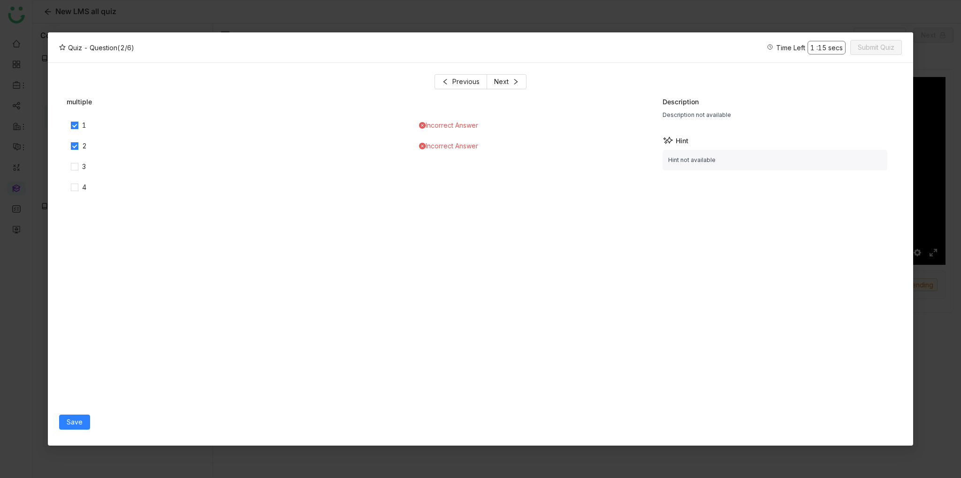
click at [73, 174] on nz-checkbox-wrapper "1 Incorrect Answer 2 Incorrect Answer 3 4" at bounding box center [356, 156] width 578 height 77
click at [76, 424] on span "Save" at bounding box center [75, 422] width 16 height 10
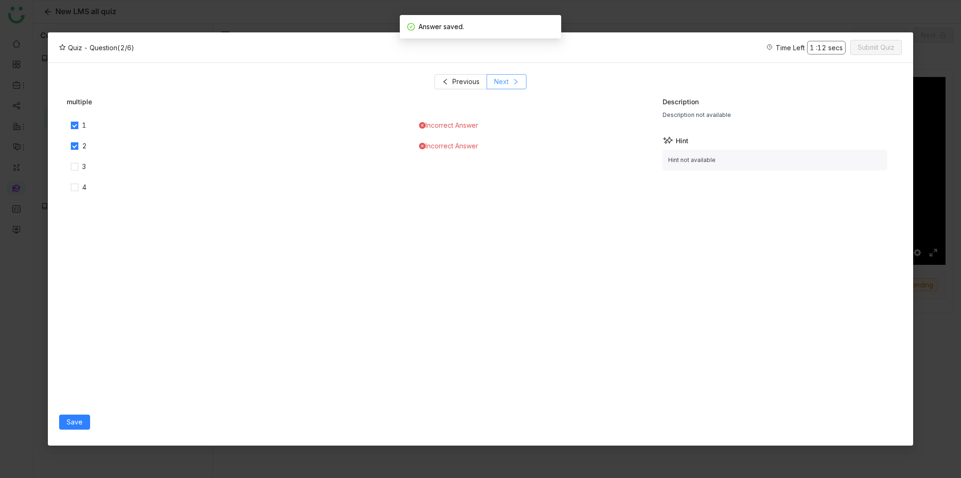
click at [523, 89] on button "Next" at bounding box center [507, 81] width 40 height 15
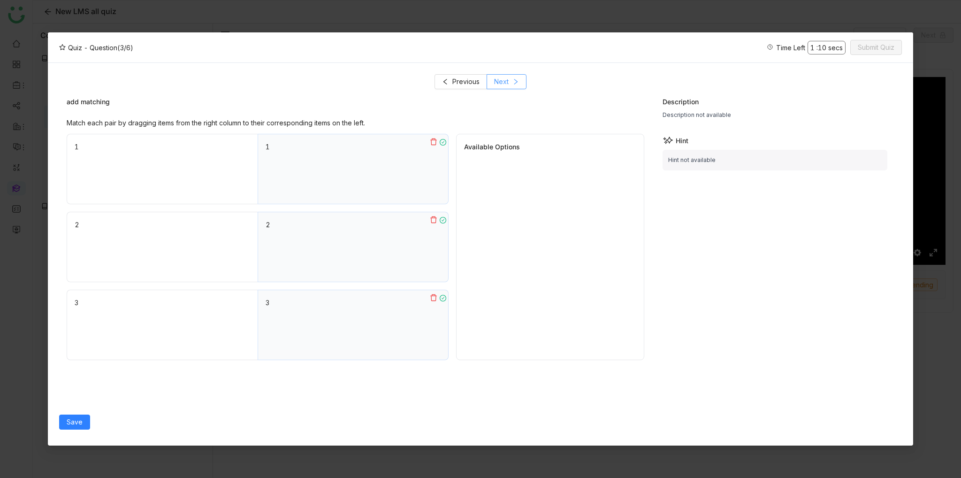
click at [516, 82] on icon at bounding box center [516, 81] width 7 height 7
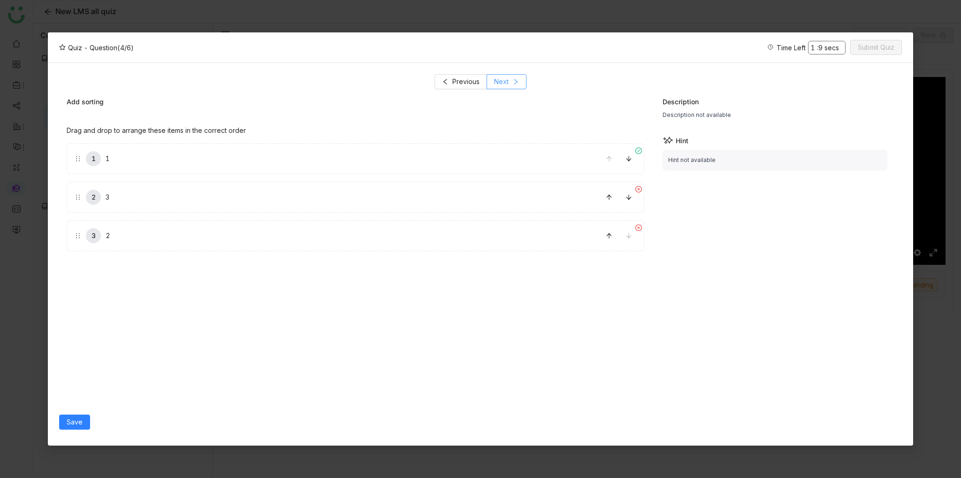
click at [516, 82] on icon at bounding box center [516, 81] width 7 height 7
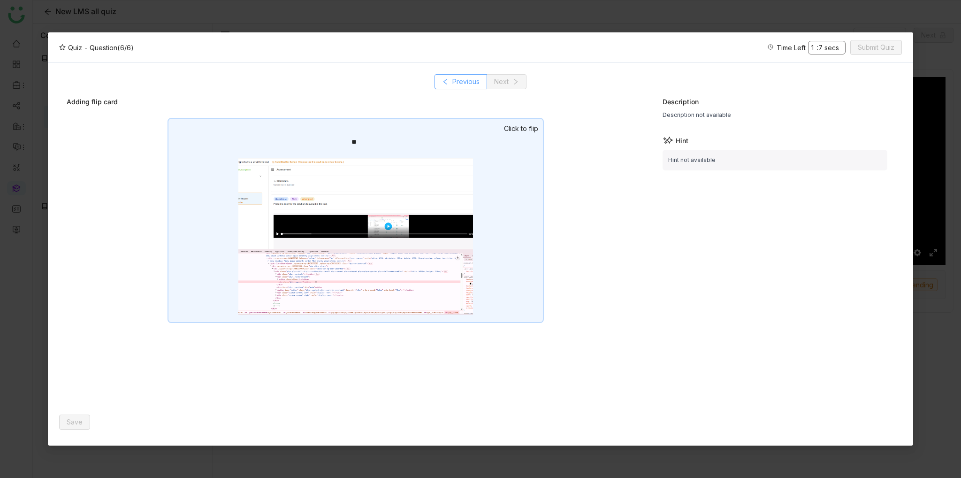
click at [457, 82] on span "Previous" at bounding box center [466, 82] width 27 height 10
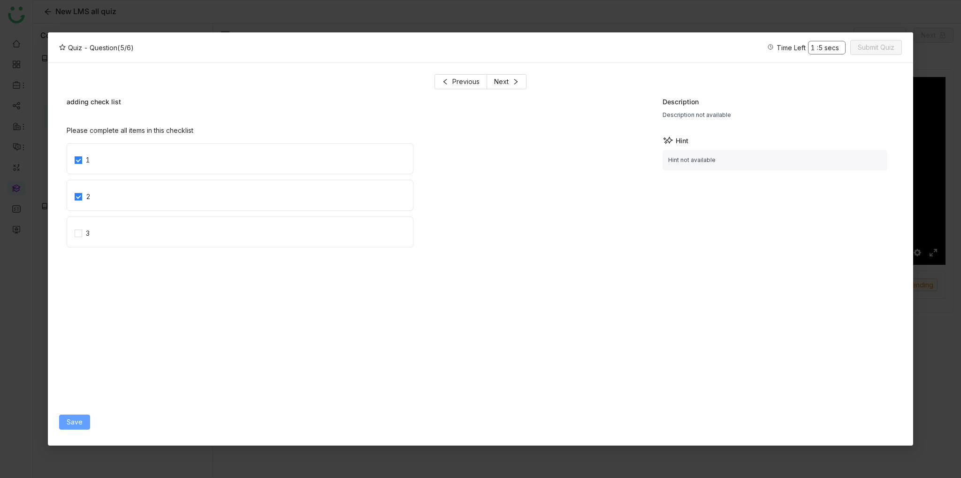
click at [69, 423] on span "Save" at bounding box center [75, 422] width 16 height 10
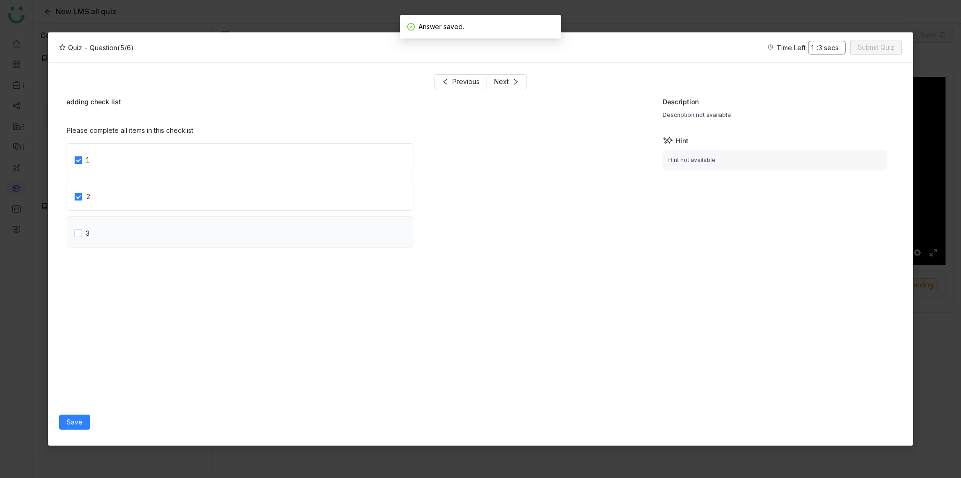
click at [82, 245] on label "3" at bounding box center [244, 232] width 338 height 30
click at [81, 237] on span at bounding box center [79, 234] width 8 height 8
click at [73, 227] on div "3" at bounding box center [240, 231] width 346 height 31
click at [75, 421] on span "Save" at bounding box center [75, 422] width 16 height 10
click at [498, 74] on div "Previous Next adding check list Please complete all items in this checklist 1 2…" at bounding box center [480, 254] width 865 height 382
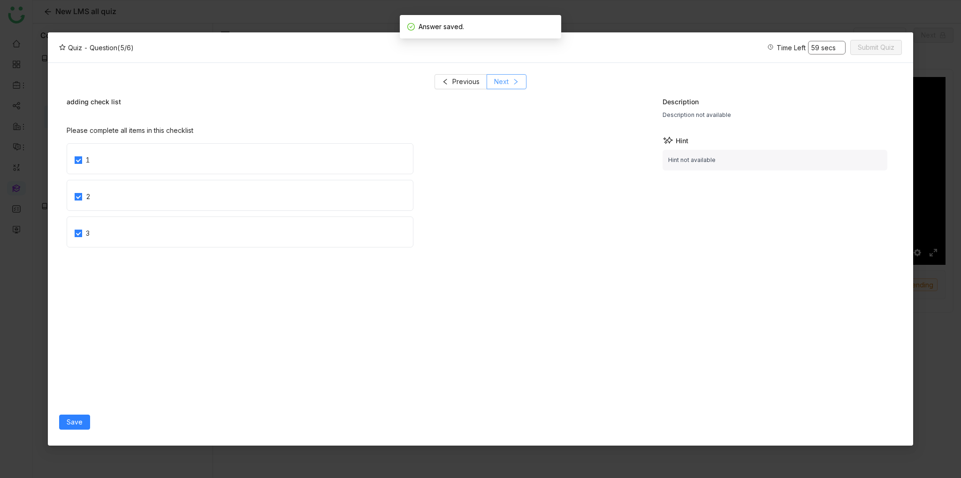
click at [509, 85] on button "Next" at bounding box center [507, 81] width 40 height 15
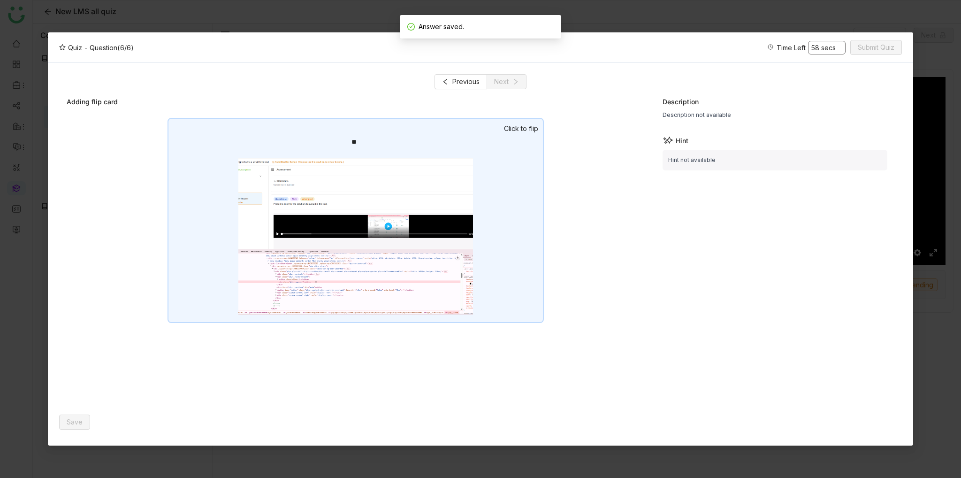
drag, startPoint x: 515, startPoint y: 96, endPoint x: 518, endPoint y: 146, distance: 49.8
click at [515, 96] on div "Adding flip card ** ** Click to flip Description Description not available Hint…" at bounding box center [480, 249] width 843 height 320
click at [518, 160] on div "**" at bounding box center [356, 220] width 377 height 205
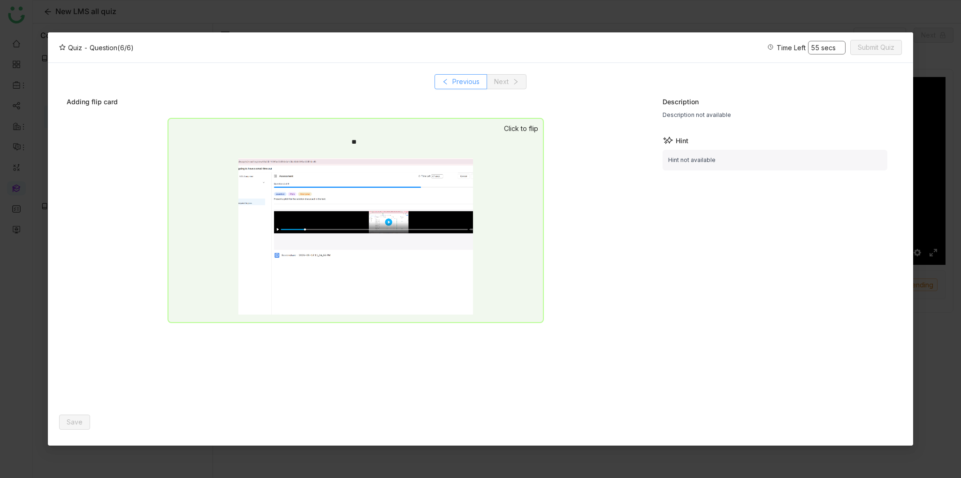
click at [469, 85] on span "Previous" at bounding box center [466, 82] width 27 height 10
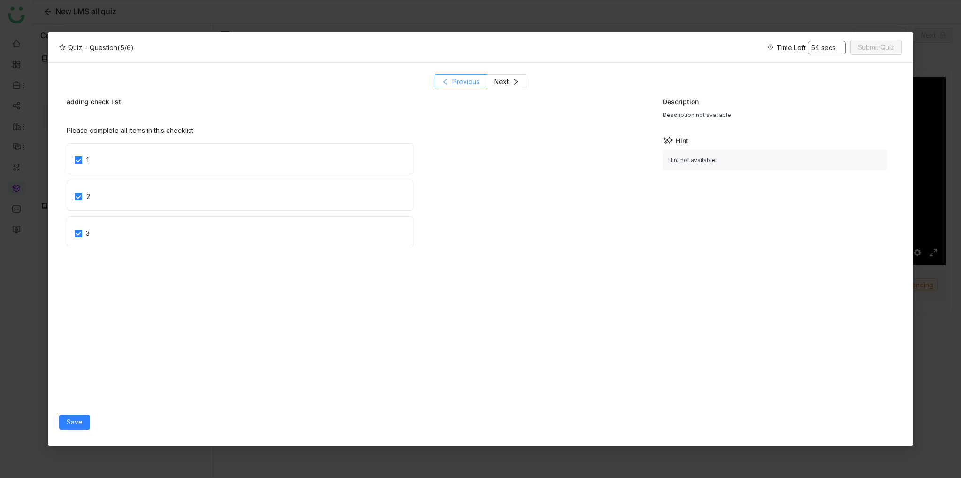
click at [469, 85] on span "Previous" at bounding box center [466, 82] width 27 height 10
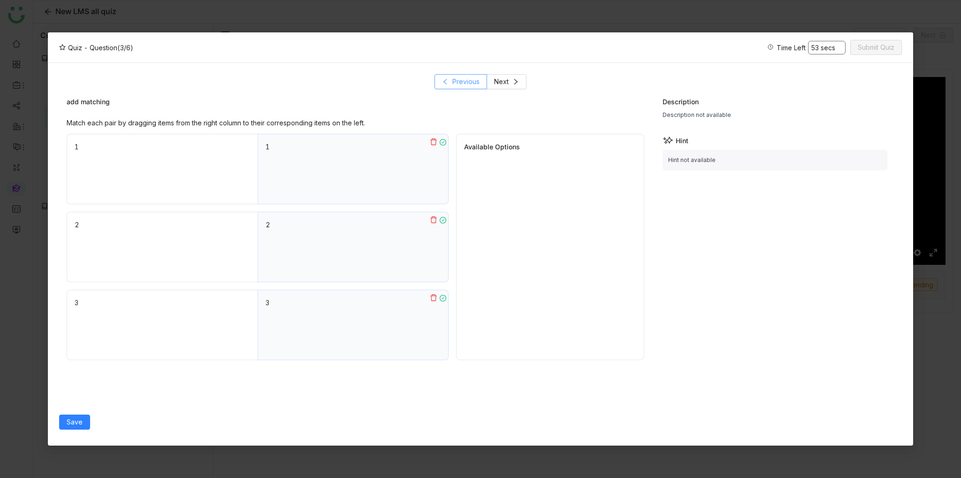
click at [469, 85] on span "Previous" at bounding box center [466, 82] width 27 height 10
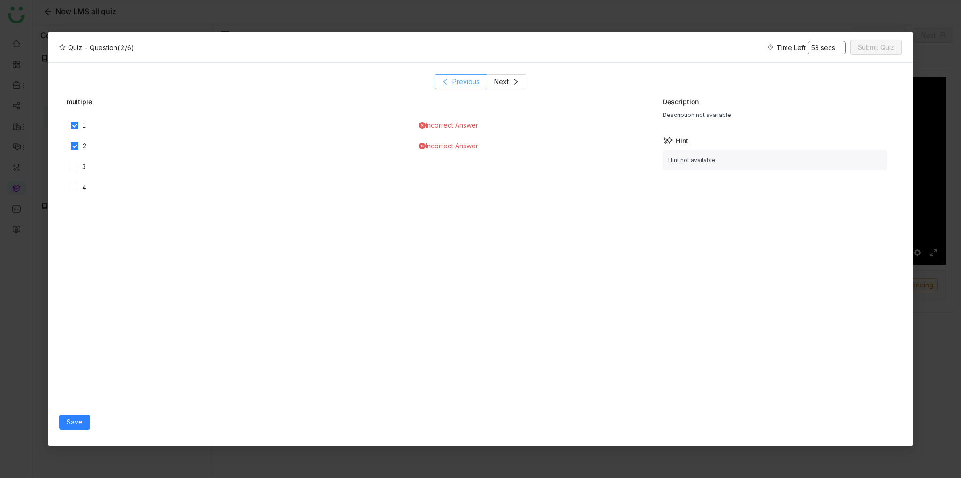
click at [469, 85] on span "Previous" at bounding box center [466, 82] width 27 height 10
click at [525, 85] on button "Next" at bounding box center [507, 81] width 40 height 15
click at [525, 83] on button "Next" at bounding box center [507, 81] width 40 height 15
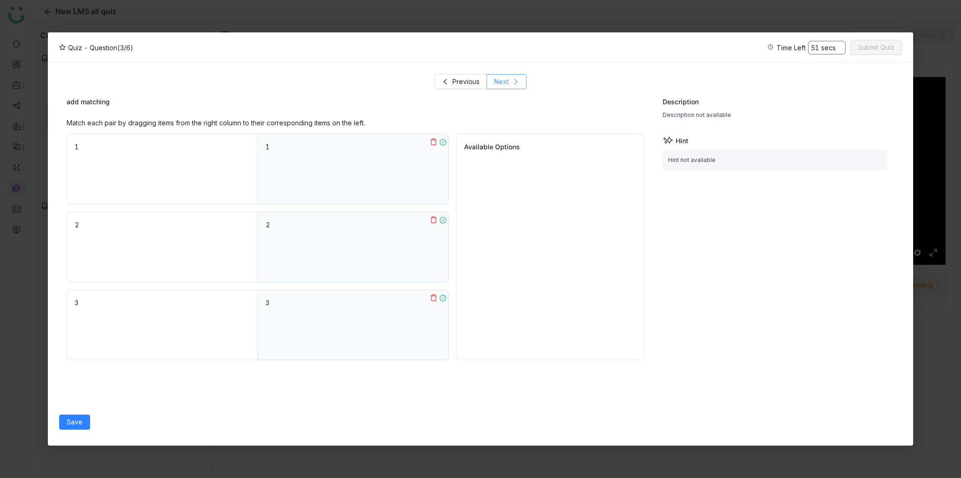
click at [507, 82] on span "Next" at bounding box center [501, 82] width 15 height 10
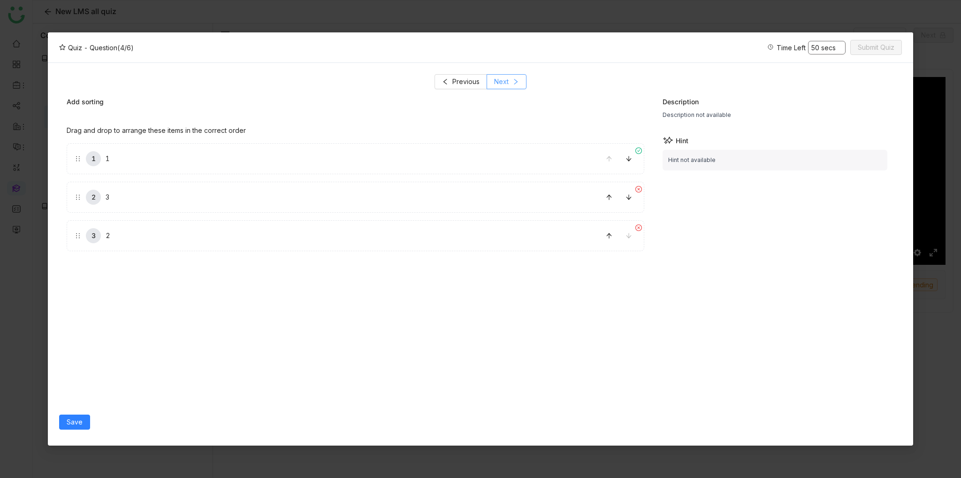
click at [507, 82] on span "Next" at bounding box center [501, 82] width 15 height 10
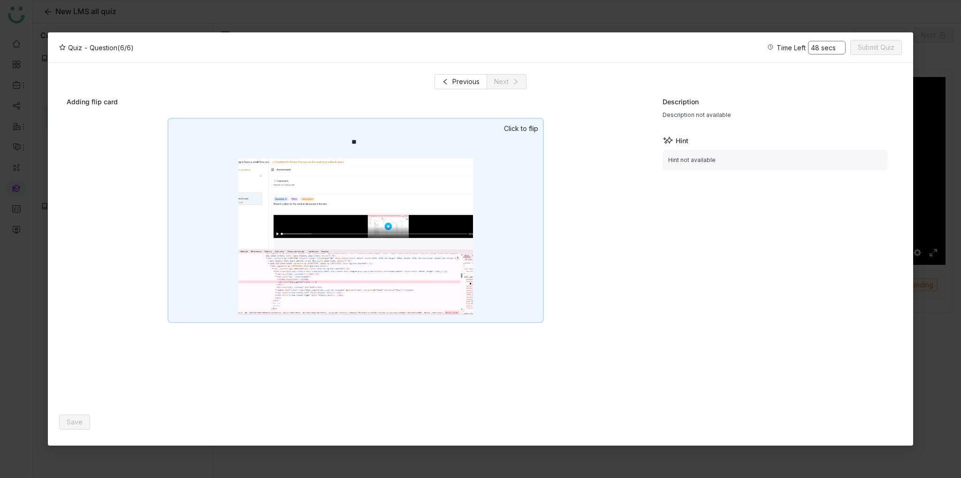
click at [101, 46] on div "Quiz - Question (6/6)" at bounding box center [96, 48] width 75 height 10
click at [94, 48] on div "Quiz - Question (6/6)" at bounding box center [96, 48] width 75 height 10
click at [475, 77] on span "Previous" at bounding box center [466, 82] width 27 height 10
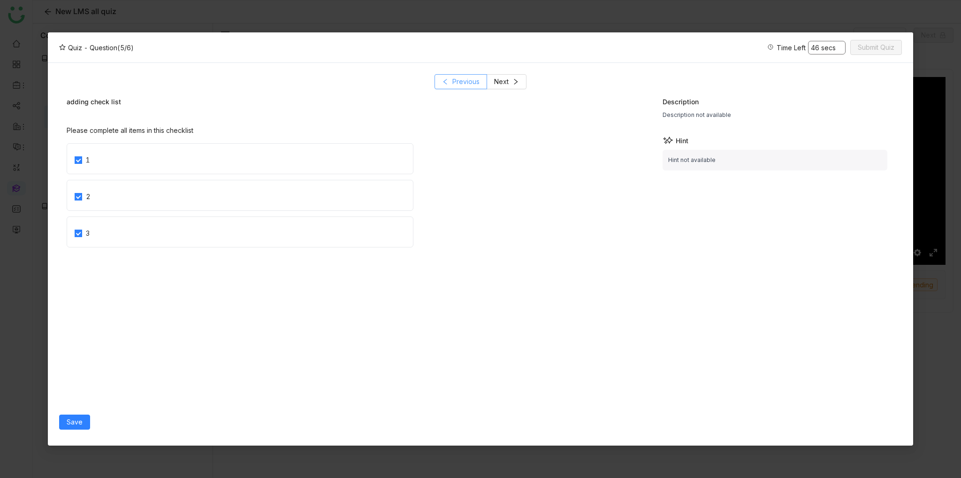
click at [475, 77] on span "Previous" at bounding box center [466, 82] width 27 height 10
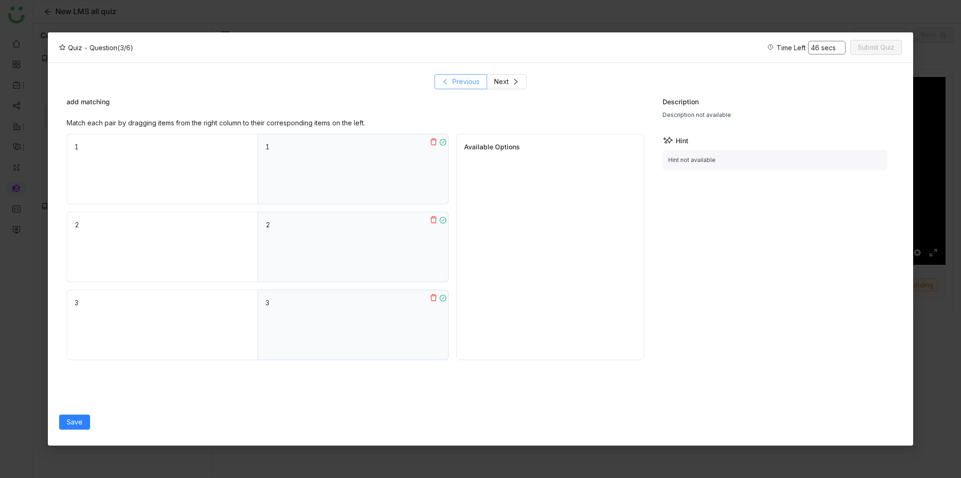
click at [475, 77] on span "Previous" at bounding box center [466, 82] width 27 height 10
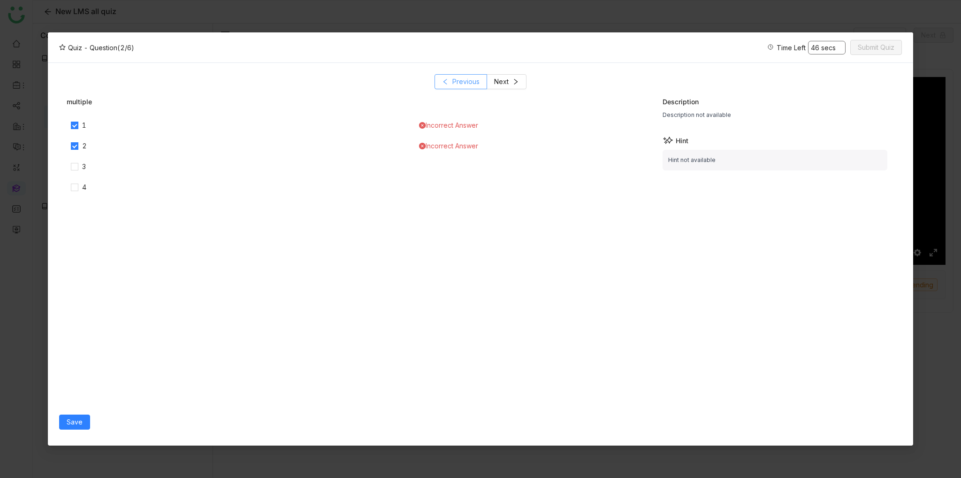
click at [475, 77] on span "Previous" at bounding box center [466, 82] width 27 height 10
click at [75, 434] on div "Previous Next check 1 Correct Answer 2 3 Description Description not available …" at bounding box center [480, 254] width 865 height 382
click at [80, 415] on button "Save" at bounding box center [74, 422] width 31 height 15
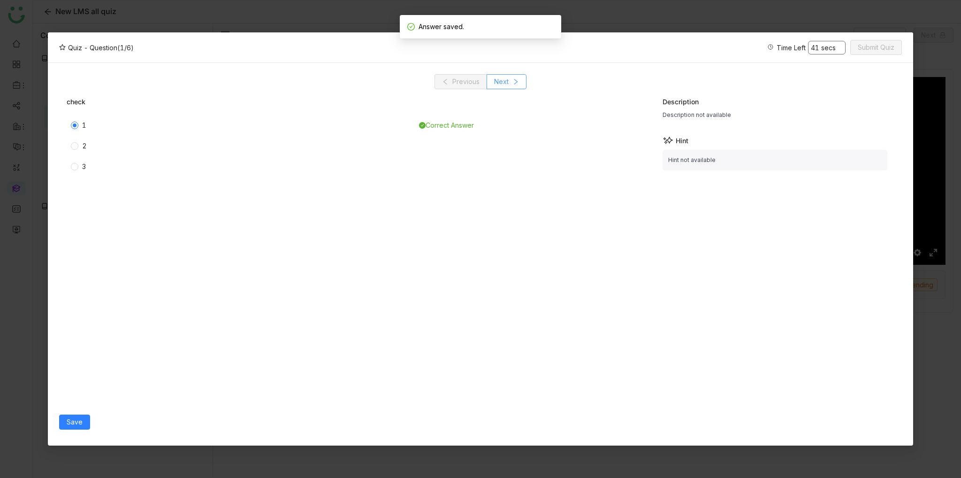
click at [494, 87] on span "Next" at bounding box center [501, 82] width 15 height 10
click at [504, 82] on span "Next" at bounding box center [501, 82] width 15 height 10
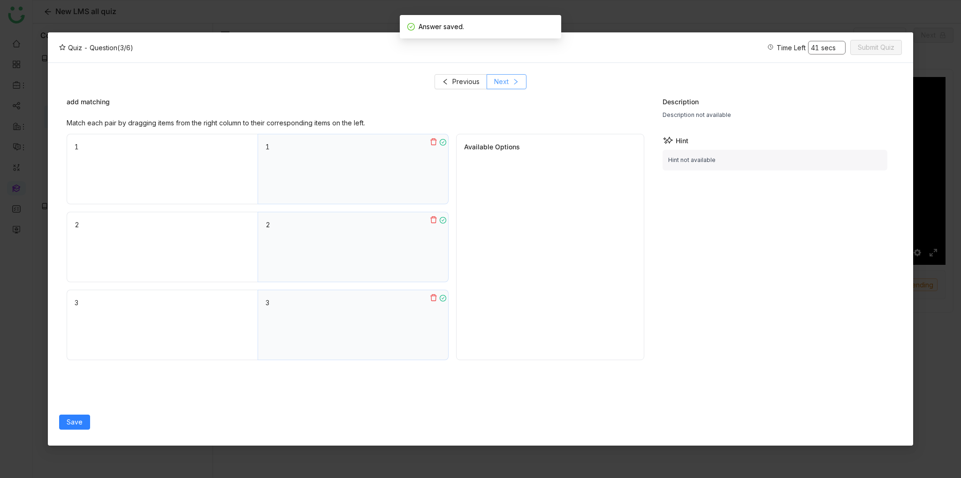
click at [504, 82] on span "Next" at bounding box center [501, 82] width 15 height 10
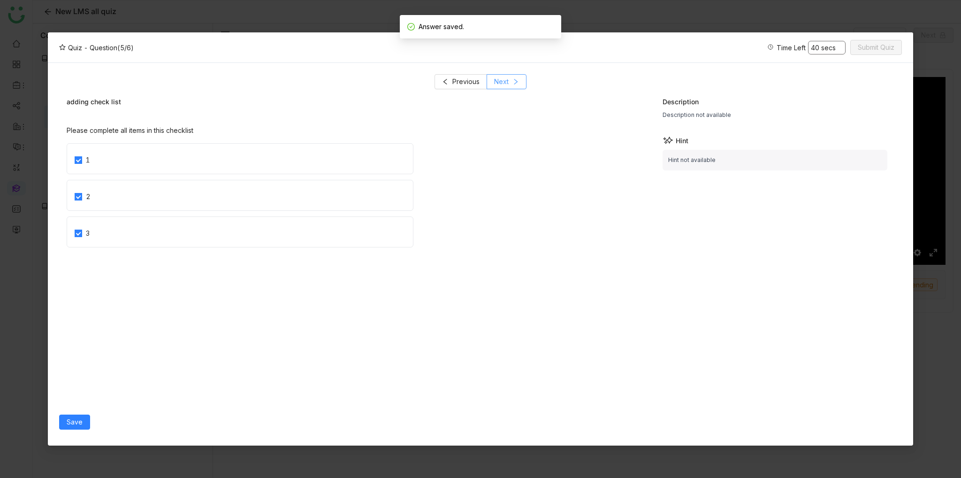
click at [504, 82] on span "Next" at bounding box center [501, 82] width 15 height 10
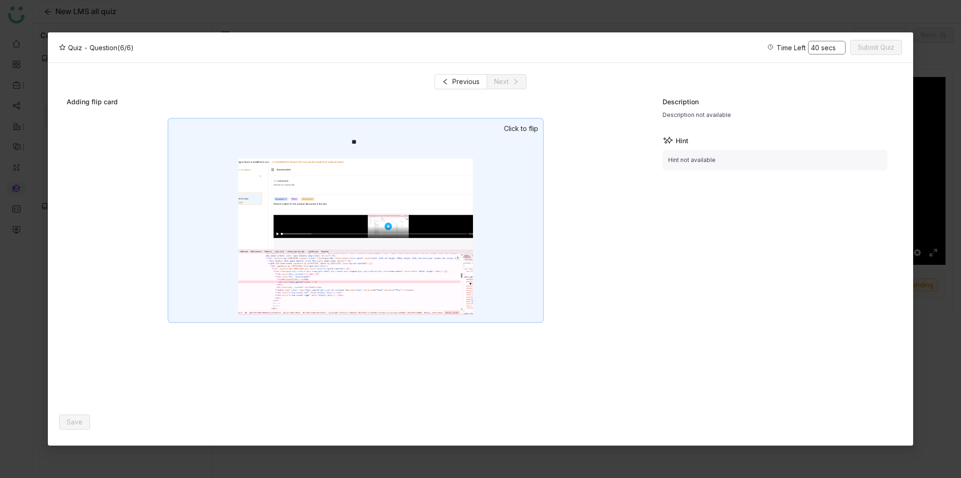
click at [0, 94] on nz-modal-container "Quiz - Question (6/6) Time Left 40 secs Submit Quiz Previous Next Adding flip c…" at bounding box center [480, 239] width 961 height 478
click at [914, 41] on nz-modal-container "Quiz - Question (6/6) Time Left 39 secs Submit Quiz Previous Next Adding flip c…" at bounding box center [480, 239] width 961 height 478
click at [844, 47] on span "38 secs" at bounding box center [827, 48] width 38 height 14
click at [818, 53] on span "38 secs" at bounding box center [827, 48] width 38 height 14
click at [818, 54] on span "37 secs" at bounding box center [827, 48] width 38 height 14
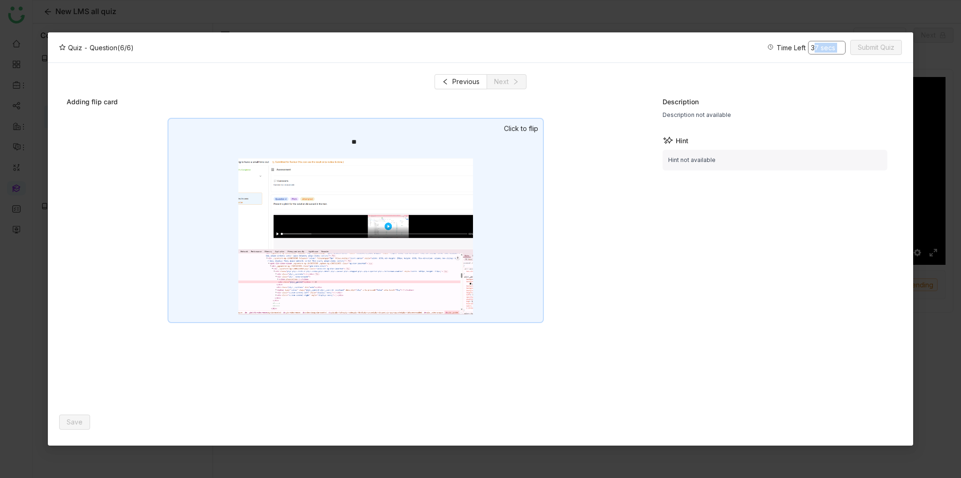
click at [818, 54] on span "37 secs" at bounding box center [827, 48] width 38 height 14
click at [477, 118] on div "**" at bounding box center [356, 220] width 377 height 205
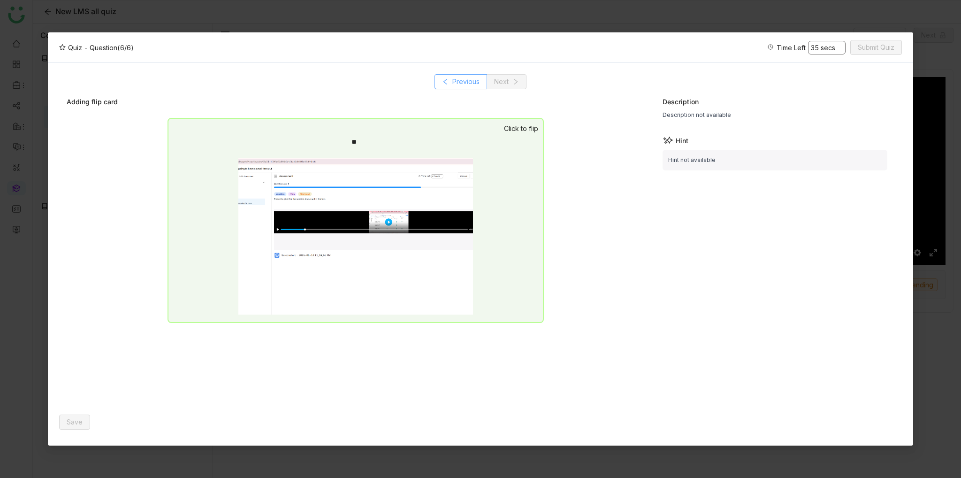
click at [464, 83] on span "Previous" at bounding box center [466, 82] width 27 height 10
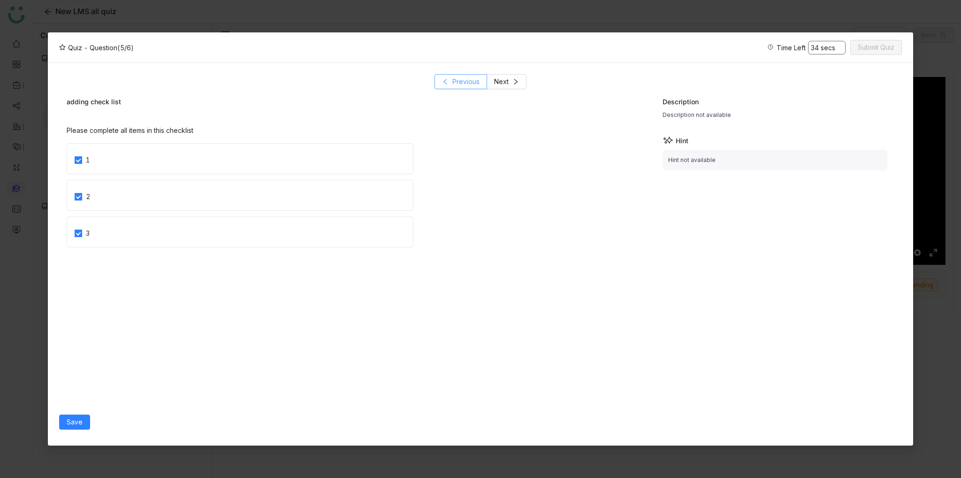
click at [464, 83] on span "Previous" at bounding box center [466, 82] width 27 height 10
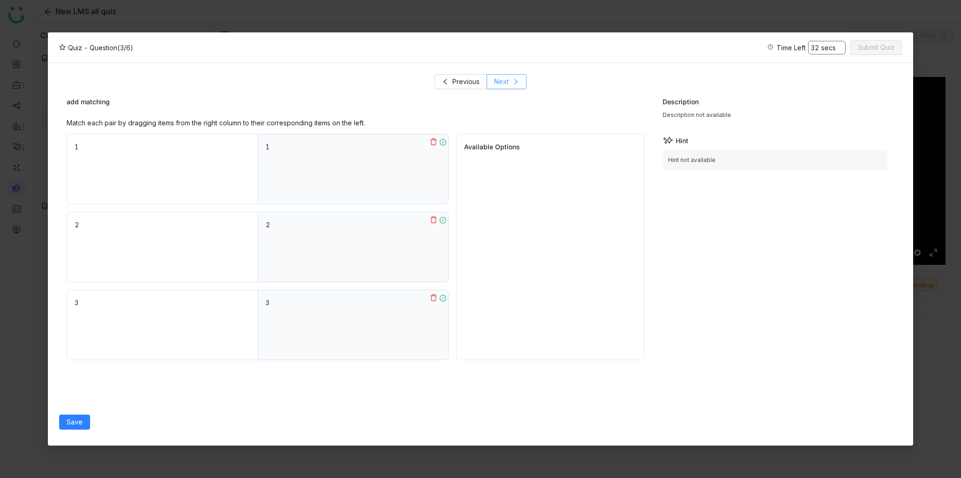
click at [515, 77] on button "Next" at bounding box center [507, 81] width 40 height 15
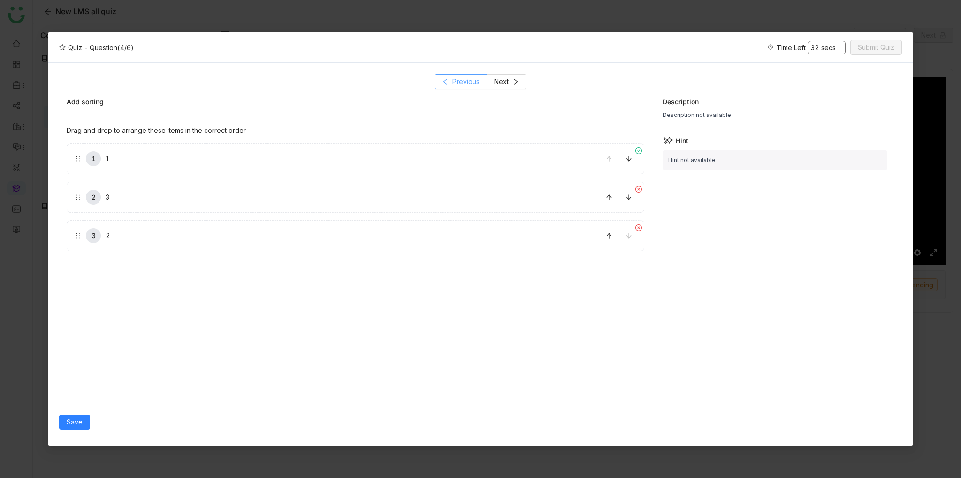
click at [468, 83] on span "Previous" at bounding box center [466, 82] width 27 height 10
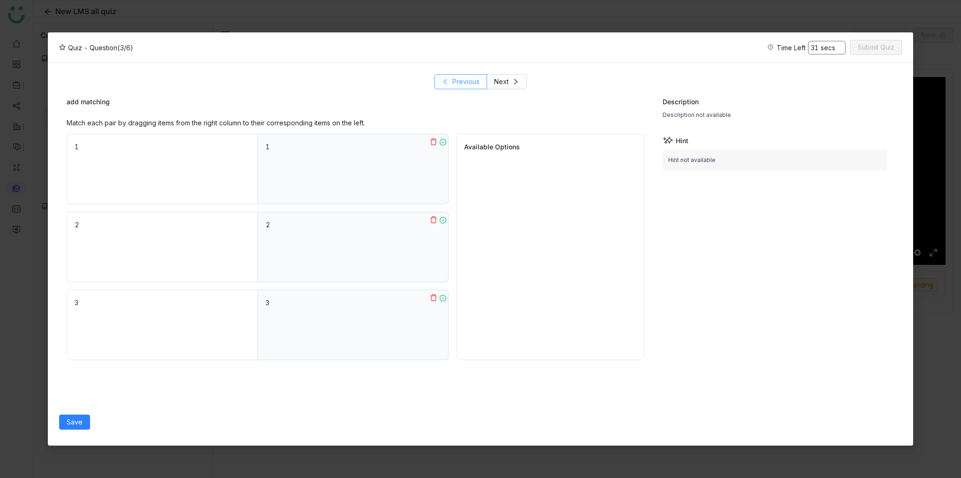
click at [468, 83] on span "Previous" at bounding box center [466, 82] width 27 height 10
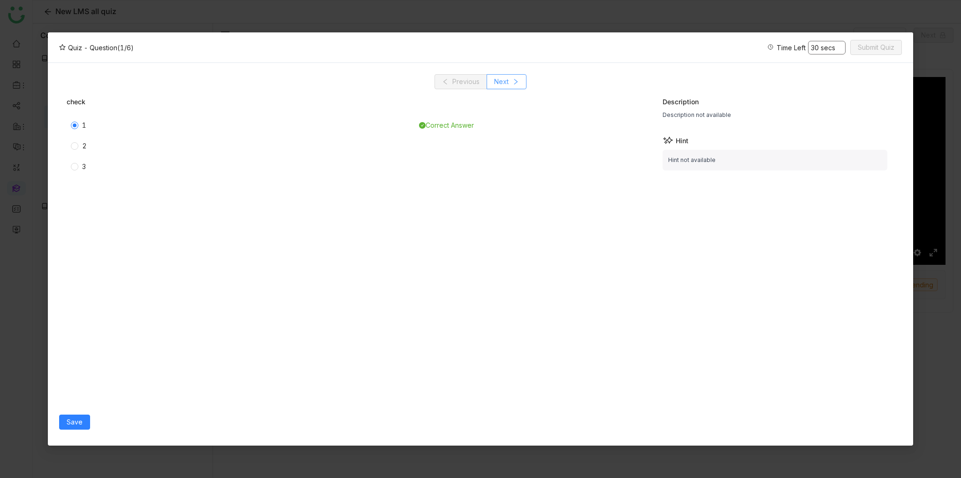
click at [503, 81] on span "Next" at bounding box center [501, 82] width 15 height 10
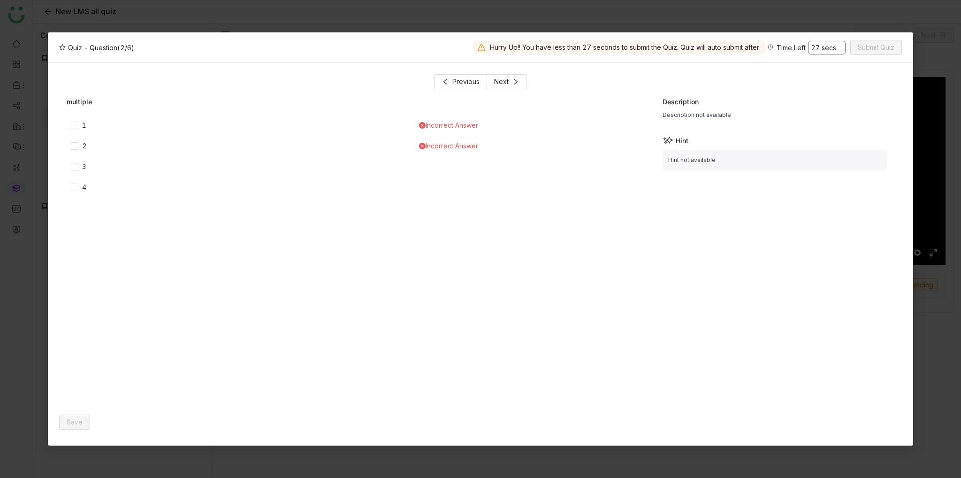
click at [70, 131] on div "1" at bounding box center [240, 125] width 346 height 15
click at [75, 422] on span "Save" at bounding box center [75, 422] width 16 height 10
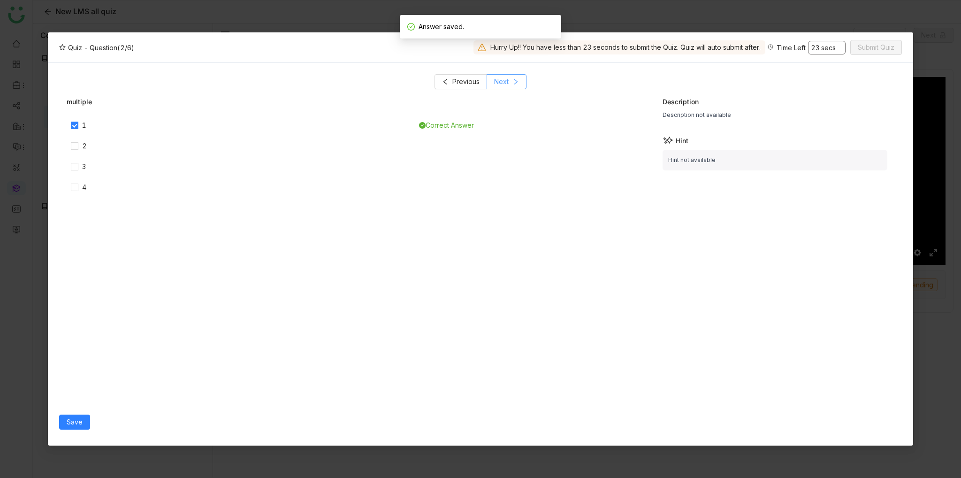
click at [503, 85] on span "Next" at bounding box center [501, 82] width 15 height 10
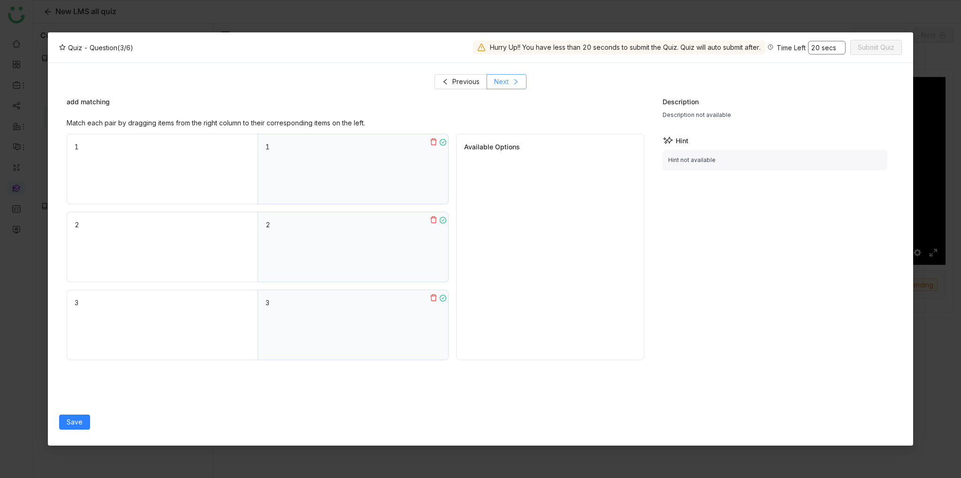
click at [509, 86] on button "Next" at bounding box center [507, 81] width 40 height 15
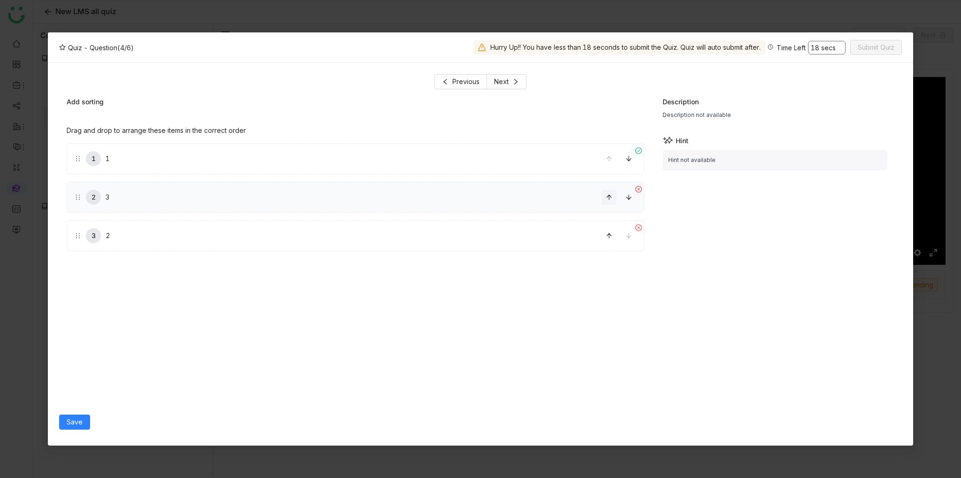
click at [608, 194] on icon at bounding box center [609, 197] width 7 height 7
click at [615, 238] on span at bounding box center [609, 235] width 14 height 7
click at [75, 425] on span "Save" at bounding box center [75, 422] width 16 height 10
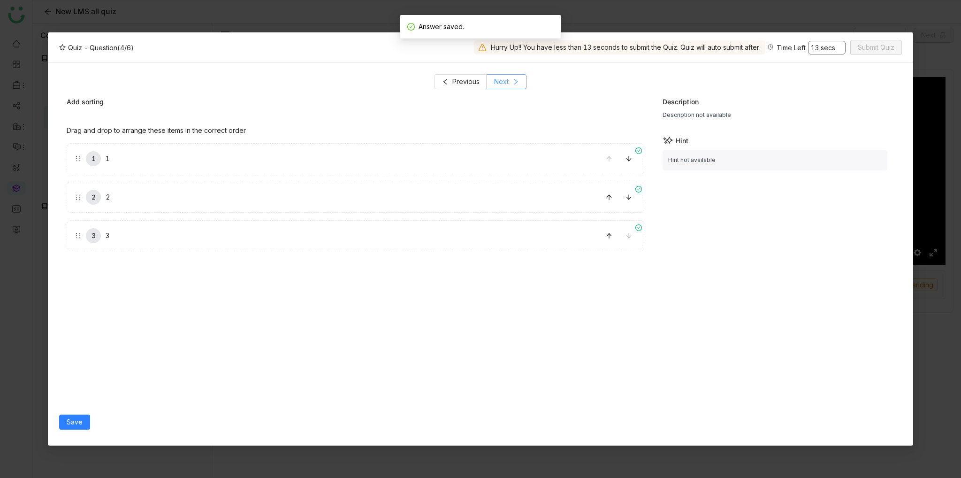
click at [516, 87] on button "Next" at bounding box center [507, 81] width 40 height 15
click at [204, 298] on div "Please complete all items in this checklist 1 2 3" at bounding box center [356, 264] width 578 height 292
click at [85, 423] on button "Save" at bounding box center [74, 422] width 31 height 15
click at [514, 78] on icon at bounding box center [516, 81] width 7 height 7
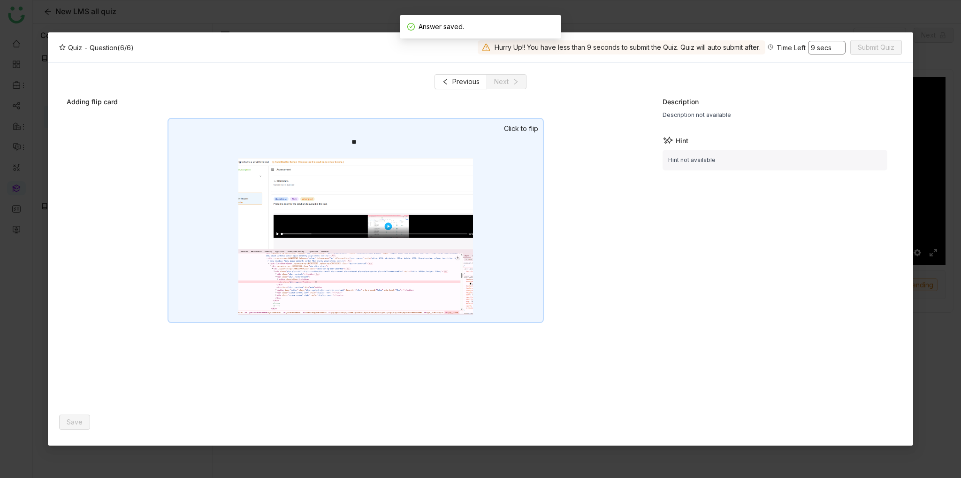
click at [537, 141] on div "**" at bounding box center [356, 220] width 377 height 205
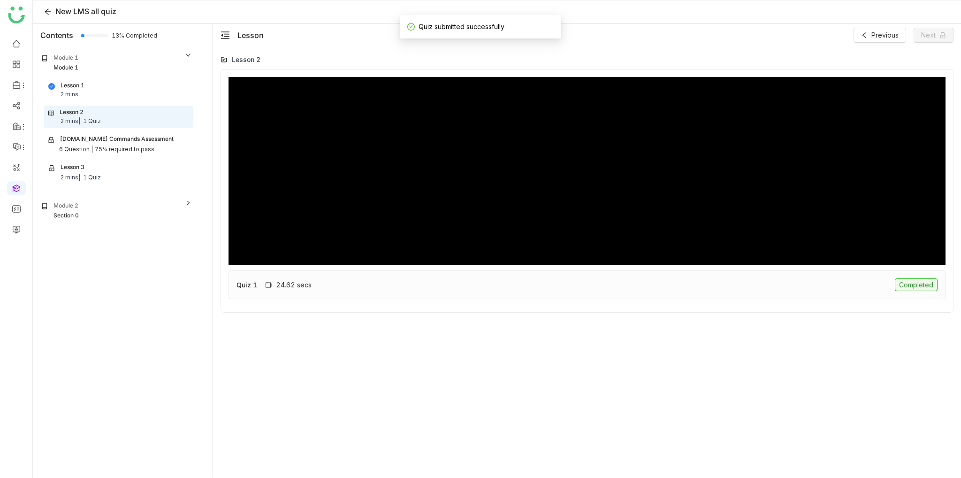
click at [106, 149] on div "75% required to pass" at bounding box center [125, 149] width 60 height 9
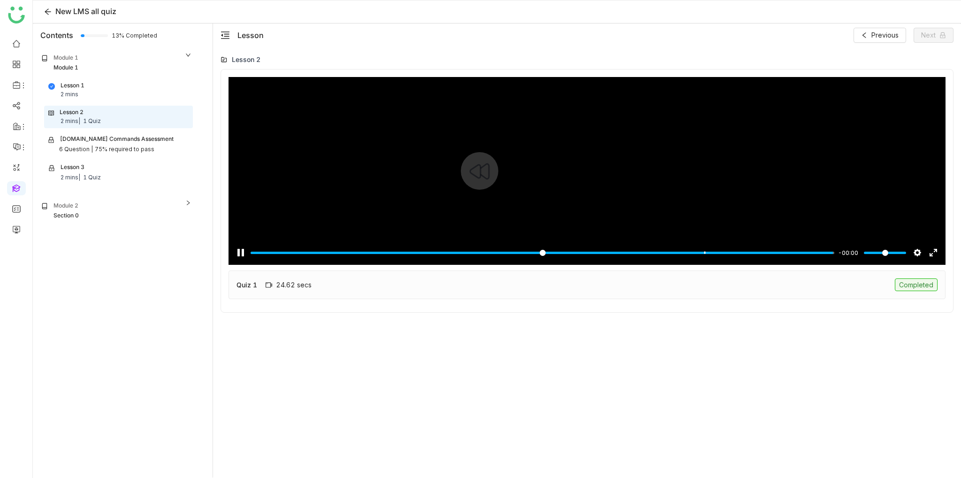
type input "***"
click at [932, 36] on span "Next" at bounding box center [929, 35] width 15 height 10
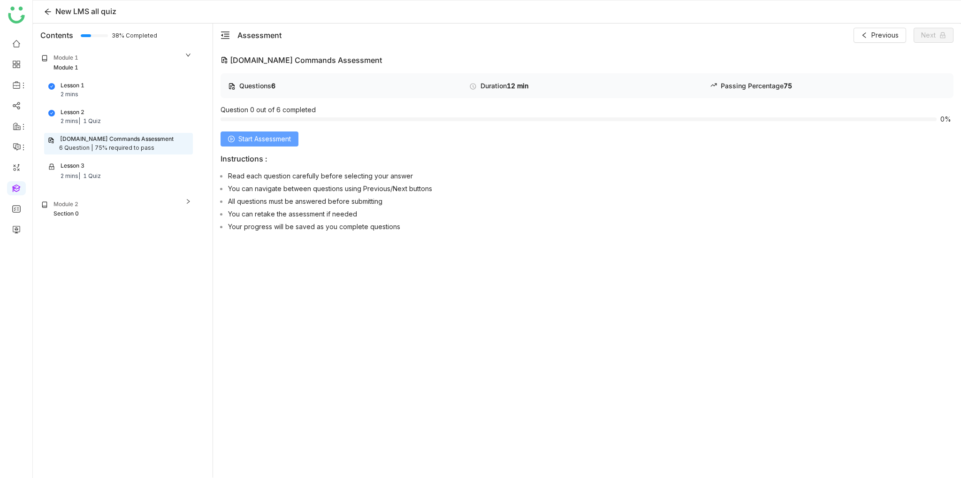
click at [248, 141] on span "Start Assessment" at bounding box center [264, 139] width 53 height 10
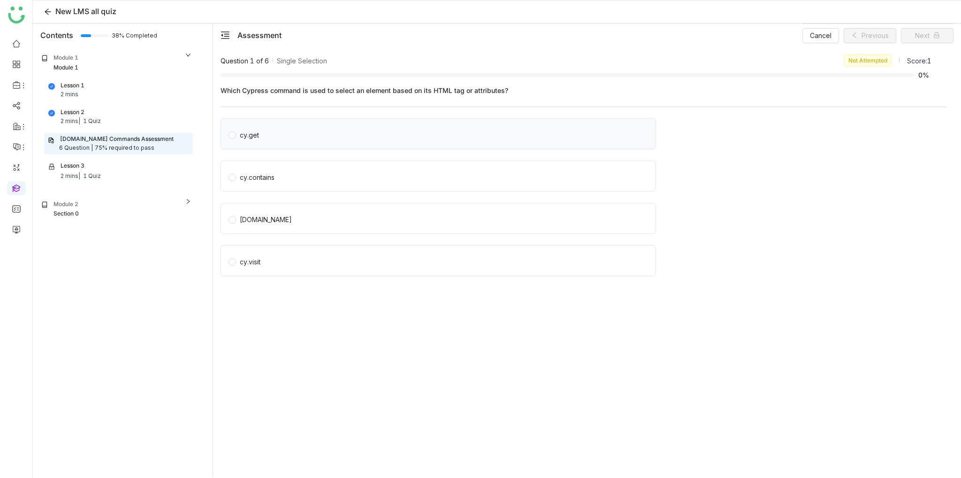
click at [261, 136] on span "cy.get" at bounding box center [249, 133] width 27 height 13
click at [931, 36] on button "Next" at bounding box center [927, 35] width 53 height 15
click at [238, 132] on span "cy.get" at bounding box center [249, 133] width 27 height 13
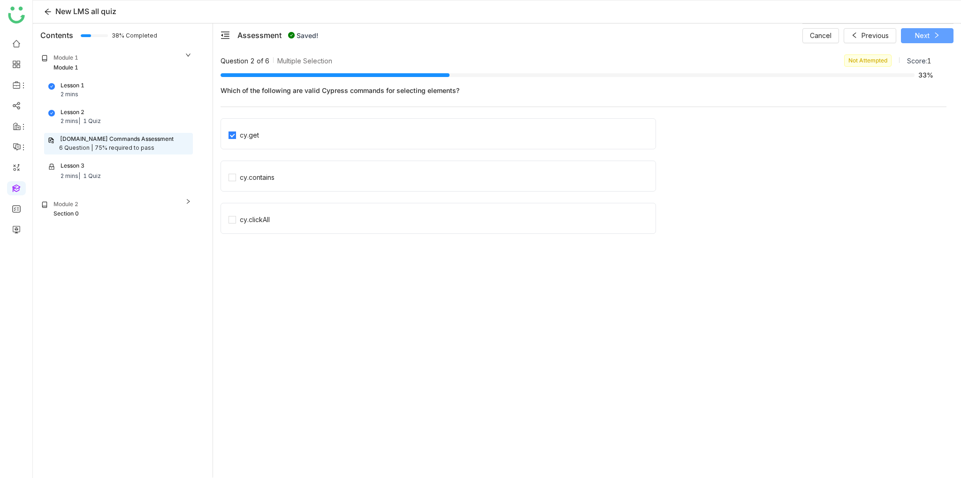
click at [949, 36] on button "Next" at bounding box center [927, 35] width 53 height 15
click at [256, 153] on div at bounding box center [583, 148] width 725 height 28
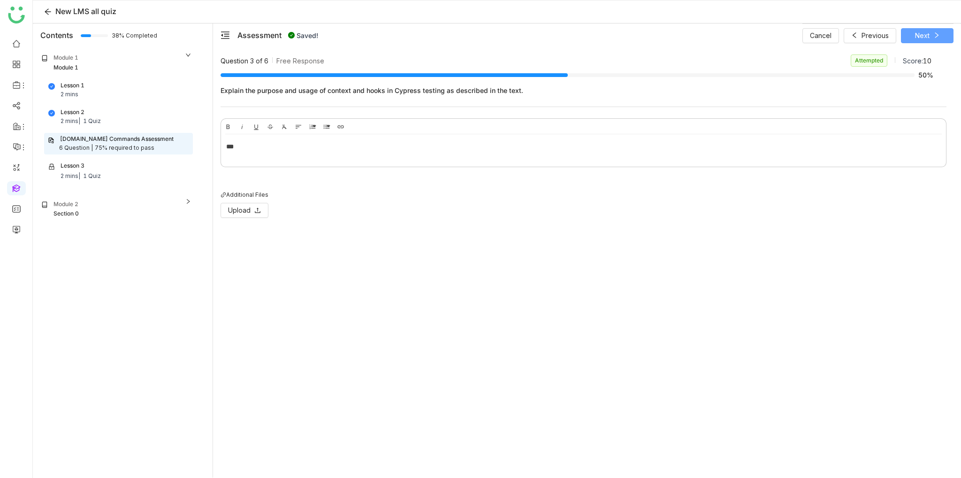
click at [940, 32] on icon at bounding box center [937, 35] width 7 height 7
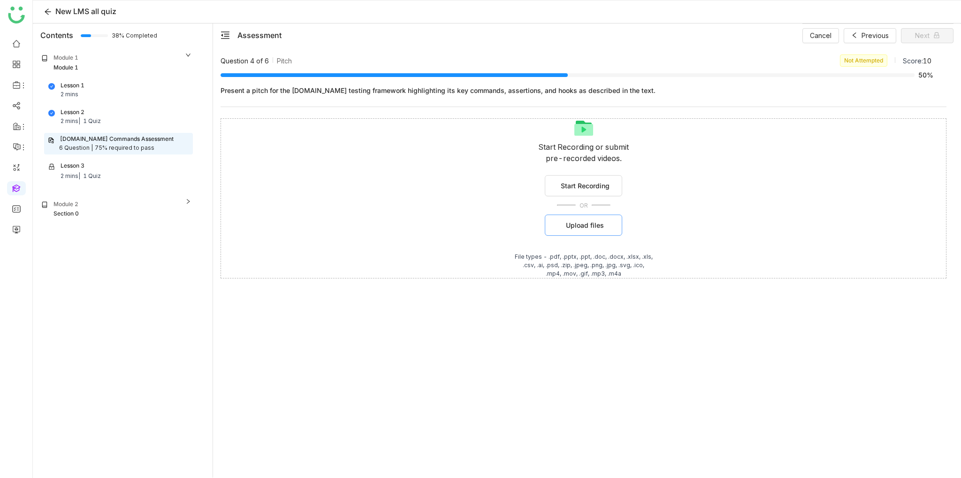
click at [605, 228] on button "Upload files" at bounding box center [583, 225] width 77 height 21
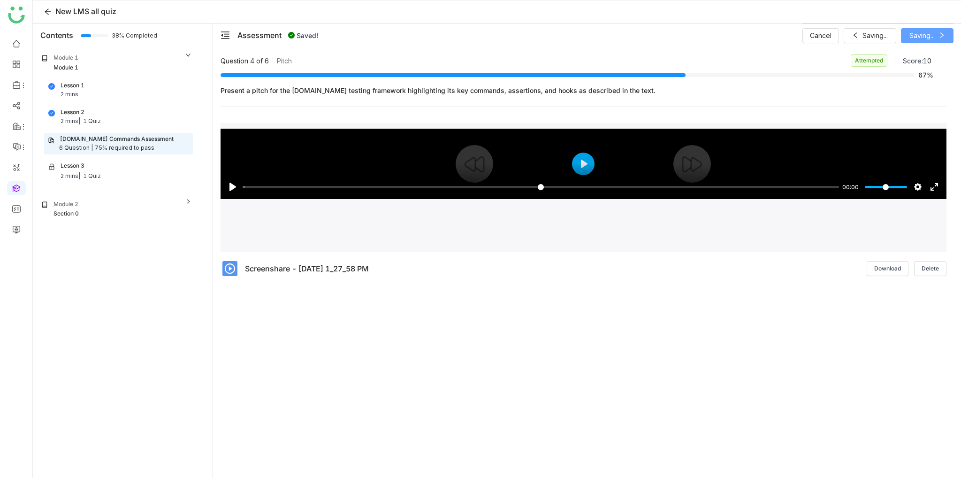
click at [580, 167] on div "Pause Play % buffered 00:00 00:00 Settings Captions Disabled Quality undefined …" at bounding box center [584, 181] width 726 height 36
click at [581, 167] on div "Pause Play % buffered 00:00 00:00 Settings Captions Disabled Quality undefined …" at bounding box center [584, 181] width 726 height 36
click at [581, 167] on div "Pause Play % buffered 00:00 00:28 Settings Captions Disabled Quality undefined …" at bounding box center [584, 181] width 726 height 36
click at [587, 171] on div "Pause Play % buffered 00:00 00:28 Settings Captions Disabled Quality undefined …" at bounding box center [584, 181] width 726 height 36
click at [930, 32] on button "Next" at bounding box center [927, 35] width 53 height 15
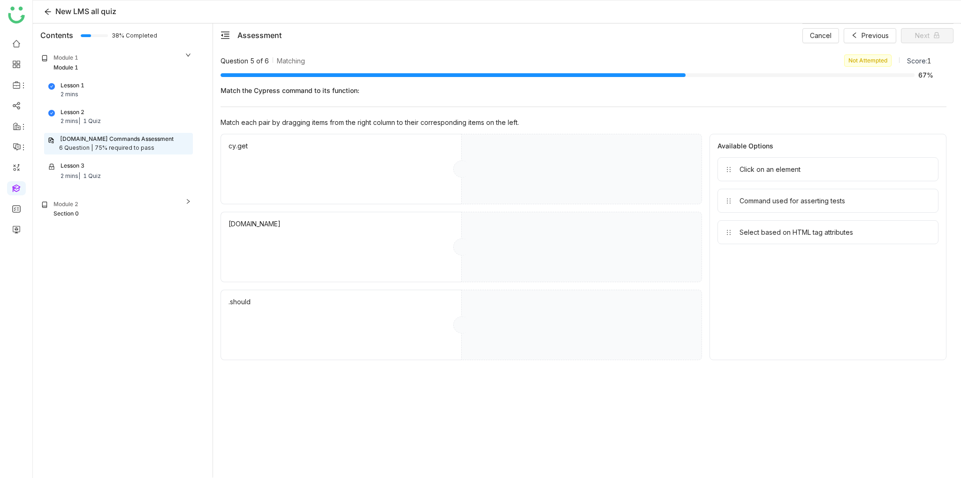
click at [527, 198] on div at bounding box center [581, 169] width 241 height 70
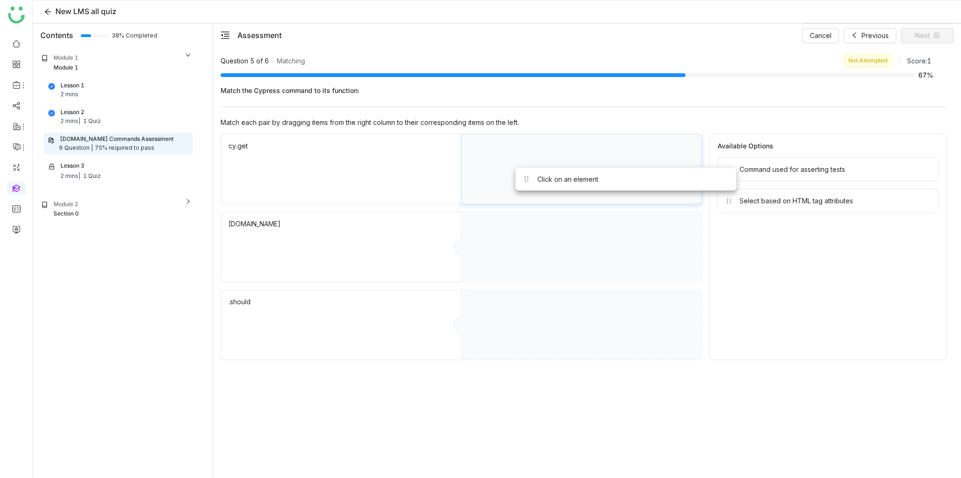
drag, startPoint x: 749, startPoint y: 179, endPoint x: 546, endPoint y: 190, distance: 202.6
drag, startPoint x: 766, startPoint y: 166, endPoint x: 549, endPoint y: 244, distance: 230.5
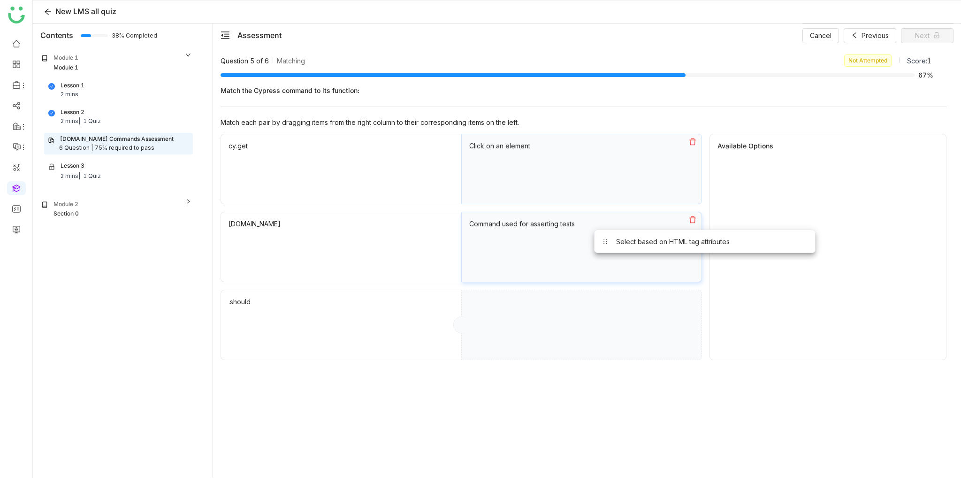
drag, startPoint x: 787, startPoint y: 169, endPoint x: 518, endPoint y: 299, distance: 299.0
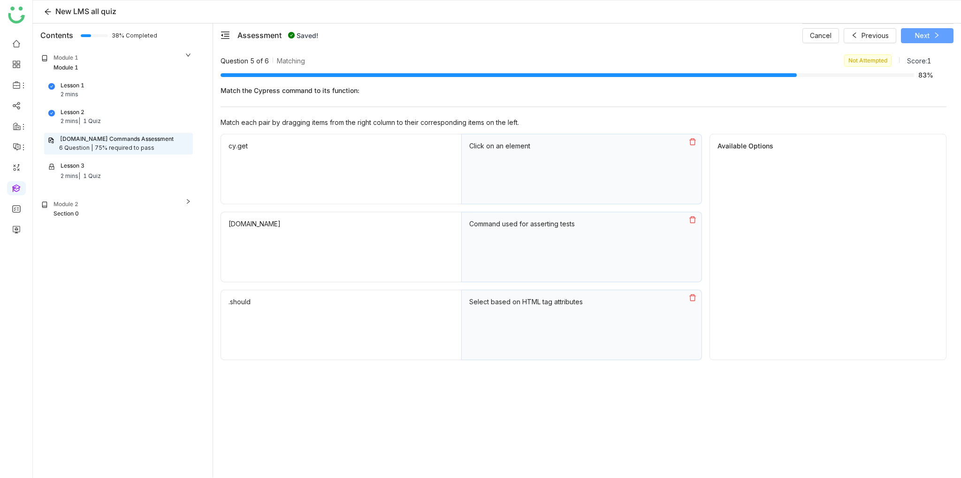
click at [925, 33] on span "Next" at bounding box center [922, 36] width 15 height 10
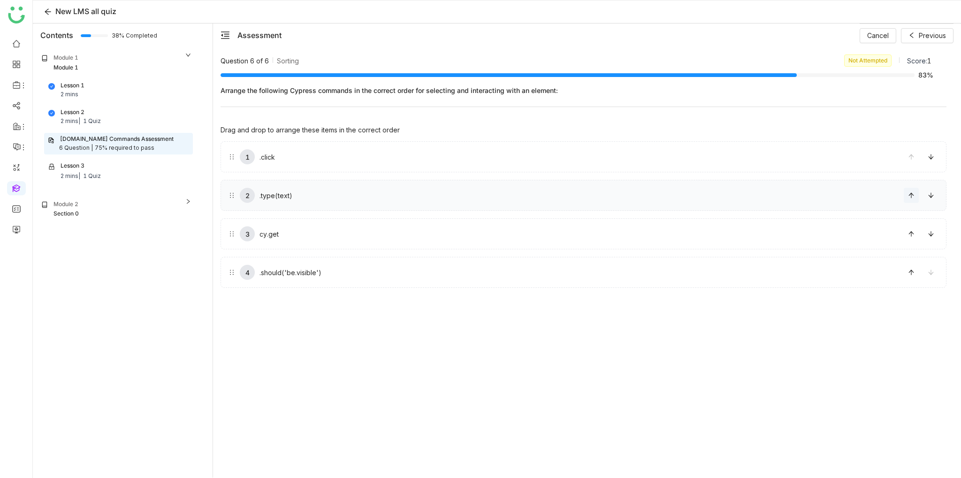
click at [915, 199] on button at bounding box center [911, 195] width 15 height 15
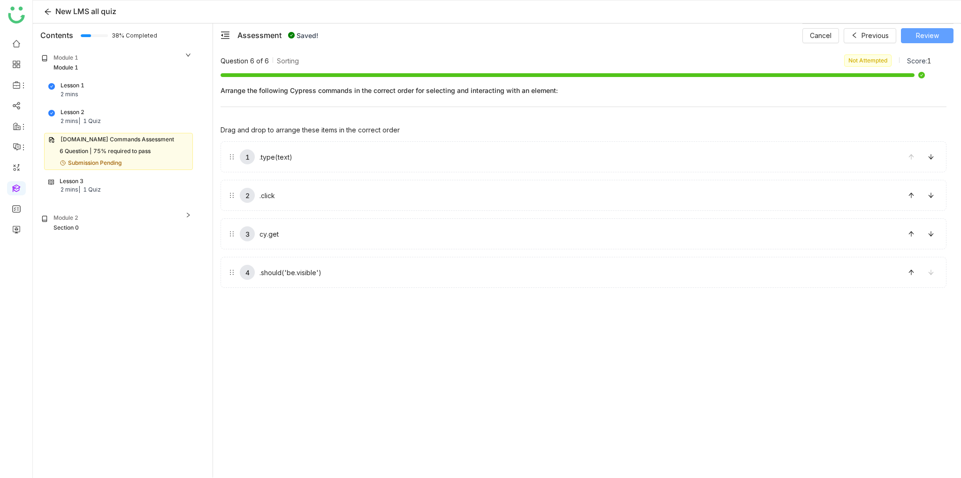
click at [930, 38] on span "Review" at bounding box center [927, 36] width 23 height 10
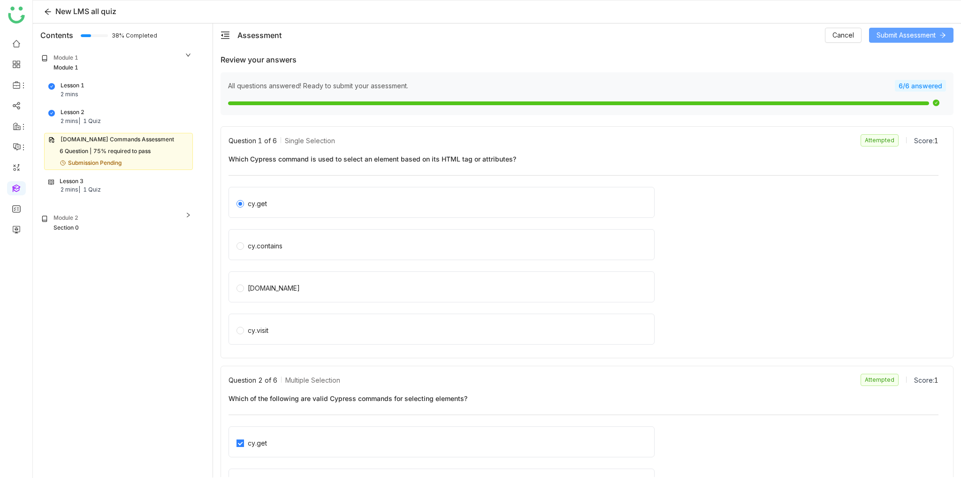
click at [907, 37] on span "Submit Assessment" at bounding box center [906, 35] width 59 height 10
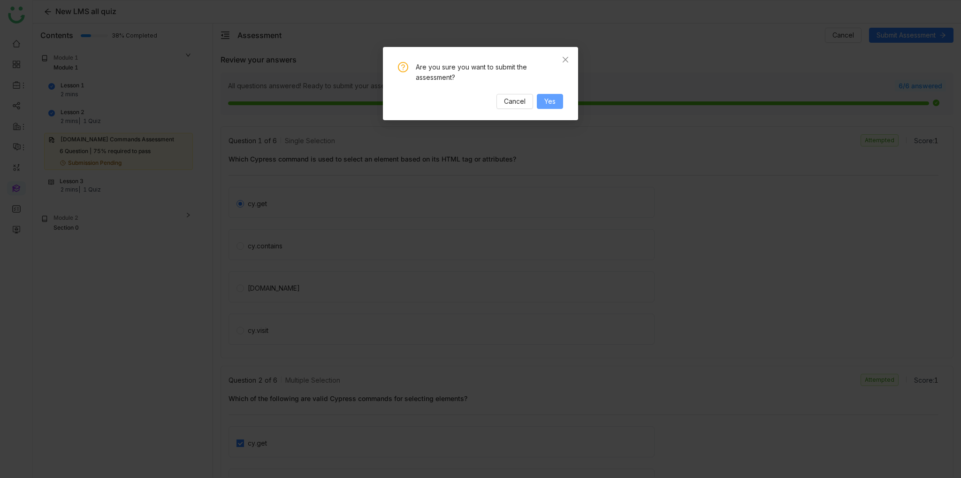
click at [558, 98] on button "Yes" at bounding box center [550, 101] width 26 height 15
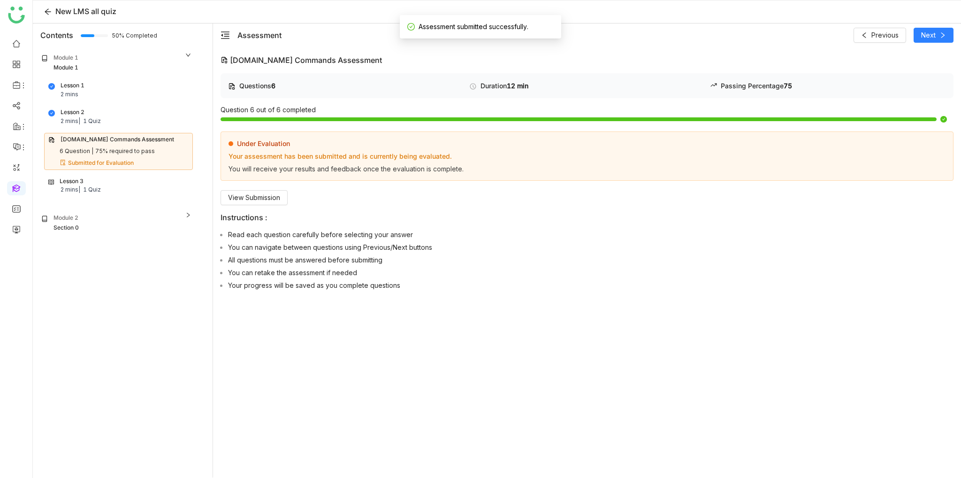
click at [119, 192] on div "Lesson 3 2 mins | 1 Quiz" at bounding box center [118, 186] width 140 height 18
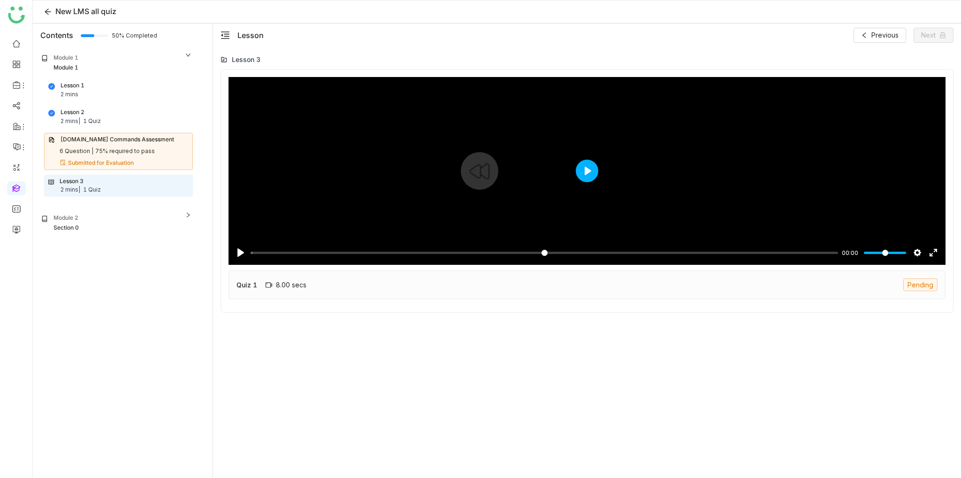
click at [592, 168] on button "Play" at bounding box center [587, 171] width 23 height 23
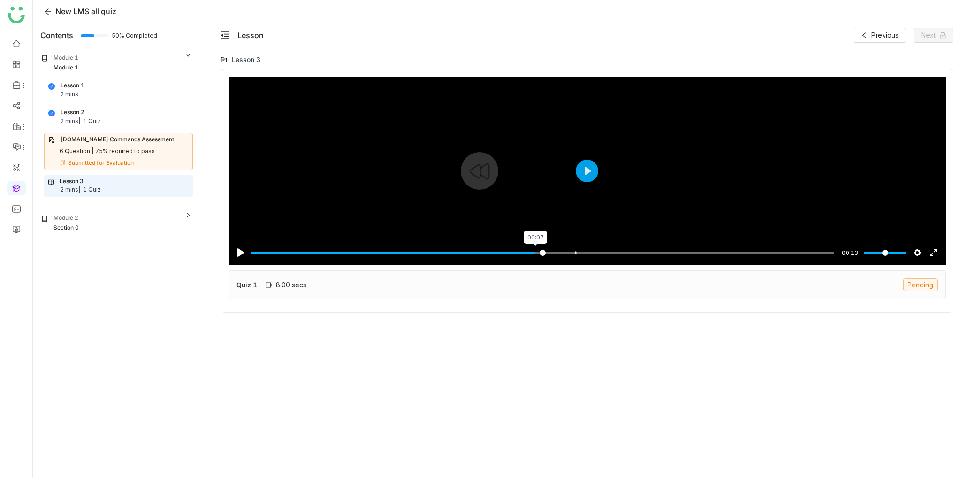
click at [535, 254] on input "Seek" at bounding box center [543, 252] width 584 height 9
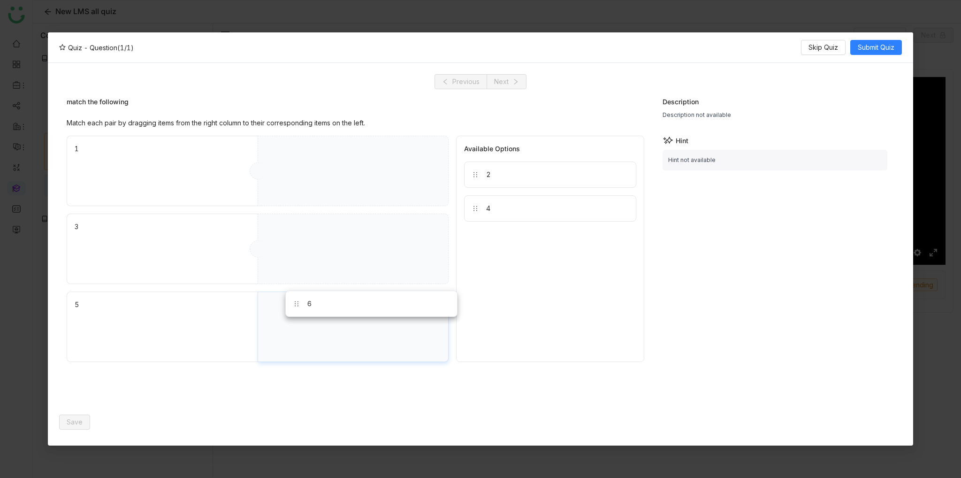
drag, startPoint x: 503, startPoint y: 175, endPoint x: 323, endPoint y: 305, distance: 222.0
drag, startPoint x: 499, startPoint y: 204, endPoint x: 337, endPoint y: 233, distance: 164.1
drag, startPoint x: 480, startPoint y: 173, endPoint x: 311, endPoint y: 164, distance: 168.8
click at [79, 420] on span "Save" at bounding box center [75, 422] width 16 height 10
click at [873, 51] on span "Submit Quiz" at bounding box center [876, 47] width 37 height 10
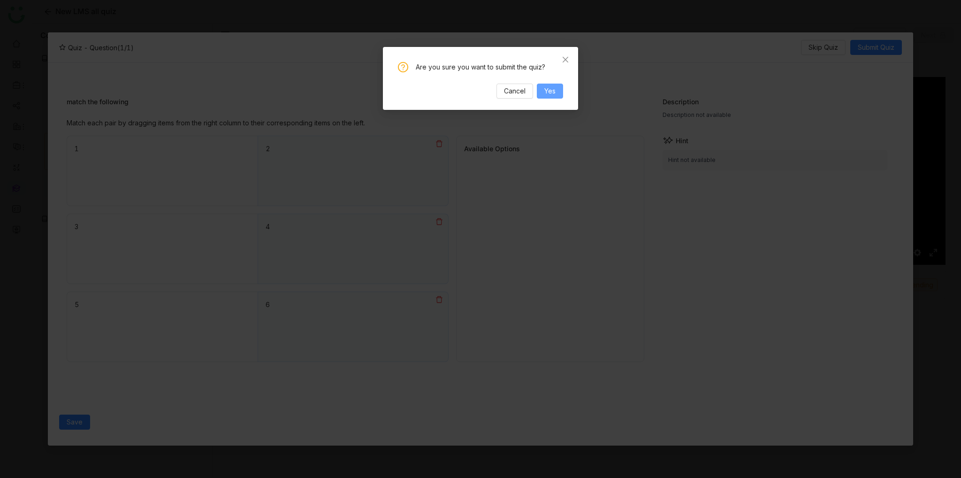
click at [546, 91] on span "Yes" at bounding box center [550, 91] width 11 height 10
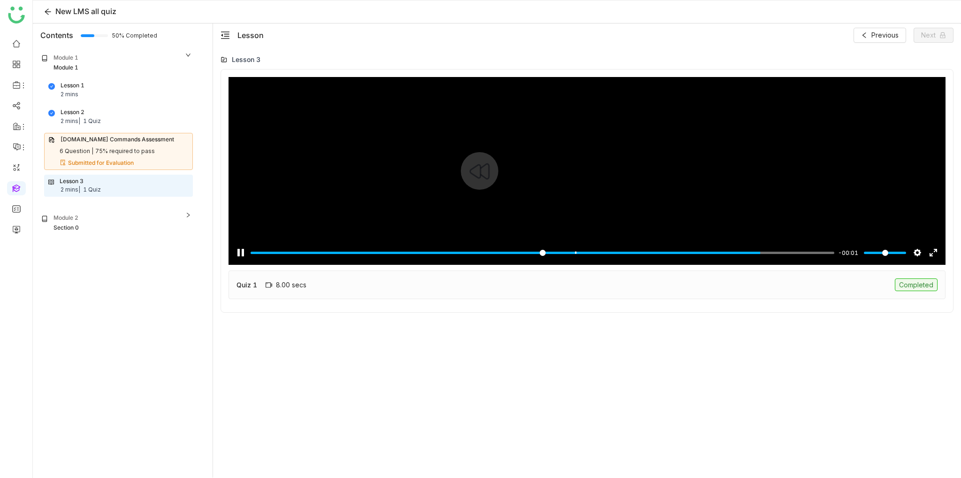
click at [803, 246] on div "Pause Play % buffered 00:13 -00:01 Settings Captions Disabled Quality undefined…" at bounding box center [587, 247] width 717 height 36
click at [805, 249] on input "Seek" at bounding box center [543, 252] width 584 height 9
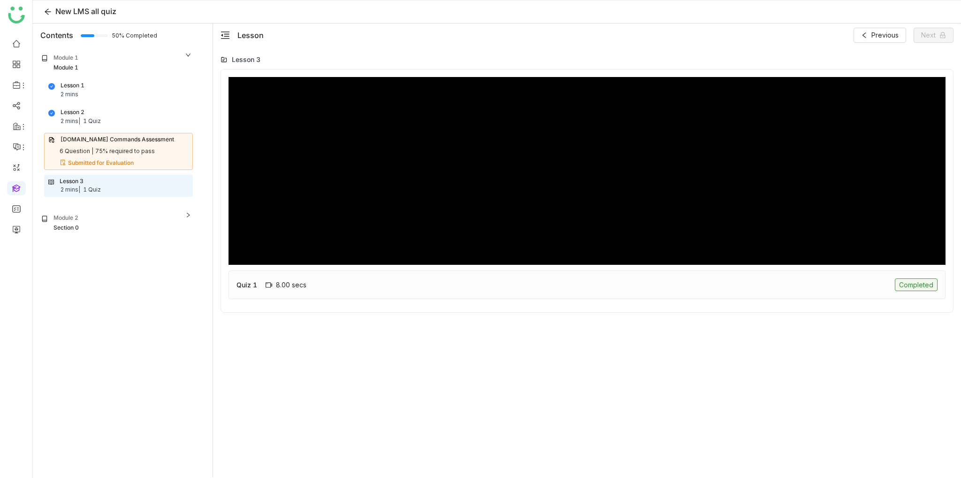
type input "***"
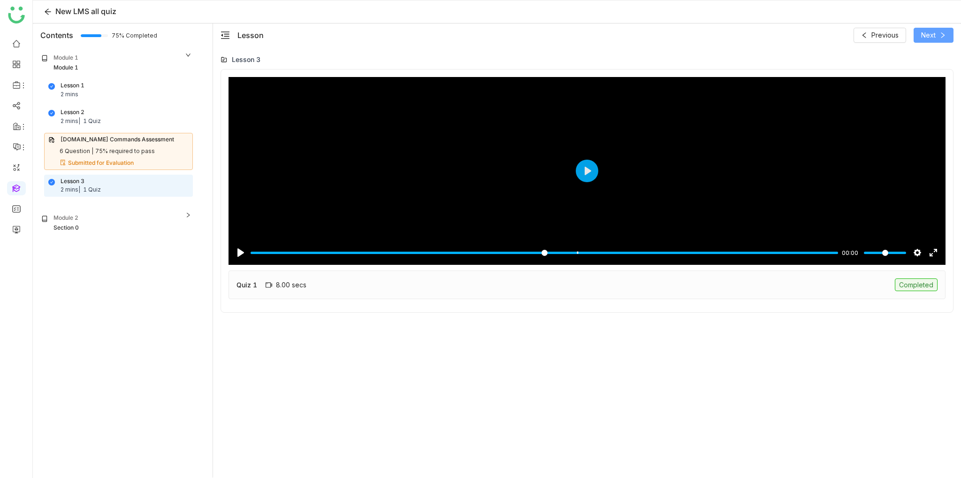
click at [938, 37] on button "Next" at bounding box center [934, 35] width 40 height 15
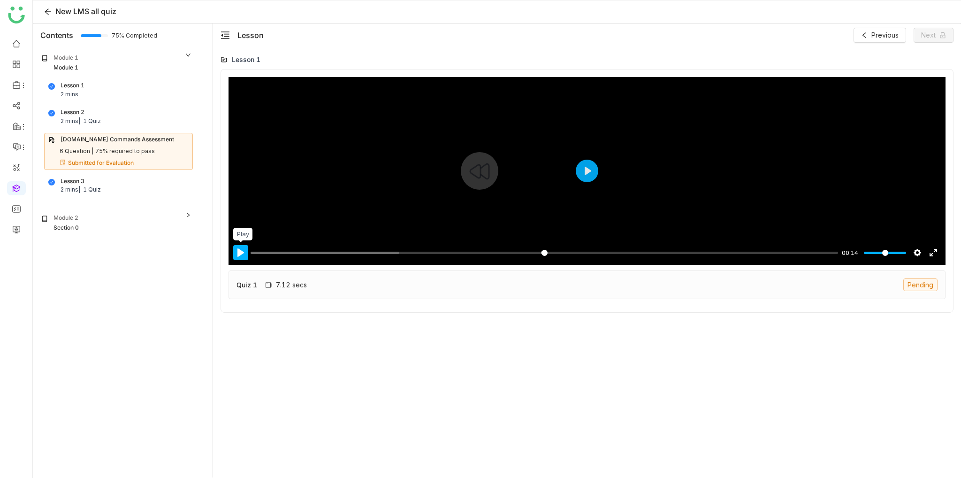
click at [234, 253] on button "Pause Play" at bounding box center [240, 252] width 15 height 15
click at [494, 252] on input "Seek" at bounding box center [543, 252] width 584 height 9
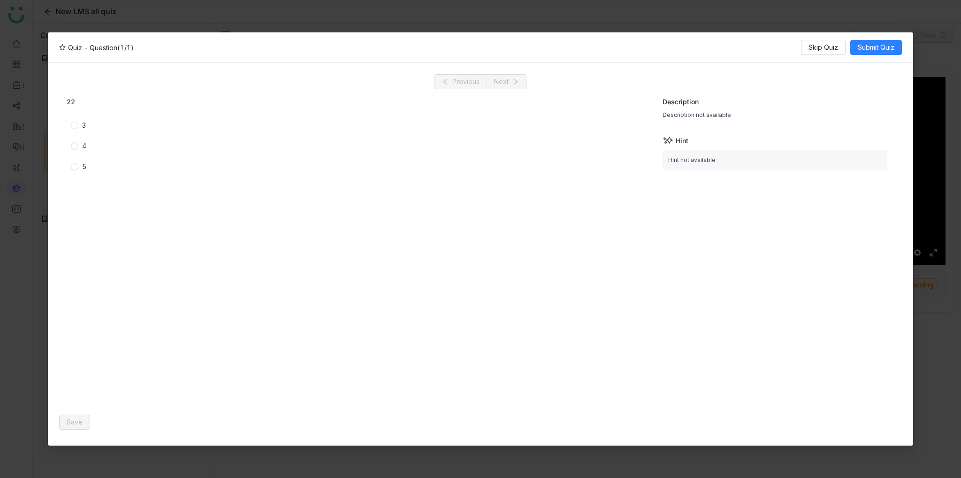
click at [82, 124] on div "3" at bounding box center [84, 125] width 4 height 10
click at [74, 417] on span "Save" at bounding box center [75, 422] width 16 height 10
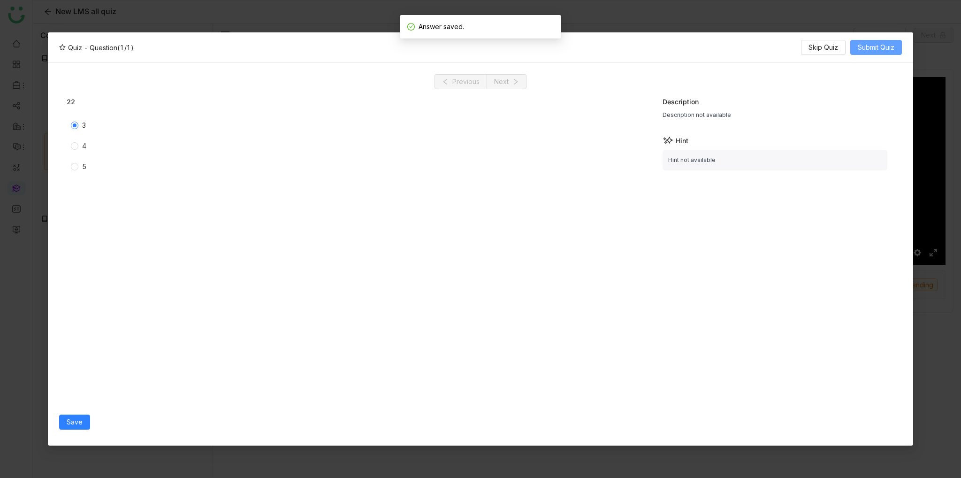
click at [876, 48] on span "Submit Quiz" at bounding box center [876, 47] width 37 height 10
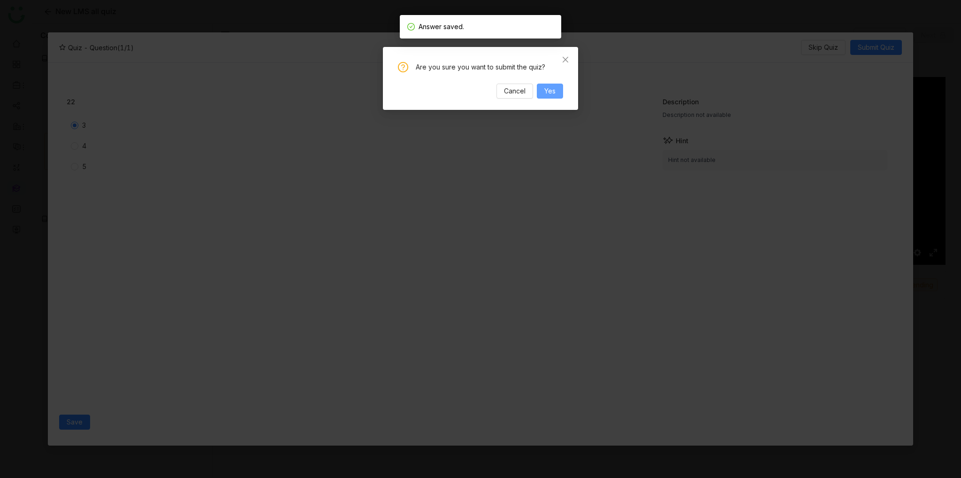
click at [540, 96] on button "Yes" at bounding box center [550, 91] width 26 height 15
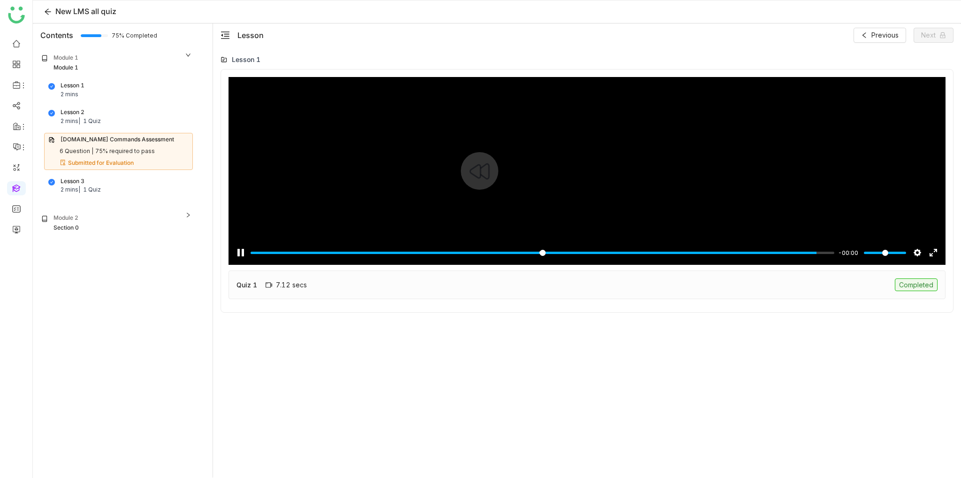
type input "***"
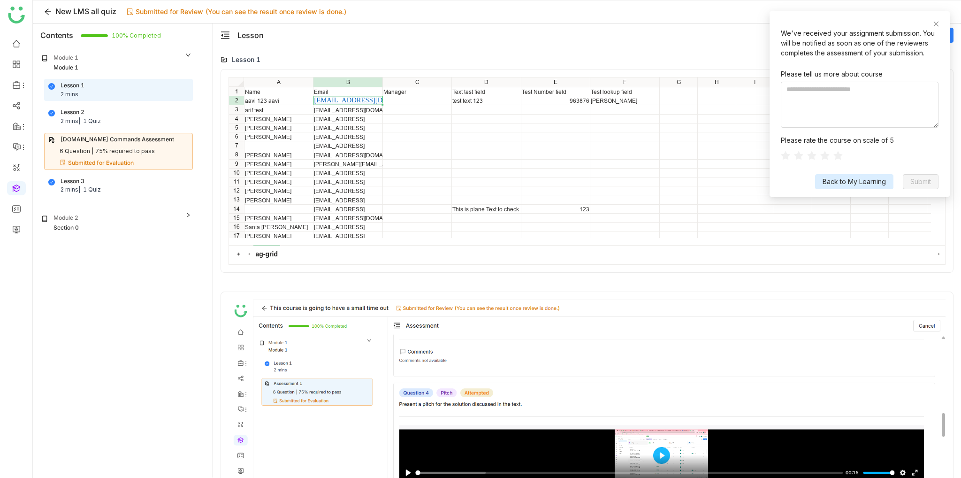
click at [942, 23] on div "We've received your assignment submission. You will be notified as soon as one …" at bounding box center [860, 103] width 180 height 185
click at [931, 23] on div "We've received your assignment submission. You will be notified as soon as one …" at bounding box center [860, 103] width 180 height 185
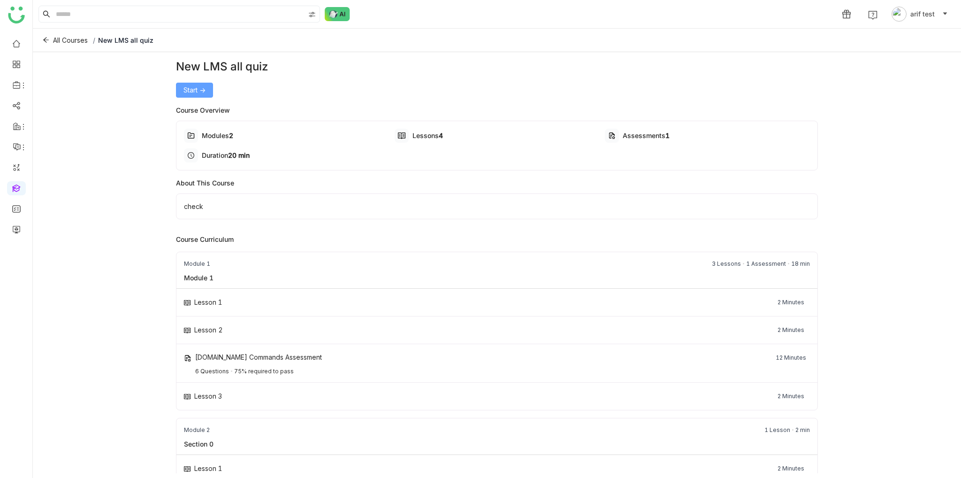
click at [210, 87] on button "Start ->" at bounding box center [194, 90] width 37 height 15
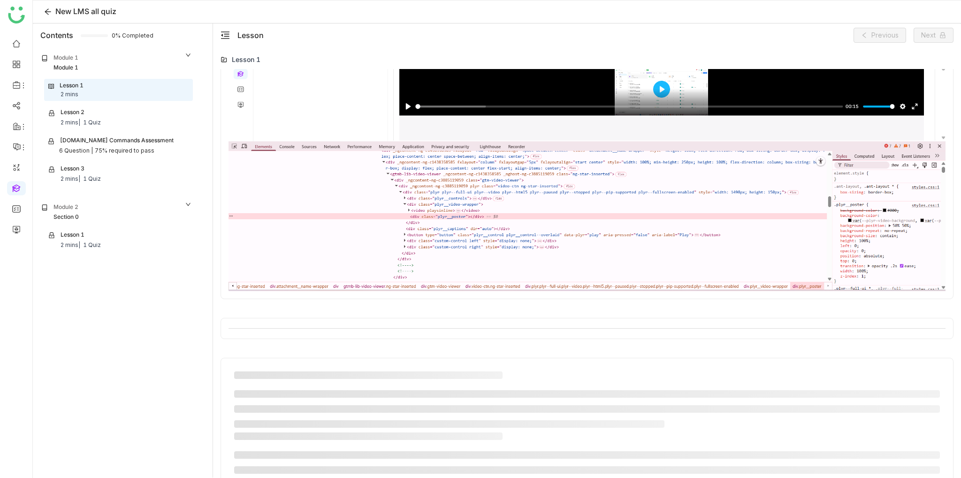
scroll to position [445, 0]
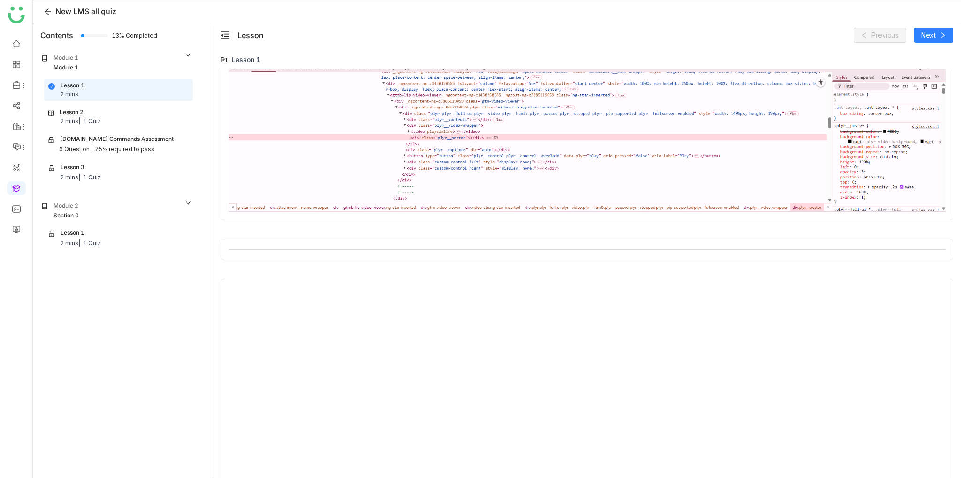
click at [938, 46] on div "Lesson Previous Next" at bounding box center [587, 34] width 748 height 23
click at [938, 36] on button "Next" at bounding box center [934, 35] width 40 height 15
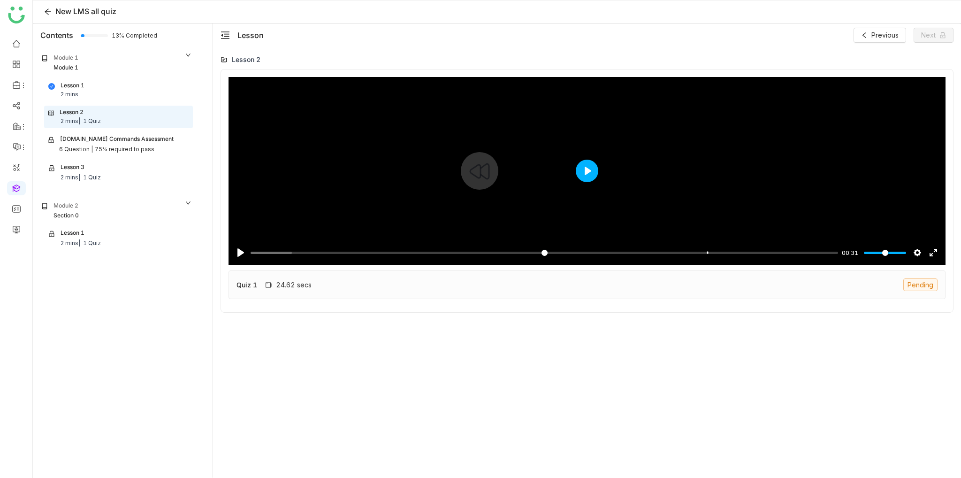
click at [584, 175] on button "Play" at bounding box center [587, 171] width 23 height 23
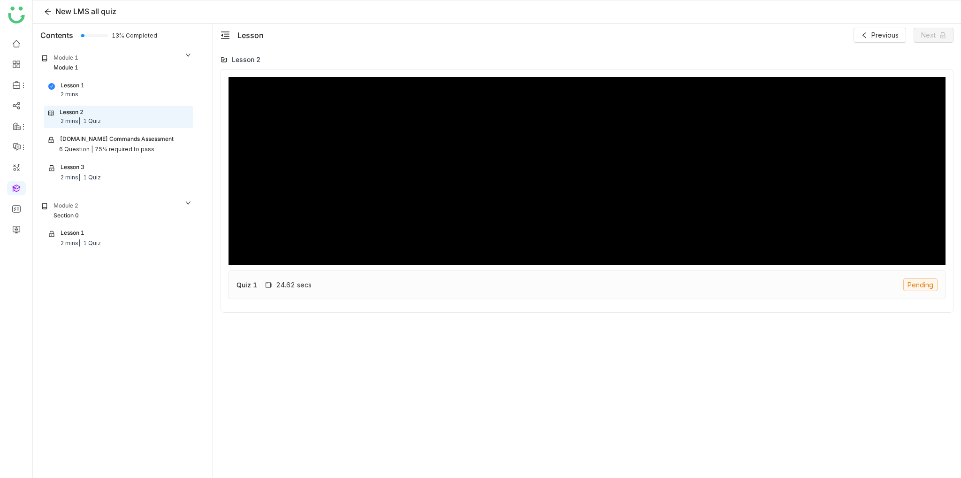
type input "*****"
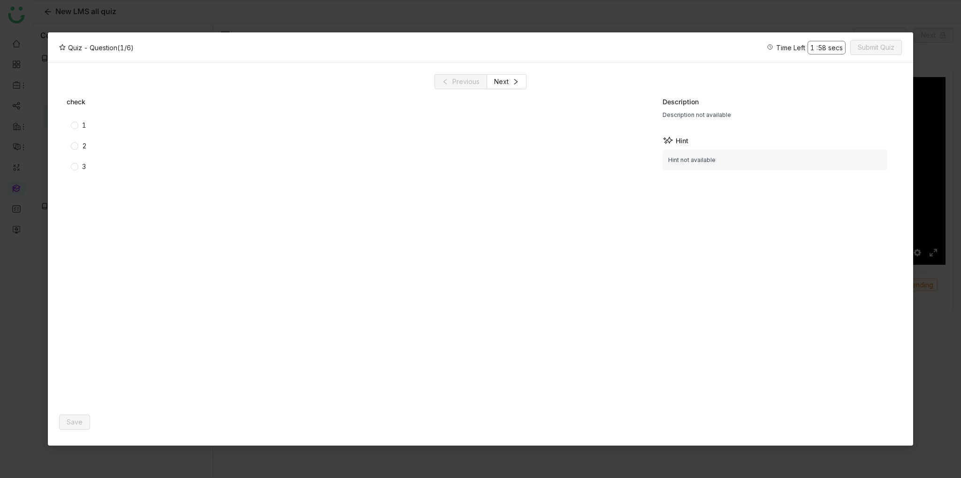
click at [85, 124] on div "1" at bounding box center [84, 125] width 4 height 10
click at [79, 423] on span "Save" at bounding box center [75, 422] width 16 height 10
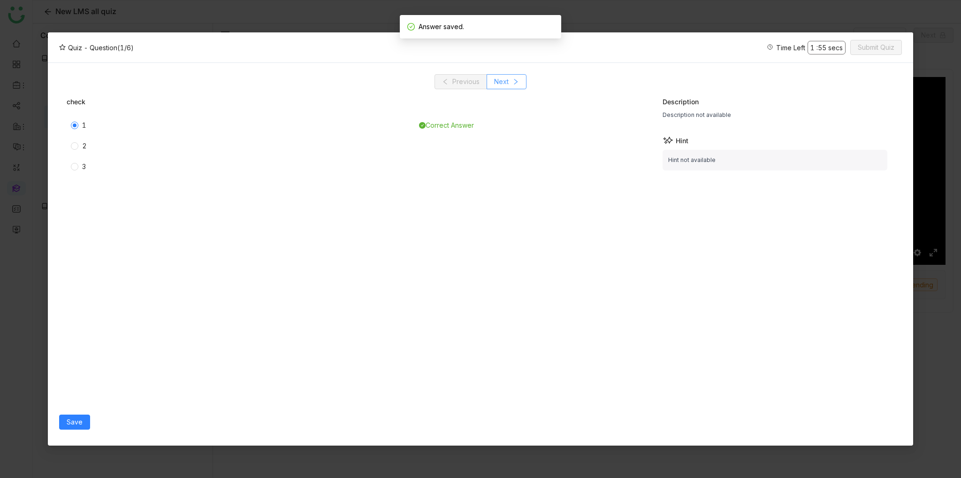
click at [500, 88] on button "Next" at bounding box center [507, 81] width 40 height 15
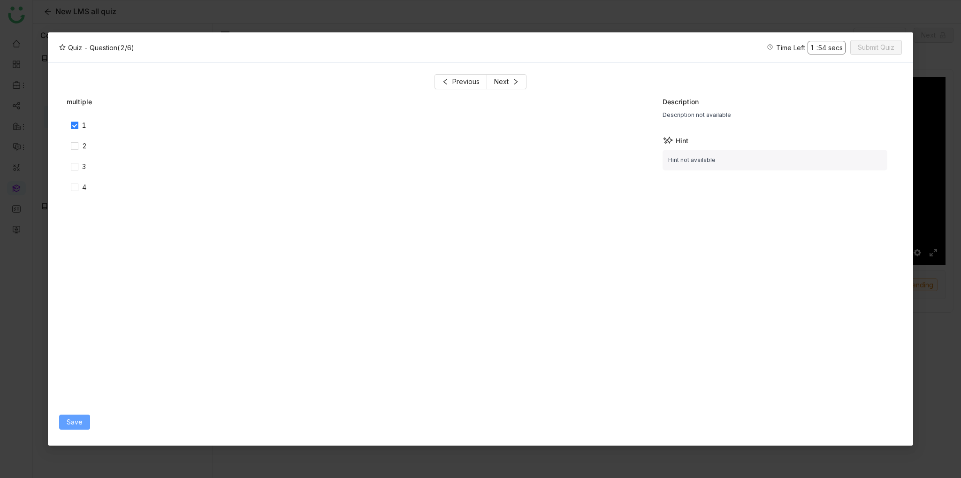
click at [82, 424] on button "Save" at bounding box center [74, 422] width 31 height 15
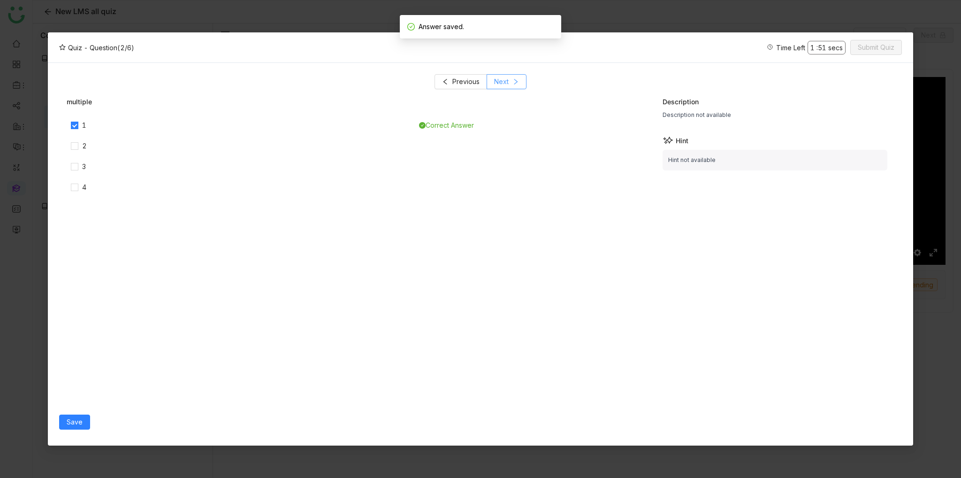
click at [518, 81] on icon at bounding box center [516, 81] width 7 height 7
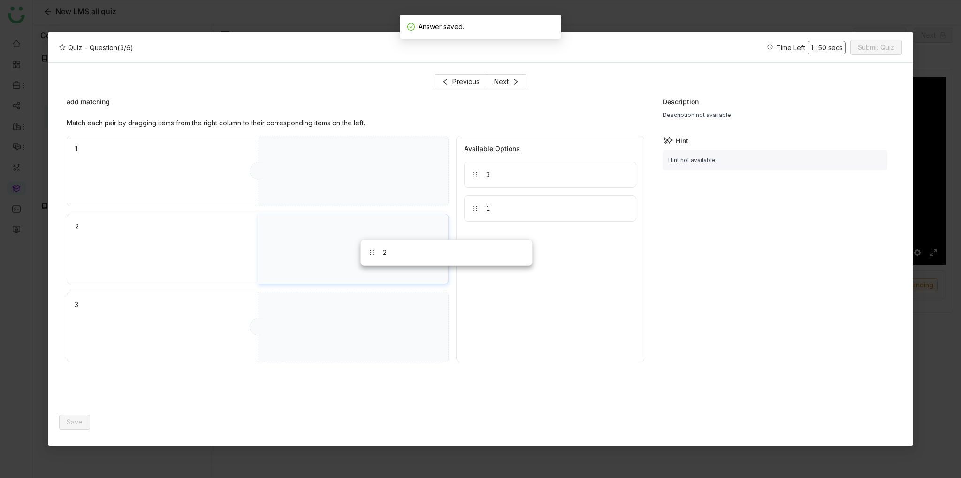
drag, startPoint x: 468, startPoint y: 207, endPoint x: 392, endPoint y: 252, distance: 88.2
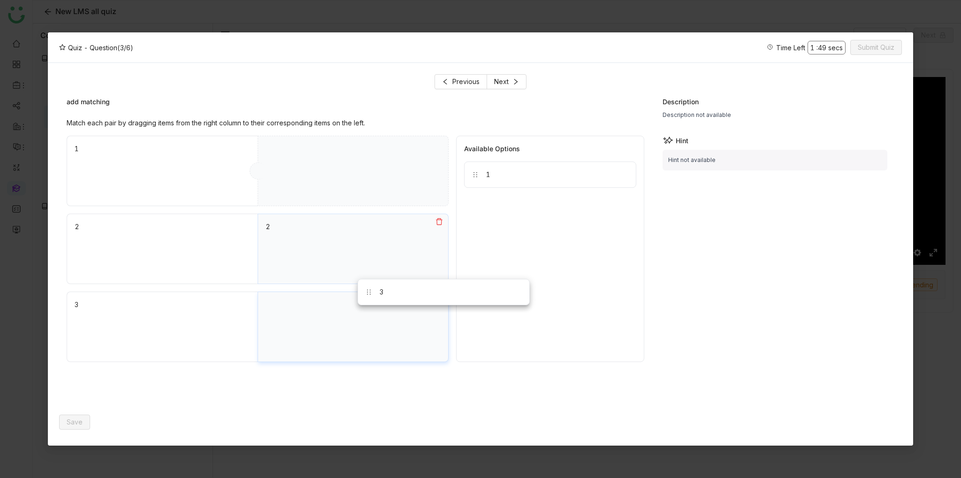
drag, startPoint x: 477, startPoint y: 207, endPoint x: 399, endPoint y: 292, distance: 115.3
drag, startPoint x: 504, startPoint y: 177, endPoint x: 360, endPoint y: 169, distance: 143.8
click at [510, 82] on button "Next" at bounding box center [507, 81] width 40 height 15
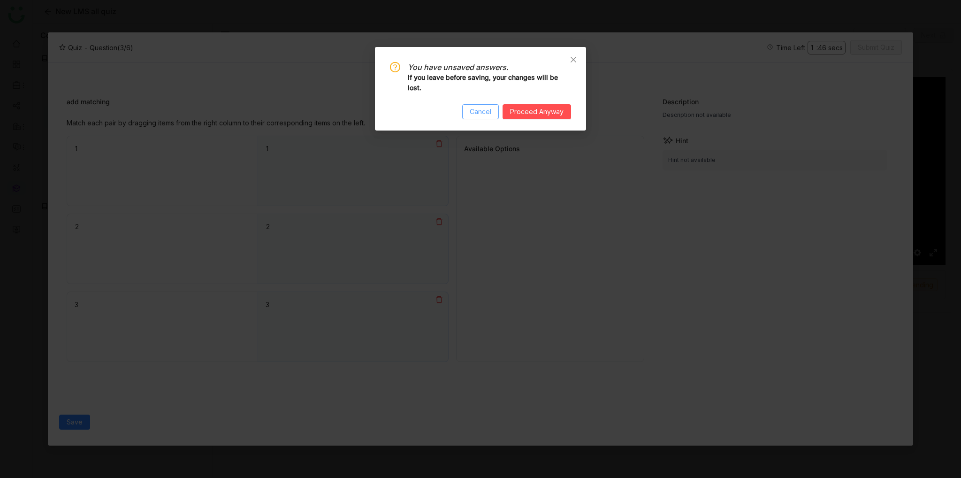
click at [492, 108] on span "Cancel" at bounding box center [481, 112] width 22 height 10
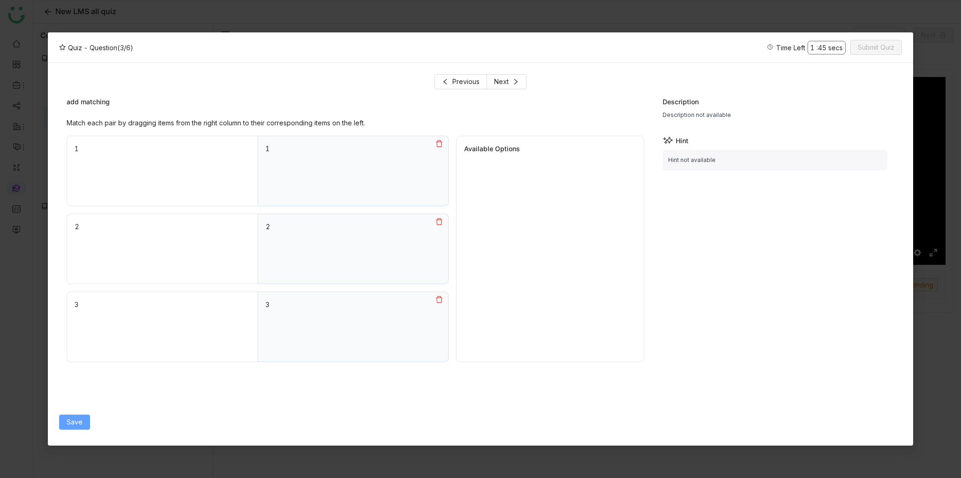
click at [78, 426] on span "Save" at bounding box center [75, 422] width 16 height 10
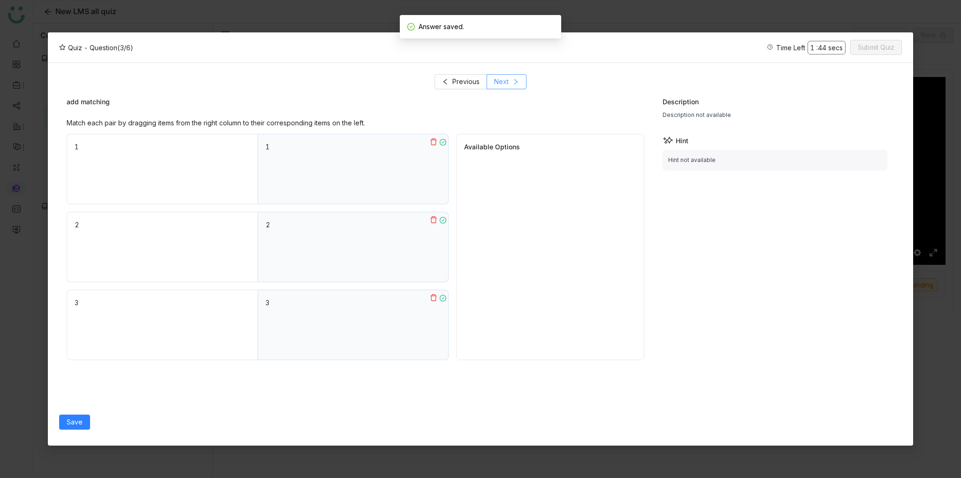
click at [508, 79] on span "Next" at bounding box center [501, 82] width 15 height 10
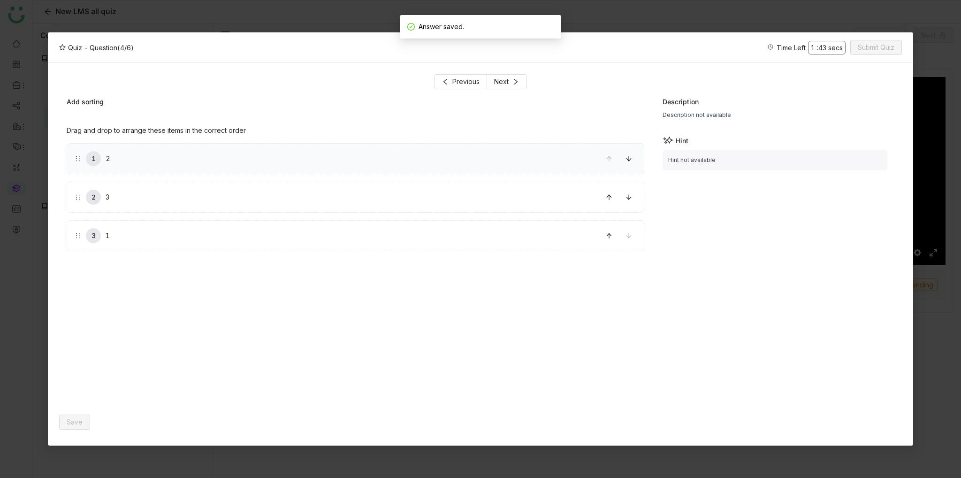
click at [157, 166] on div "1 2" at bounding box center [356, 158] width 578 height 31
click at [610, 203] on button at bounding box center [609, 197] width 15 height 15
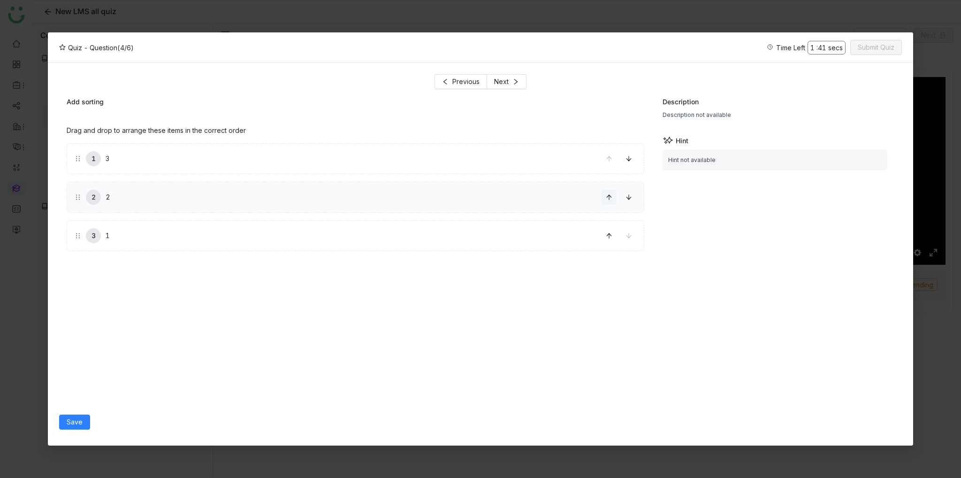
click at [610, 198] on icon at bounding box center [609, 197] width 7 height 7
click at [610, 197] on icon at bounding box center [609, 197] width 5 height 5
click at [607, 231] on button at bounding box center [609, 235] width 15 height 15
click at [610, 194] on icon at bounding box center [609, 197] width 7 height 7
click at [607, 239] on icon at bounding box center [609, 235] width 7 height 7
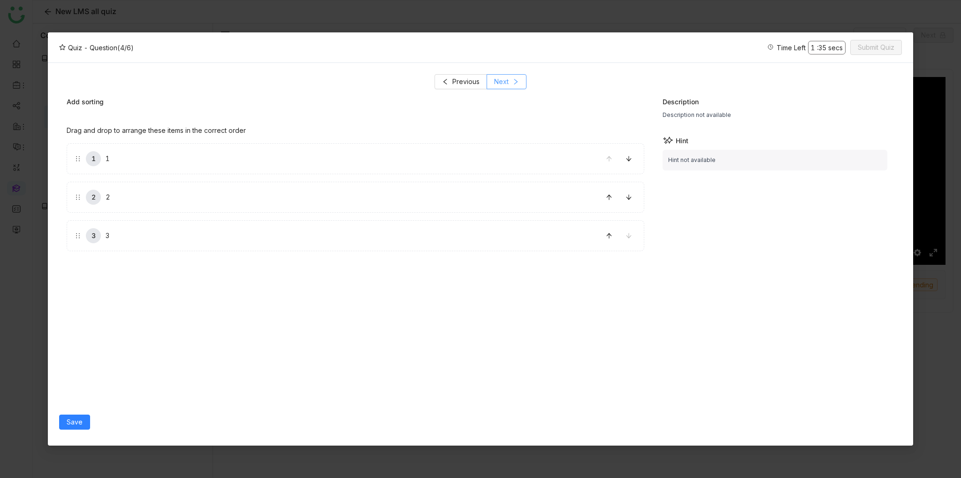
click at [507, 84] on span "Next" at bounding box center [501, 82] width 15 height 10
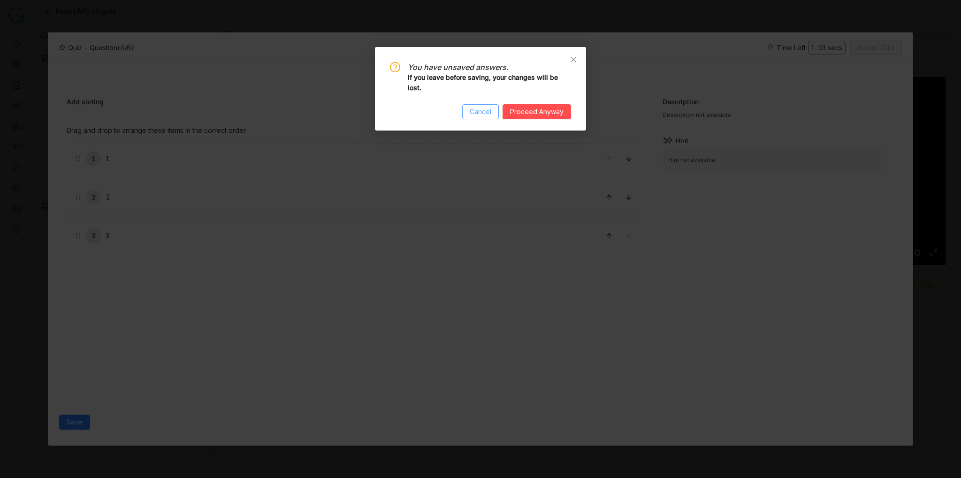
click at [476, 107] on span "Cancel" at bounding box center [481, 112] width 22 height 10
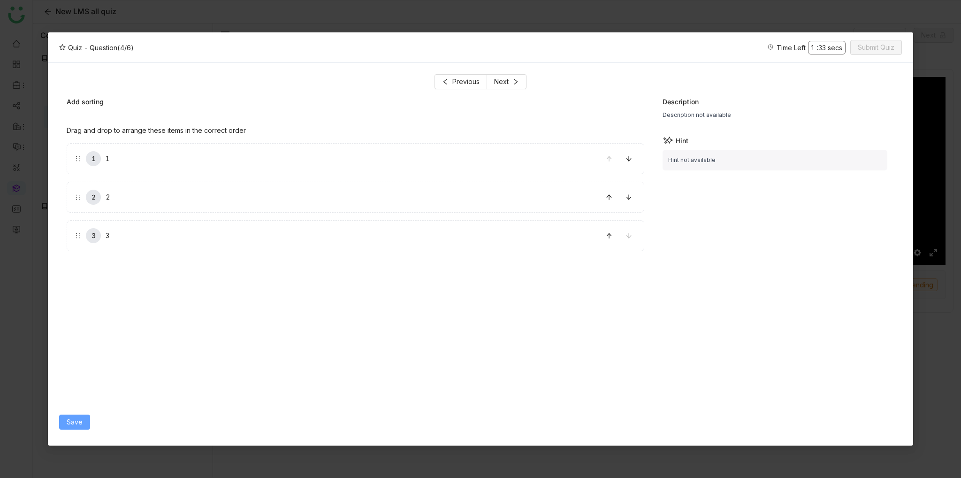
click at [79, 419] on span "Save" at bounding box center [75, 422] width 16 height 10
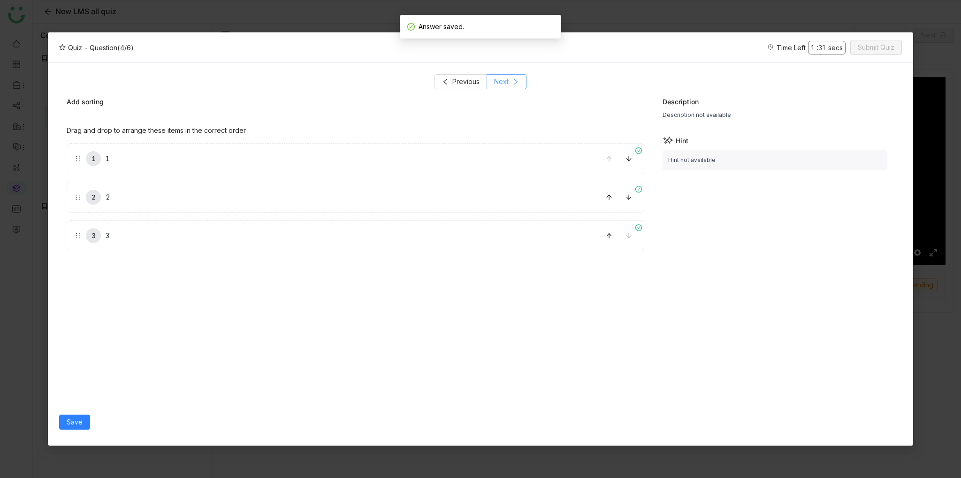
click at [505, 82] on span "Next" at bounding box center [501, 82] width 15 height 10
click at [135, 152] on label "1" at bounding box center [244, 159] width 338 height 30
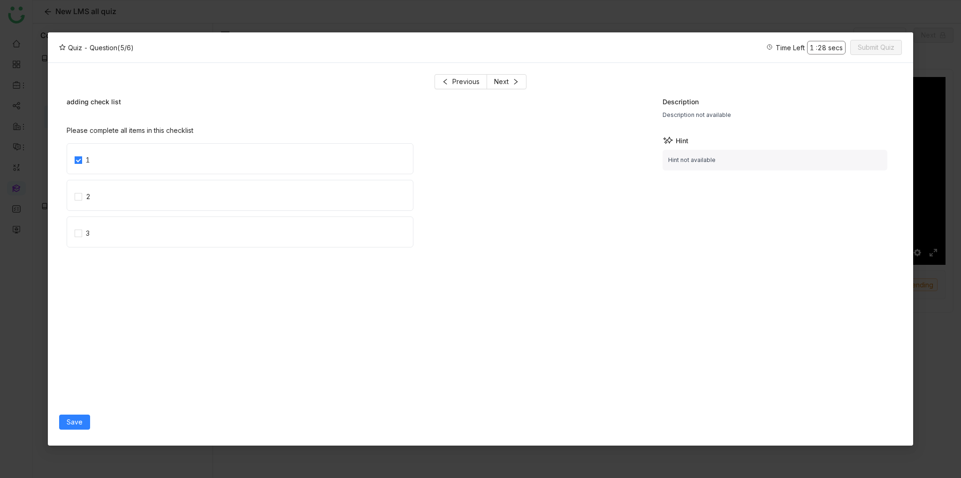
click at [89, 420] on div "Save" at bounding box center [354, 422] width 590 height 24
click at [85, 421] on button "Save" at bounding box center [74, 422] width 31 height 15
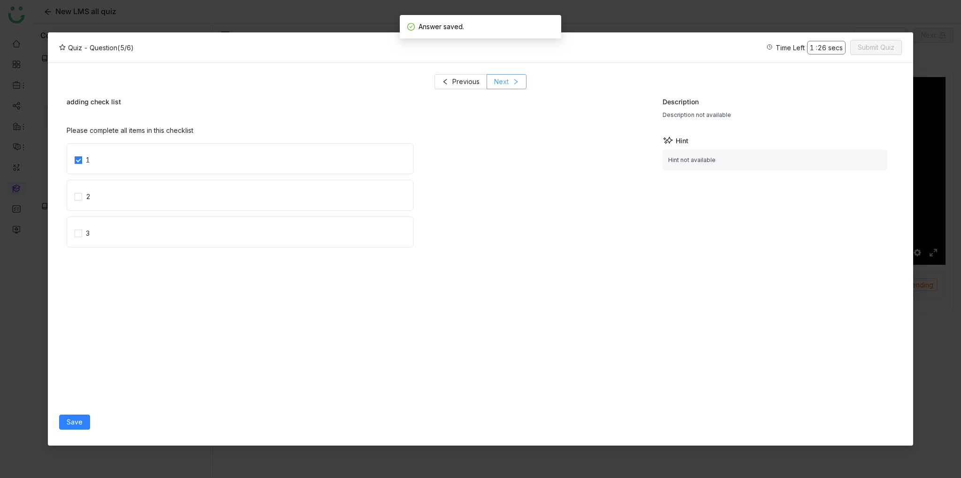
click at [513, 84] on icon at bounding box center [516, 81] width 7 height 7
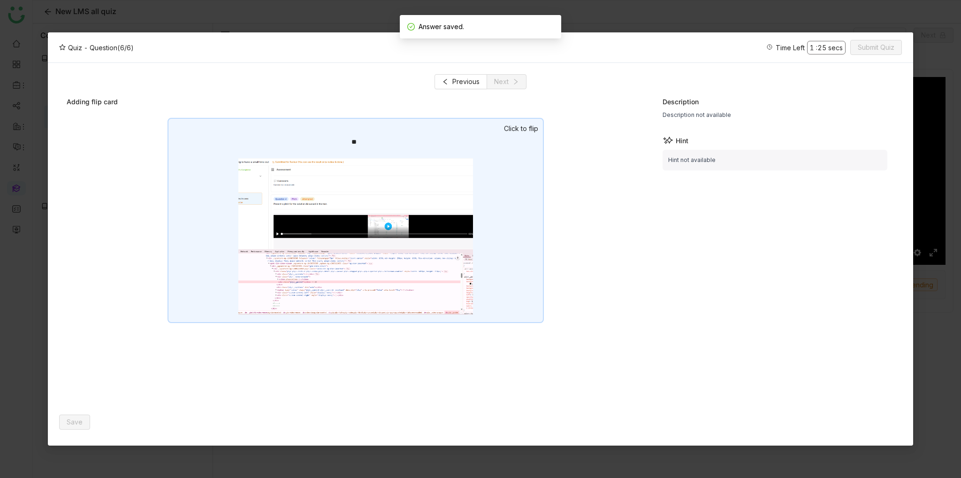
click at [424, 163] on img at bounding box center [355, 236] width 235 height 156
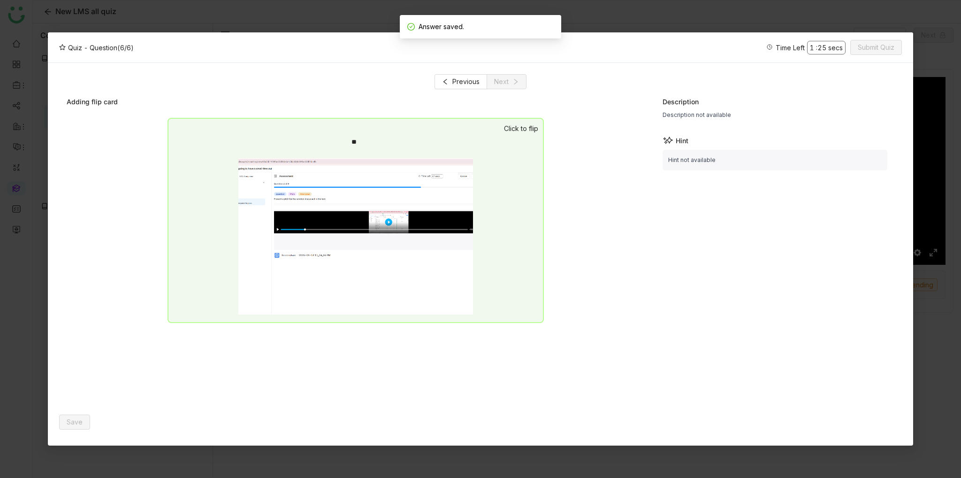
click at [640, 151] on div "** ** Click to flip" at bounding box center [356, 264] width 578 height 292
click at [561, 128] on div "** ** Click to flip" at bounding box center [356, 264] width 578 height 292
click at [520, 100] on div "Adding flip card" at bounding box center [356, 102] width 578 height 10
click at [445, 97] on div "Adding flip card" at bounding box center [356, 102] width 578 height 10
click at [455, 90] on div "Adding flip card ** ** Click to flip Description Description not available Hint…" at bounding box center [480, 249] width 843 height 320
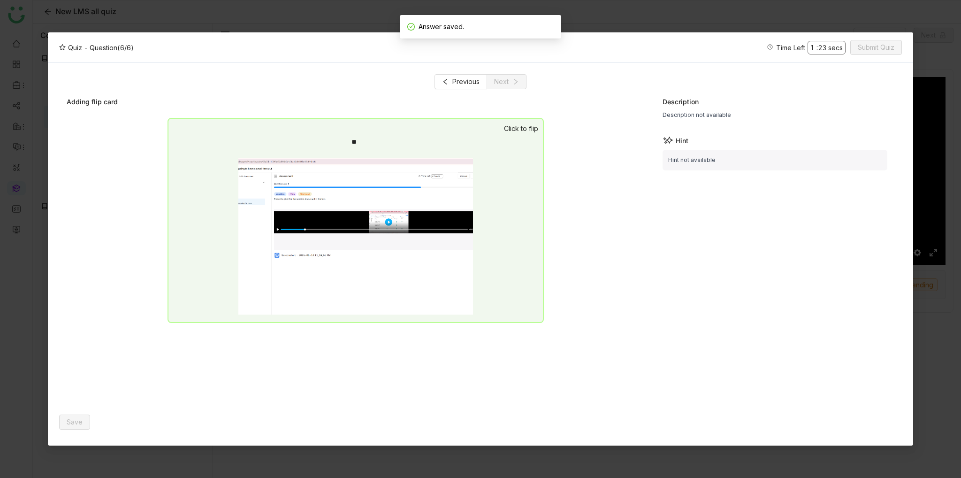
click at [565, 85] on div "Previous Next" at bounding box center [480, 81] width 843 height 15
click at [569, 84] on div "Previous Next" at bounding box center [480, 81] width 843 height 15
click at [577, 83] on div "Previous Next" at bounding box center [480, 81] width 843 height 15
click at [473, 83] on span "Previous" at bounding box center [466, 82] width 27 height 10
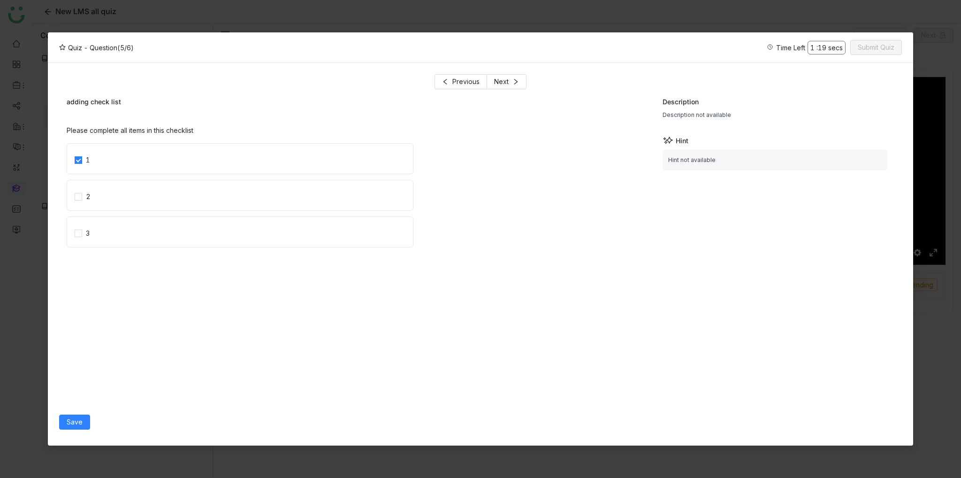
click at [532, 96] on div "adding check list Please complete all items in this checklist 1 2 3 Description…" at bounding box center [480, 249] width 843 height 320
drag, startPoint x: 801, startPoint y: 32, endPoint x: 744, endPoint y: 23, distance: 58.0
click at [801, 31] on nz-modal-container "Quiz - Question (5/6) Time Left 0 sec Submit Quiz Previous Next adding check li…" at bounding box center [480, 239] width 961 height 478
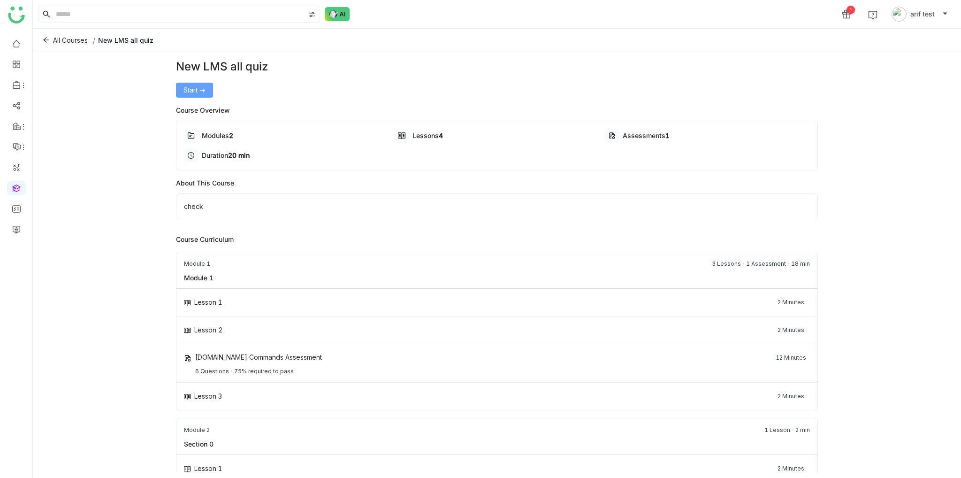
click at [205, 96] on button "Start ->" at bounding box center [194, 90] width 37 height 15
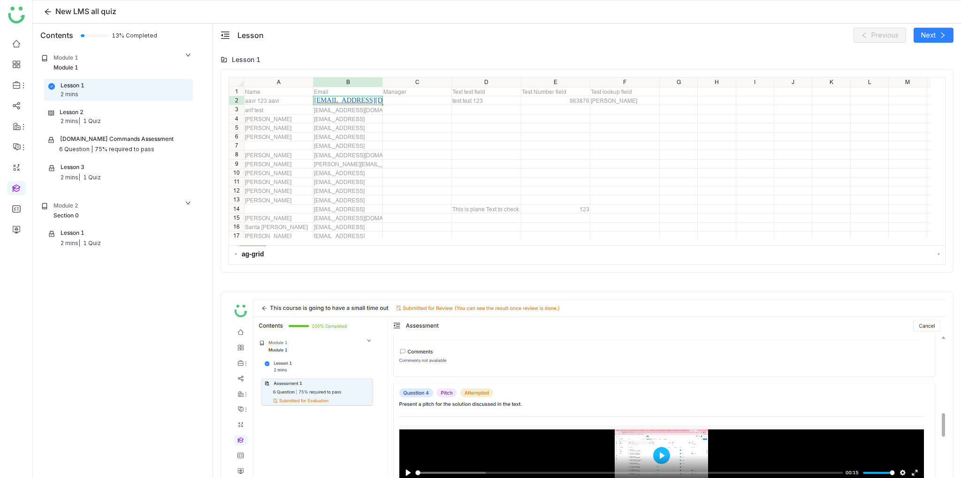
click at [119, 110] on div "Lesson 2 2 mins | 1 Quiz" at bounding box center [118, 117] width 140 height 18
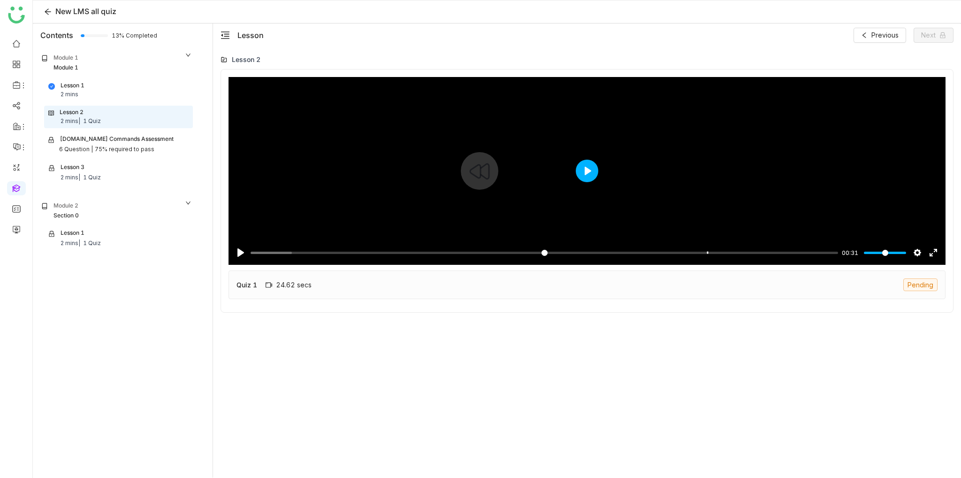
click at [579, 169] on button "Play" at bounding box center [587, 171] width 23 height 23
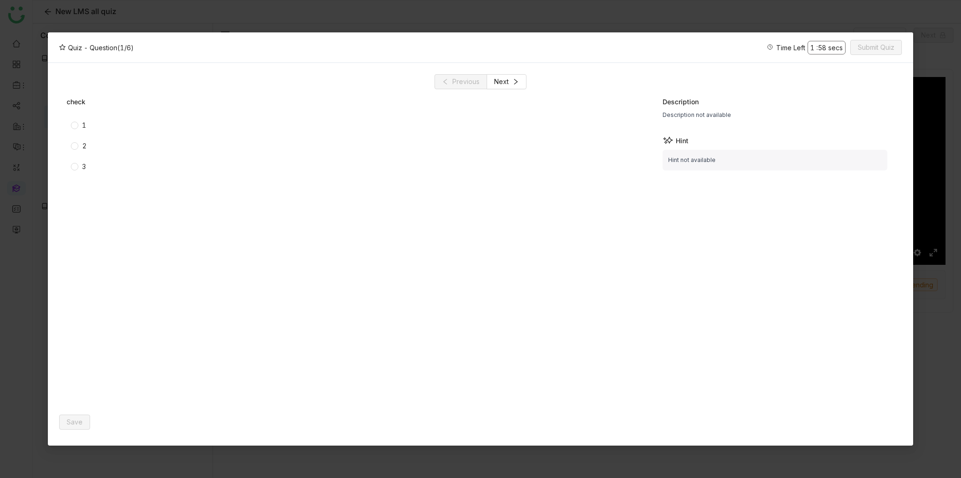
click at [74, 130] on label "1" at bounding box center [239, 125] width 336 height 10
click at [74, 423] on span "Save" at bounding box center [75, 422] width 16 height 10
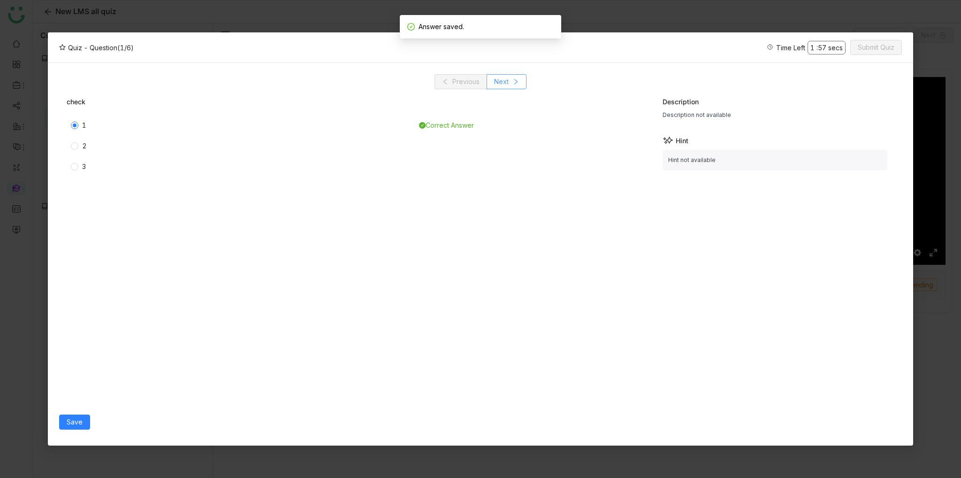
click at [522, 82] on button "Next" at bounding box center [507, 81] width 40 height 15
click at [83, 130] on div "1" at bounding box center [84, 125] width 4 height 10
click at [83, 141] on div "2" at bounding box center [84, 146] width 5 height 10
click at [72, 418] on span "Save" at bounding box center [75, 422] width 16 height 10
click at [515, 83] on icon at bounding box center [516, 81] width 7 height 7
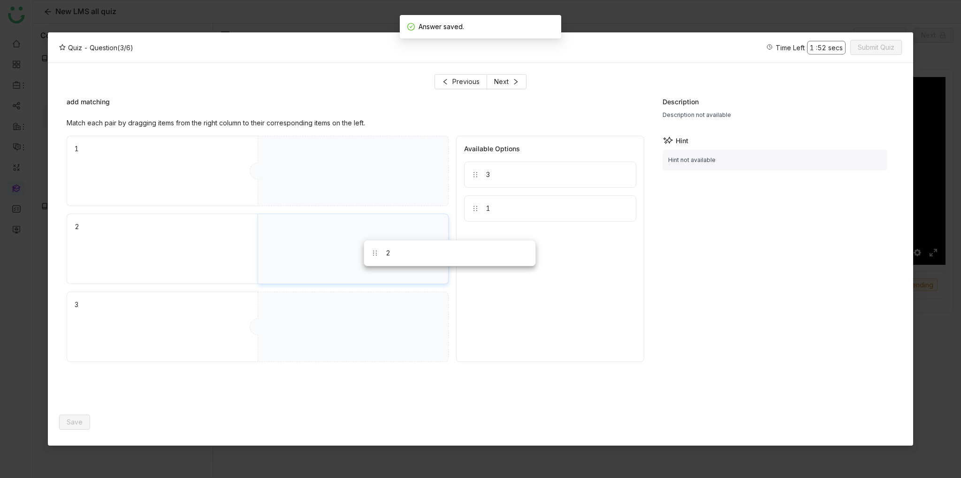
drag, startPoint x: 502, startPoint y: 171, endPoint x: 400, endPoint y: 245, distance: 125.7
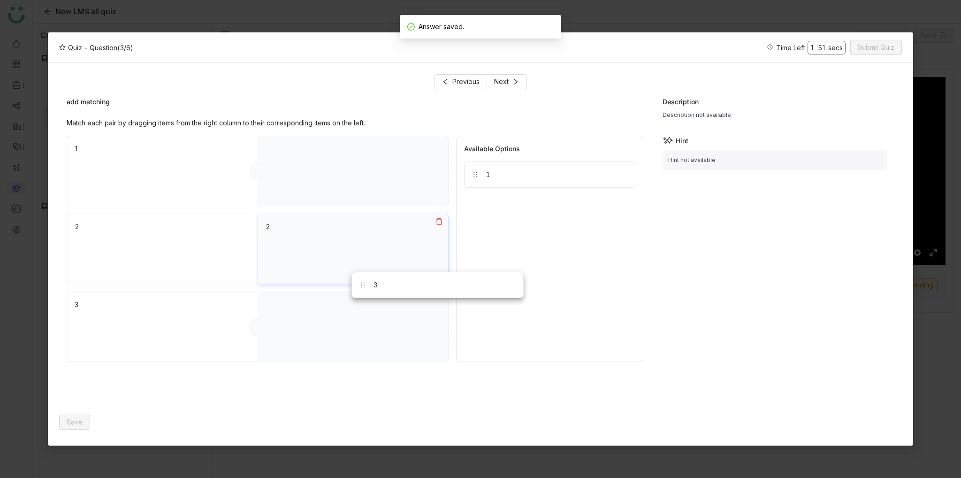
drag, startPoint x: 508, startPoint y: 174, endPoint x: 356, endPoint y: 316, distance: 208.6
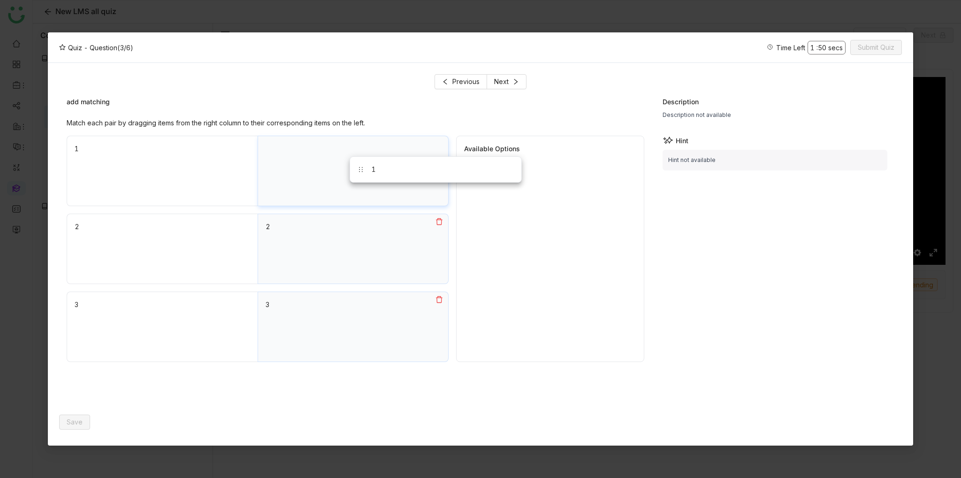
drag, startPoint x: 507, startPoint y: 172, endPoint x: 383, endPoint y: 164, distance: 125.1
click at [79, 426] on span "Save" at bounding box center [75, 422] width 16 height 10
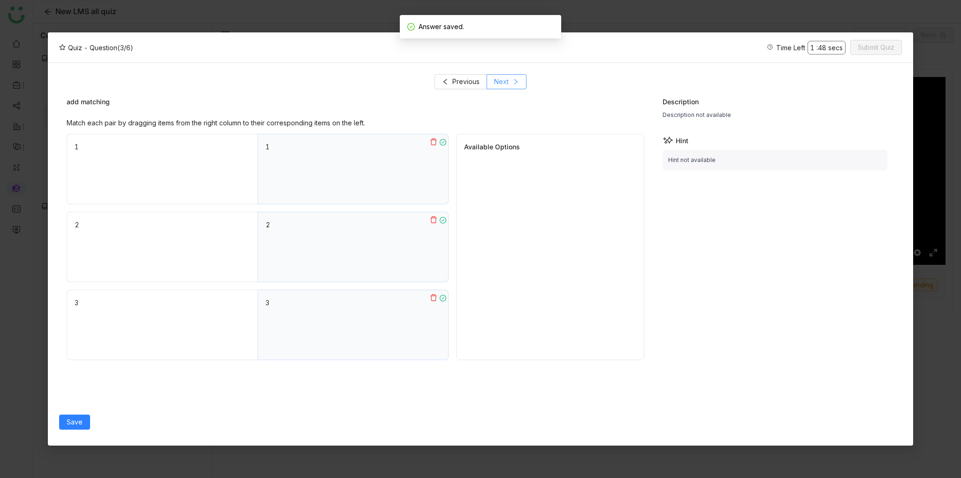
click at [505, 81] on span "Next" at bounding box center [501, 82] width 15 height 10
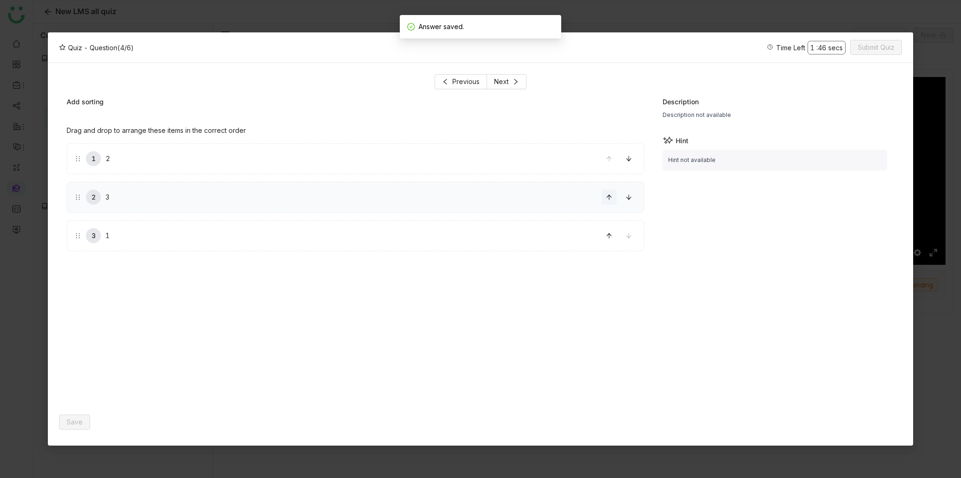
click at [607, 199] on icon at bounding box center [609, 197] width 7 height 7
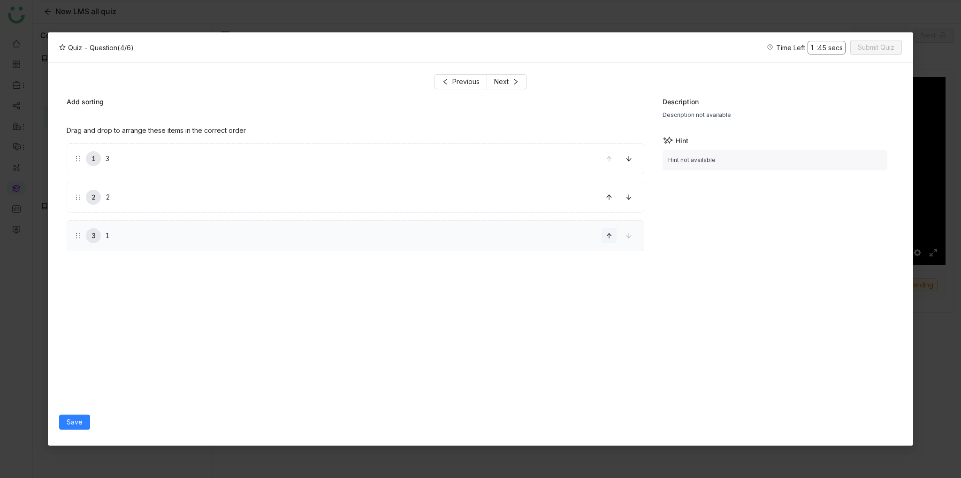
click at [606, 239] on button at bounding box center [609, 235] width 15 height 15
click at [608, 194] on icon at bounding box center [609, 197] width 7 height 7
click at [609, 238] on icon at bounding box center [609, 235] width 5 height 5
click at [71, 420] on span "Save" at bounding box center [75, 422] width 16 height 10
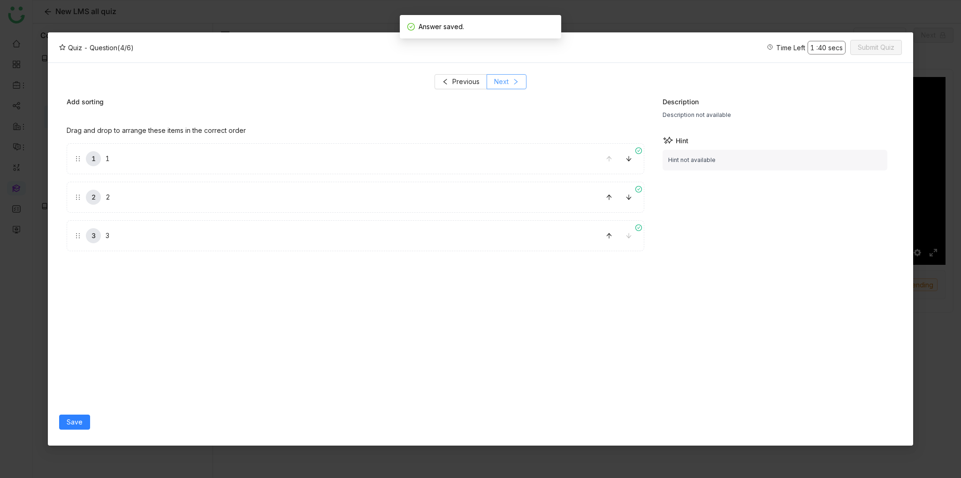
click at [500, 84] on span "Next" at bounding box center [501, 82] width 15 height 10
click at [122, 164] on label "1" at bounding box center [244, 159] width 338 height 30
click at [112, 192] on label "2" at bounding box center [244, 195] width 338 height 30
click at [84, 221] on label "3" at bounding box center [244, 232] width 338 height 30
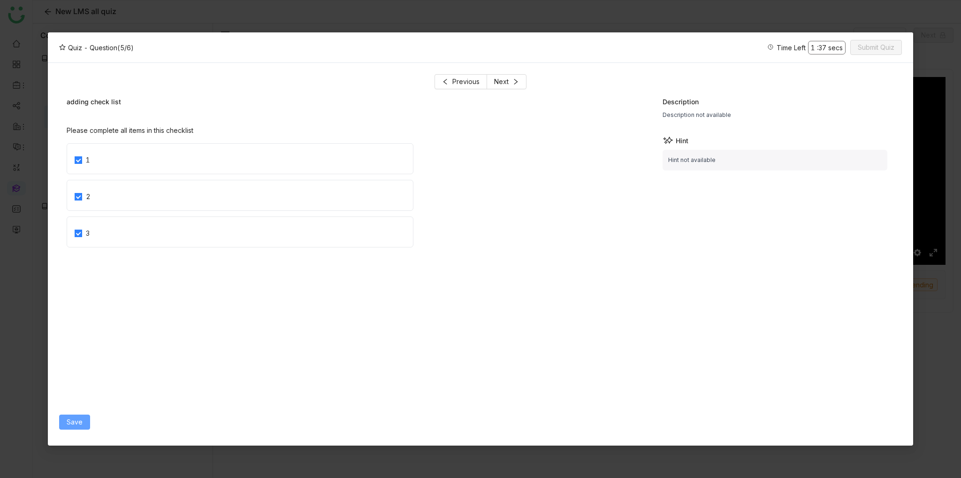
click at [77, 425] on span "Save" at bounding box center [75, 422] width 16 height 10
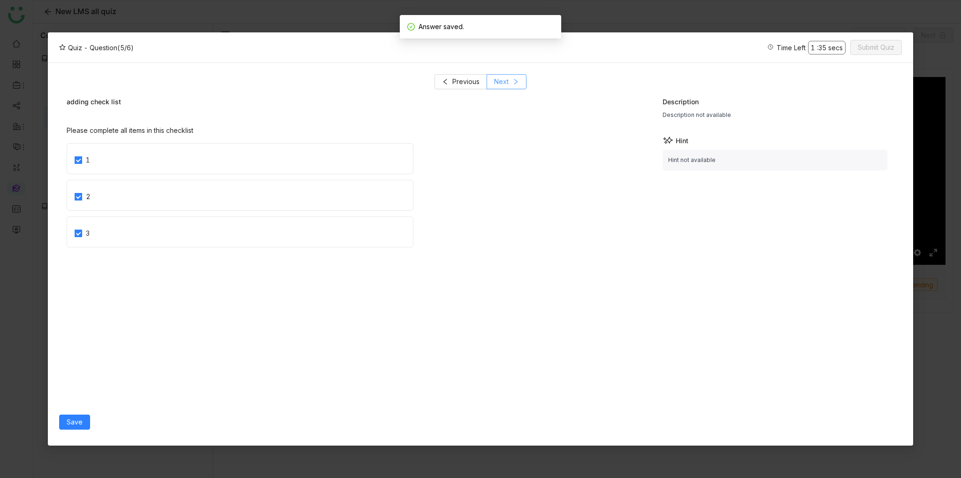
click at [514, 82] on icon at bounding box center [516, 81] width 7 height 7
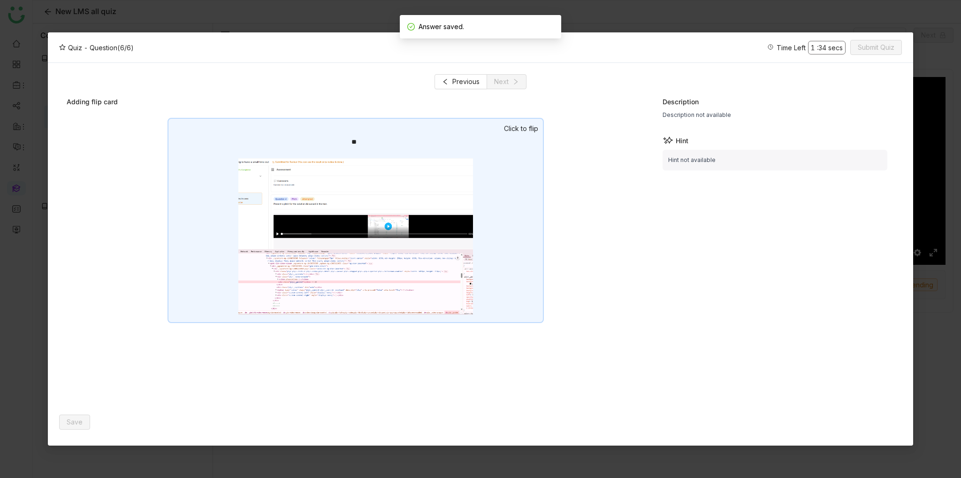
click at [491, 132] on div "**" at bounding box center [356, 220] width 377 height 205
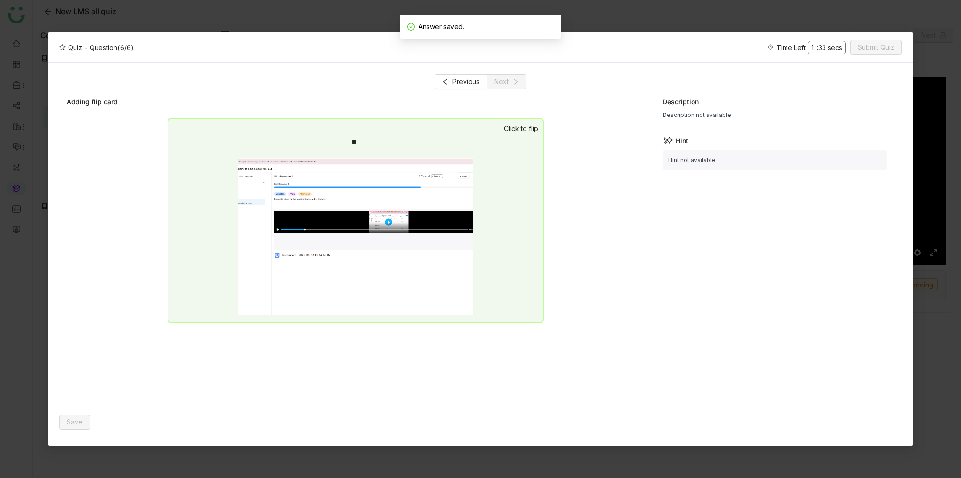
click at [505, 169] on div "**" at bounding box center [356, 220] width 377 height 205
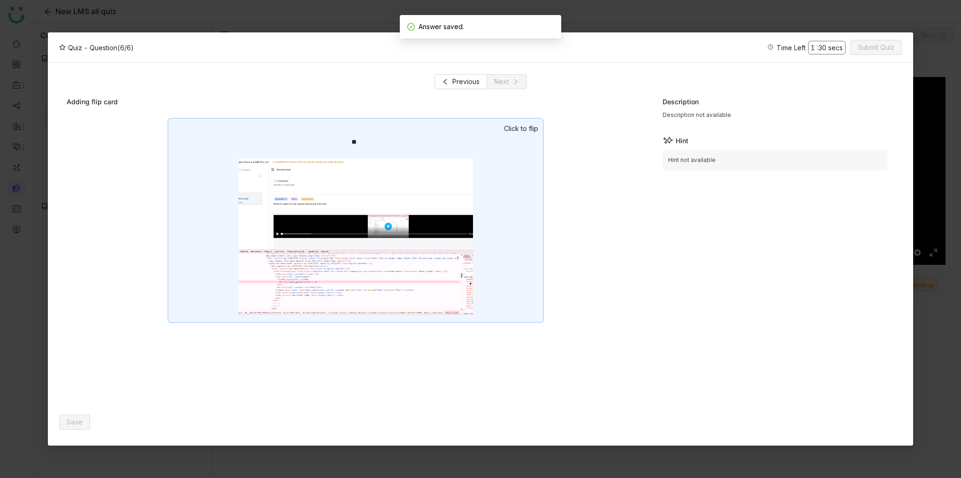
click at [312, 161] on img at bounding box center [355, 236] width 235 height 156
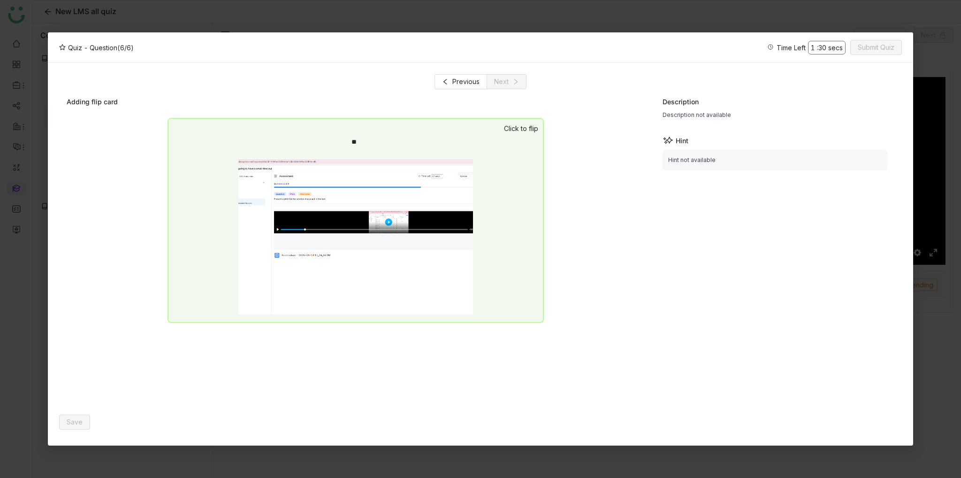
click at [354, 141] on div "**" at bounding box center [356, 142] width 8 height 10
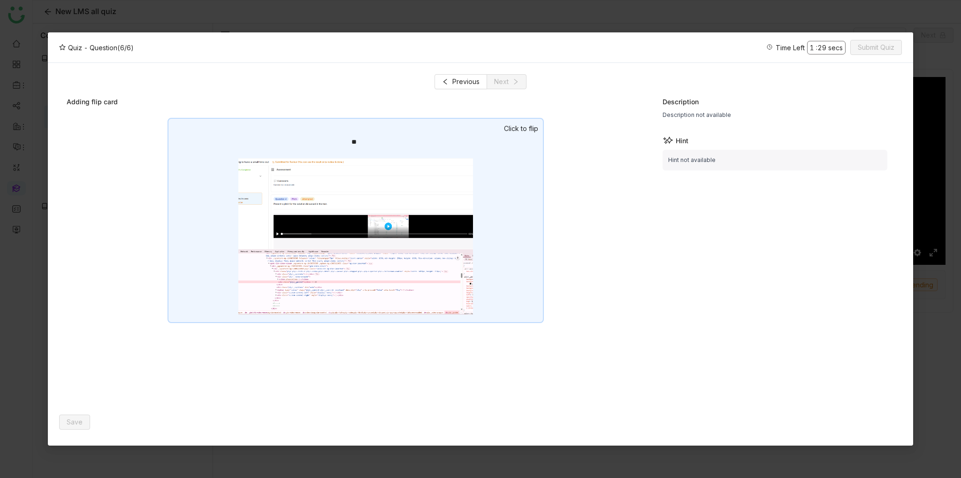
click at [354, 141] on div "**" at bounding box center [356, 142] width 8 height 10
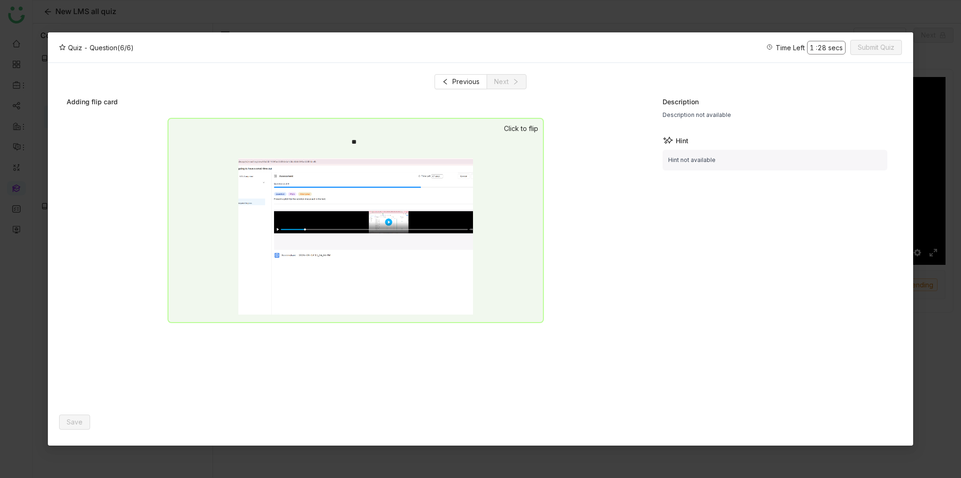
click at [354, 141] on div "**" at bounding box center [356, 142] width 8 height 10
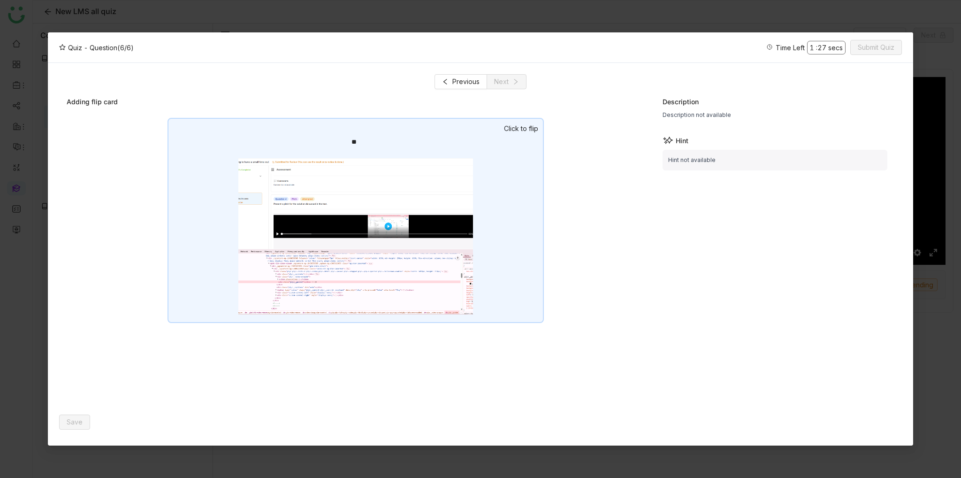
click at [354, 141] on div "**" at bounding box center [356, 142] width 8 height 10
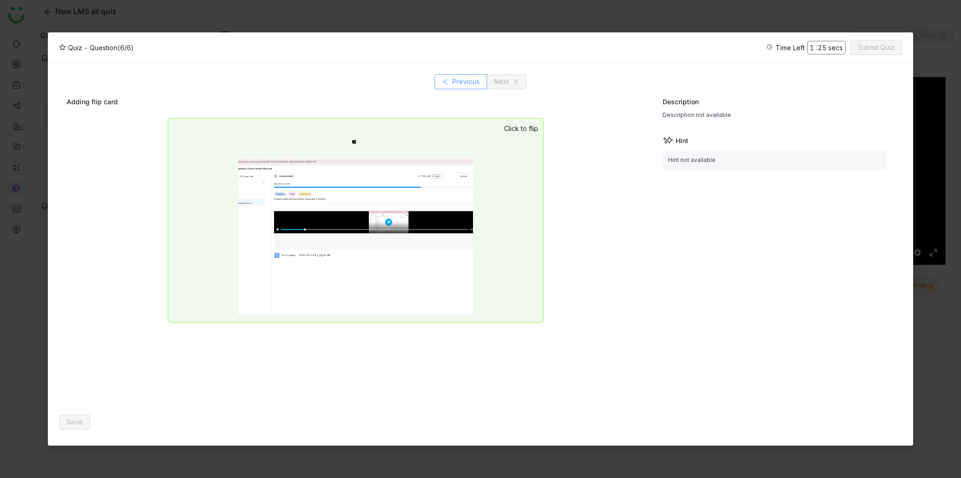
click at [464, 81] on span "Previous" at bounding box center [466, 82] width 27 height 10
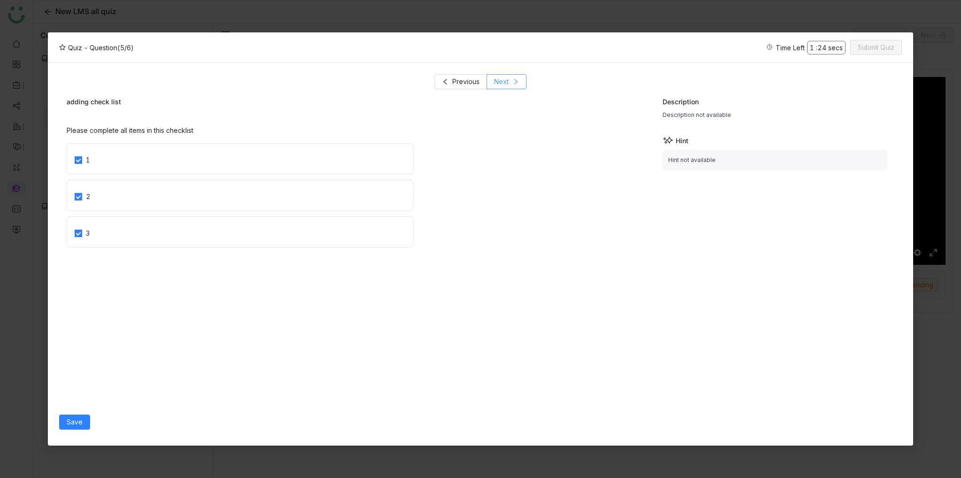
click at [505, 85] on span "Next" at bounding box center [501, 82] width 15 height 10
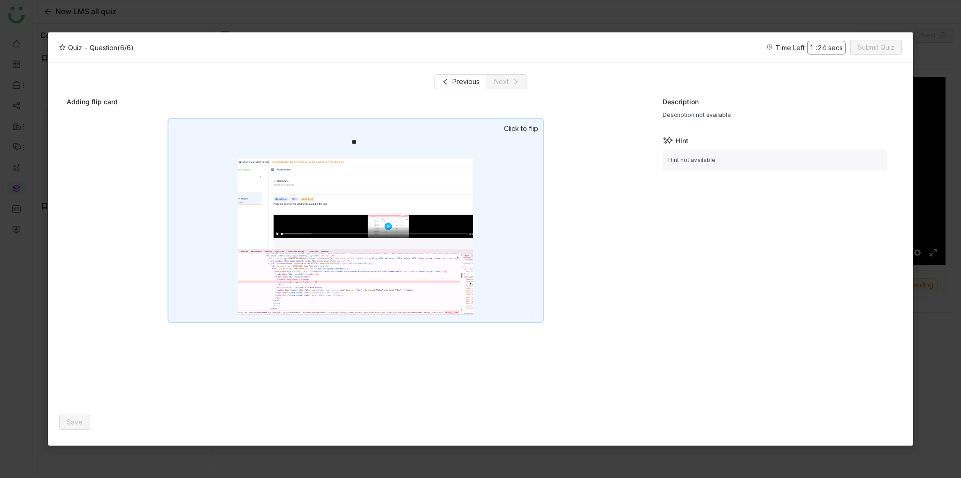
click at [314, 194] on img at bounding box center [355, 236] width 235 height 156
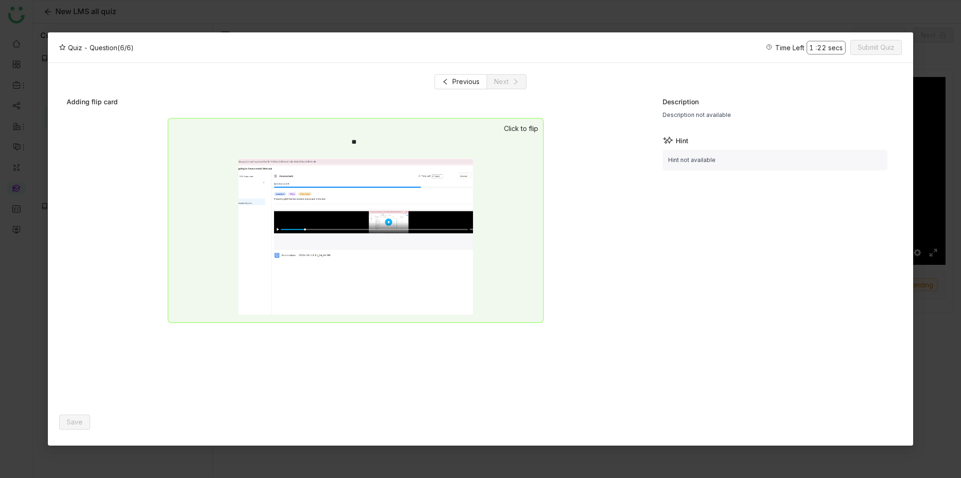
click at [516, 131] on div "Click to flip" at bounding box center [521, 128] width 34 height 10
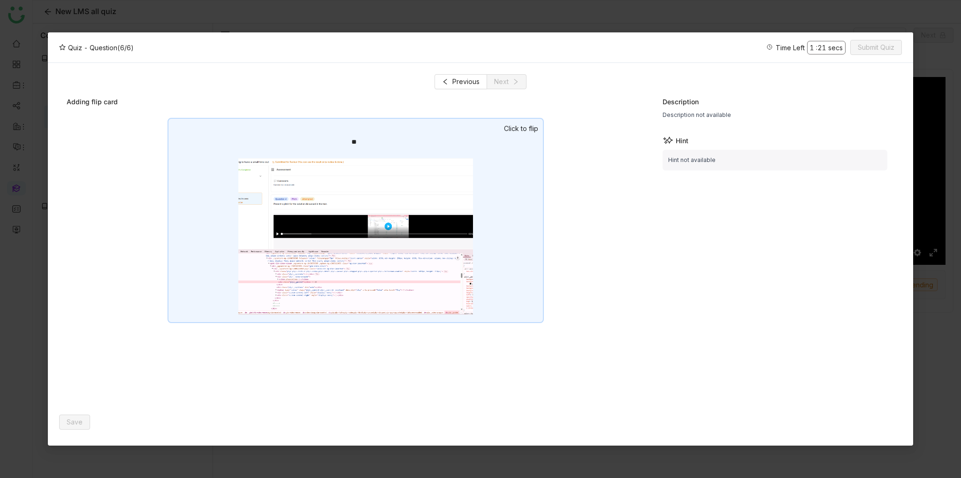
click at [516, 131] on div "Click to flip" at bounding box center [521, 128] width 34 height 10
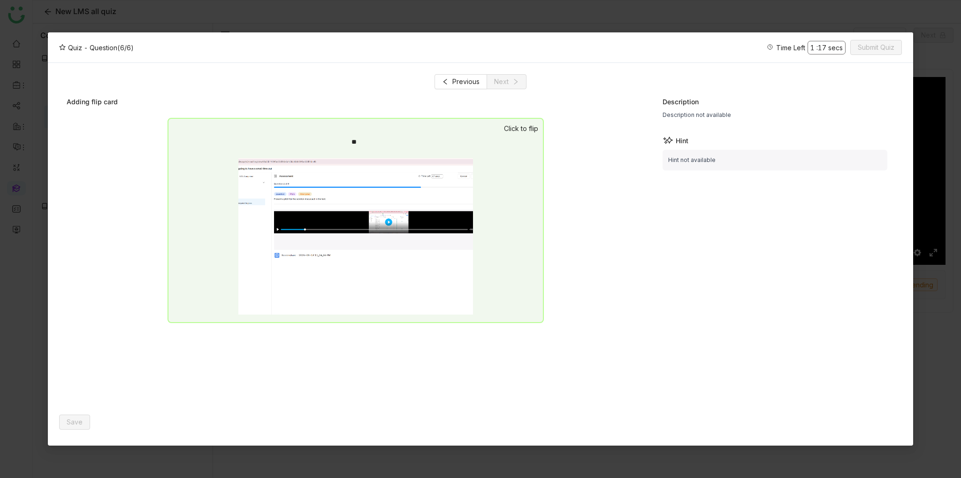
click at [501, 128] on div "**" at bounding box center [356, 220] width 377 height 205
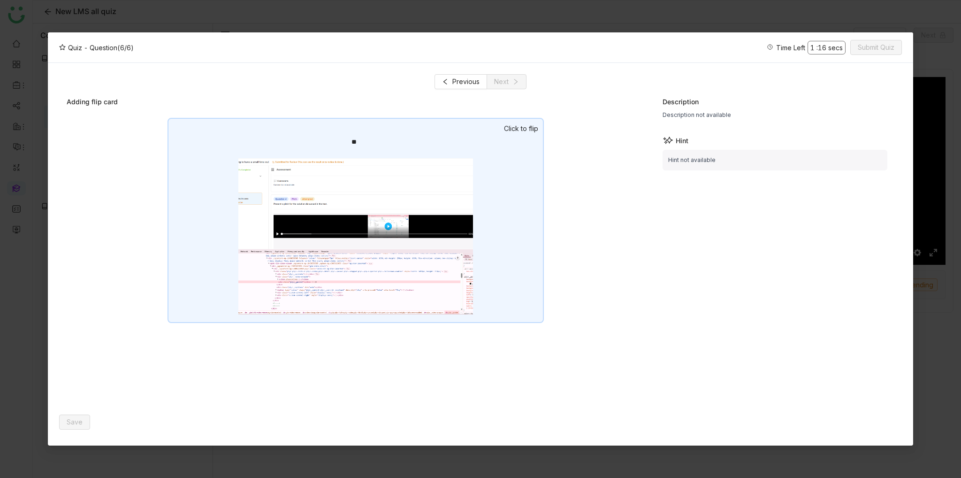
click at [501, 128] on div "**" at bounding box center [356, 220] width 377 height 205
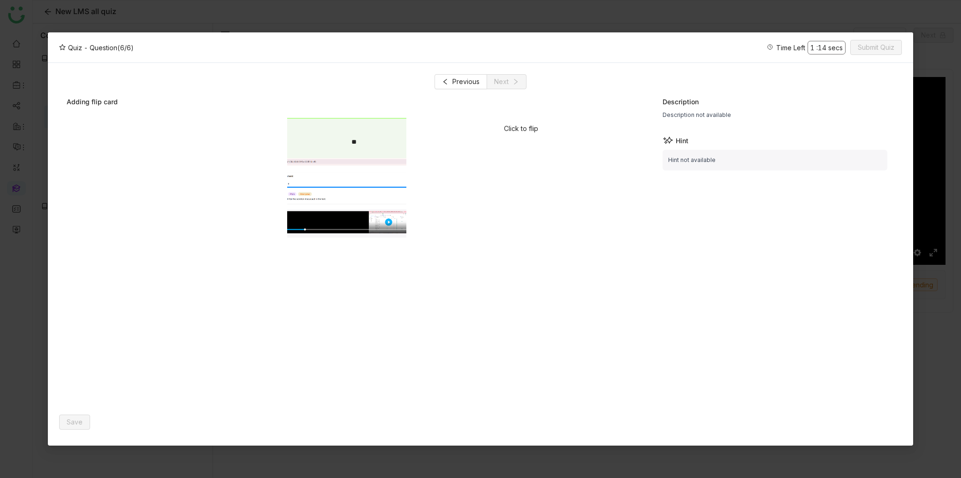
click at [134, 419] on div "Save" at bounding box center [354, 422] width 590 height 24
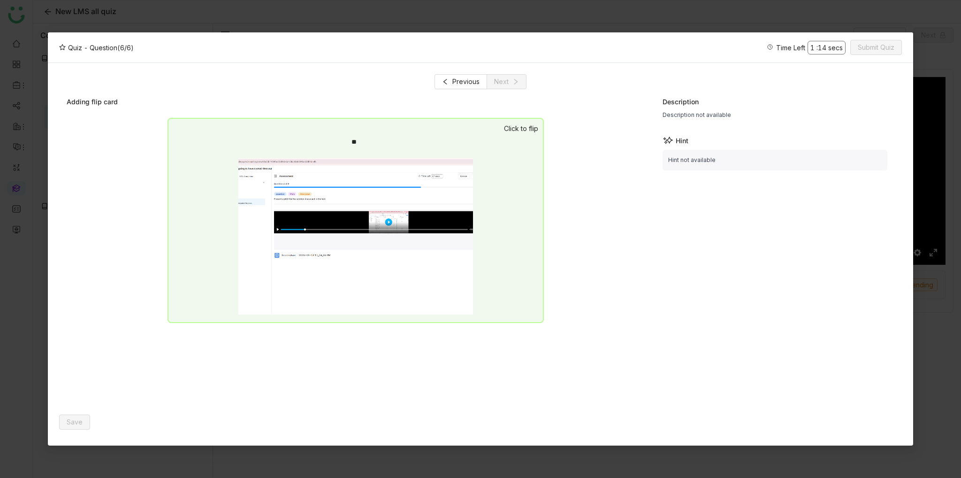
click at [171, 231] on div "**" at bounding box center [356, 220] width 377 height 205
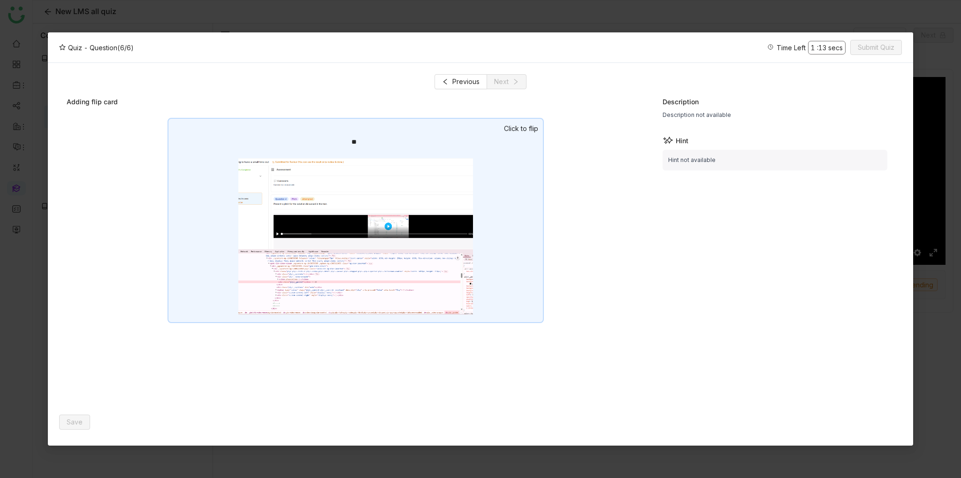
click at [524, 135] on div "**" at bounding box center [356, 220] width 377 height 205
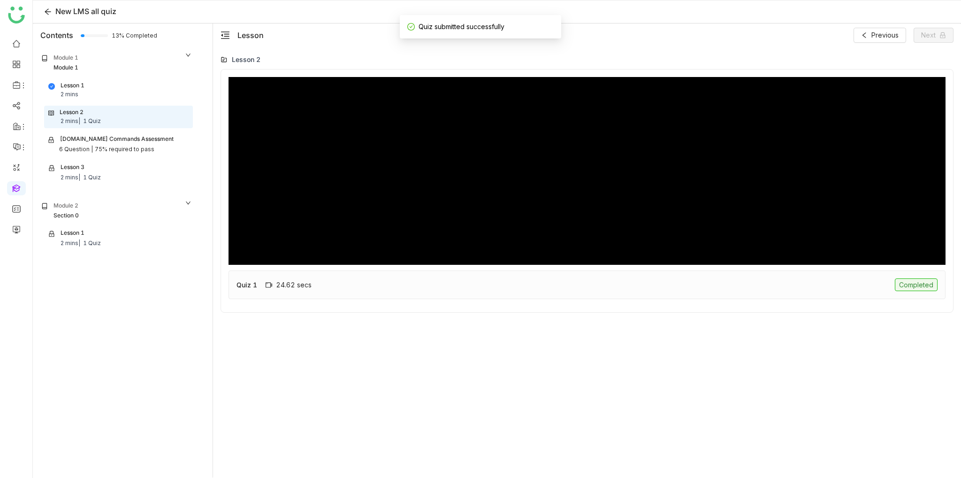
type input "****"
